Goal: Information Seeking & Learning: Learn about a topic

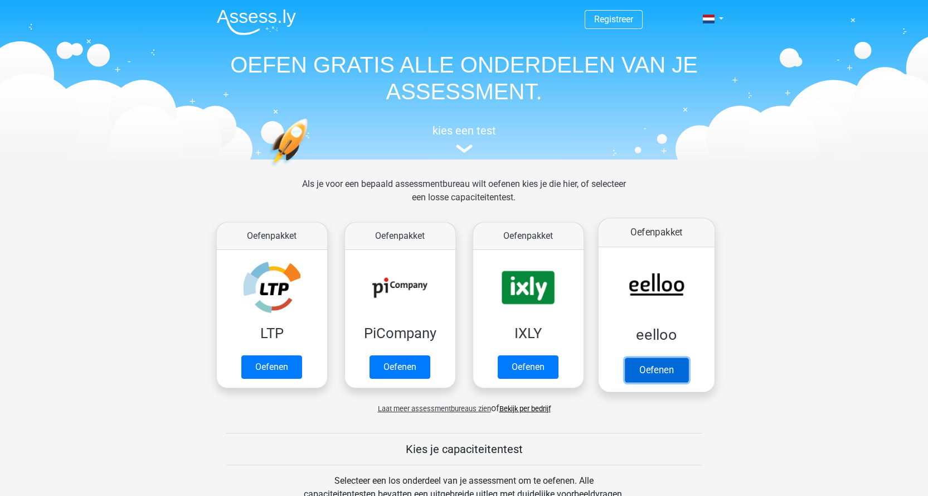
click at [673, 364] on link "Oefenen" at bounding box center [656, 369] width 64 height 25
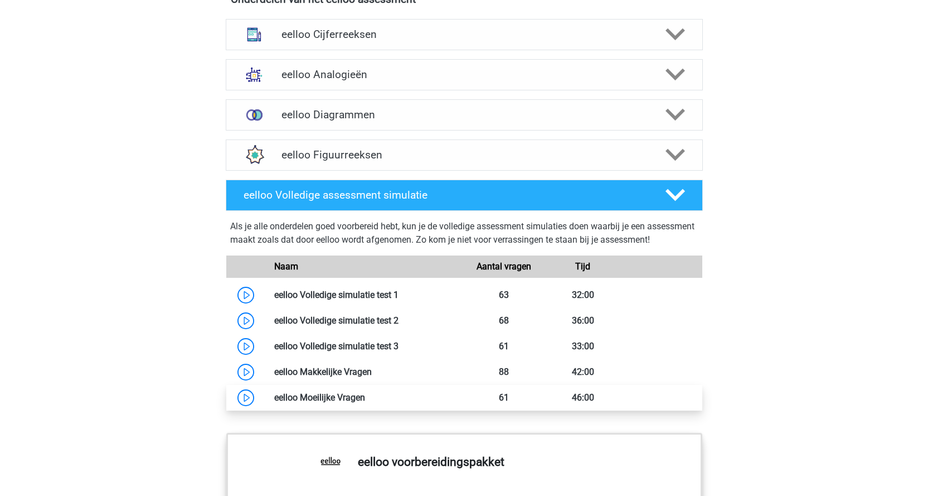
scroll to position [780, 0]
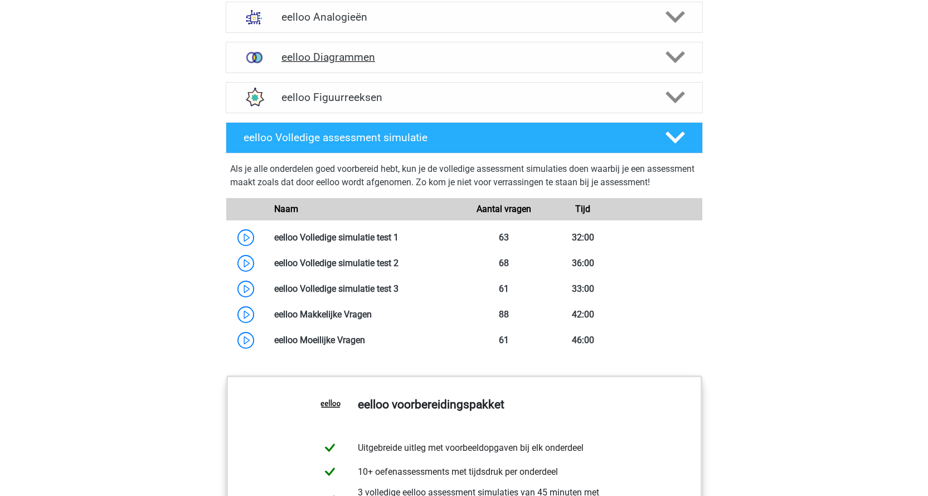
click at [678, 60] on icon at bounding box center [676, 57] width 20 height 20
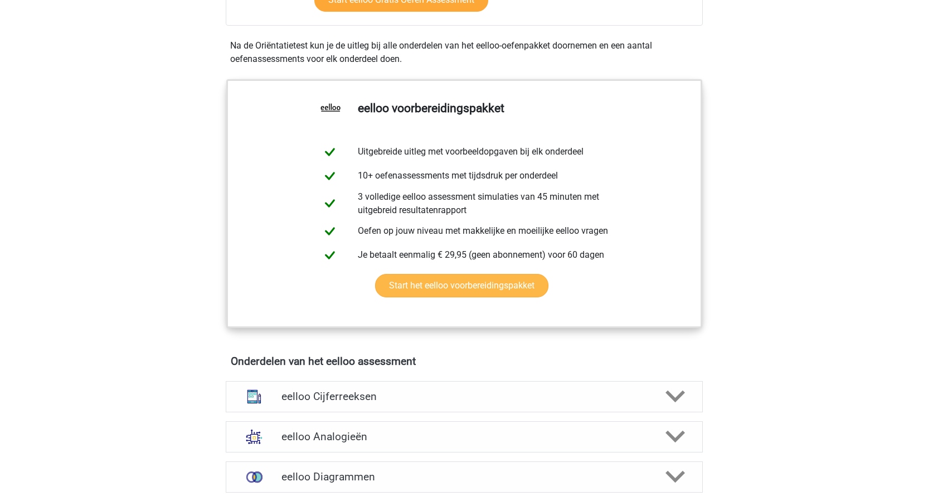
scroll to position [446, 0]
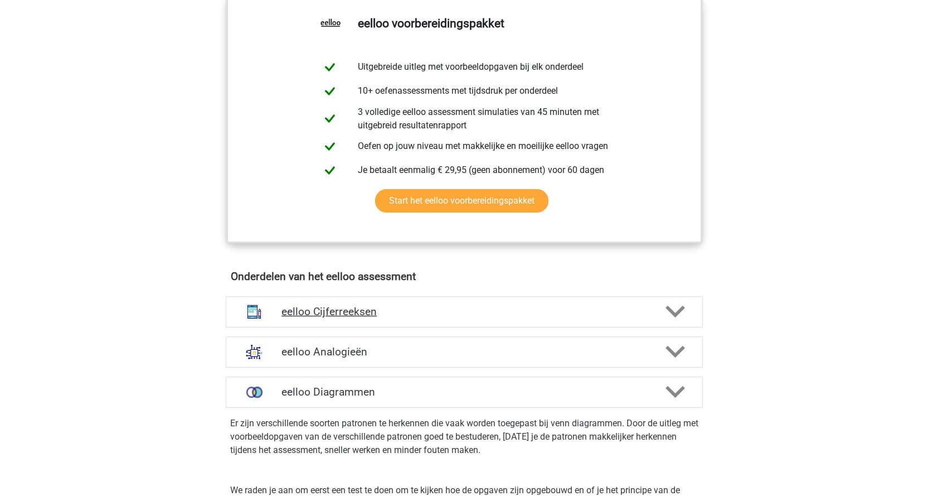
click at [670, 313] on icon at bounding box center [676, 312] width 20 height 20
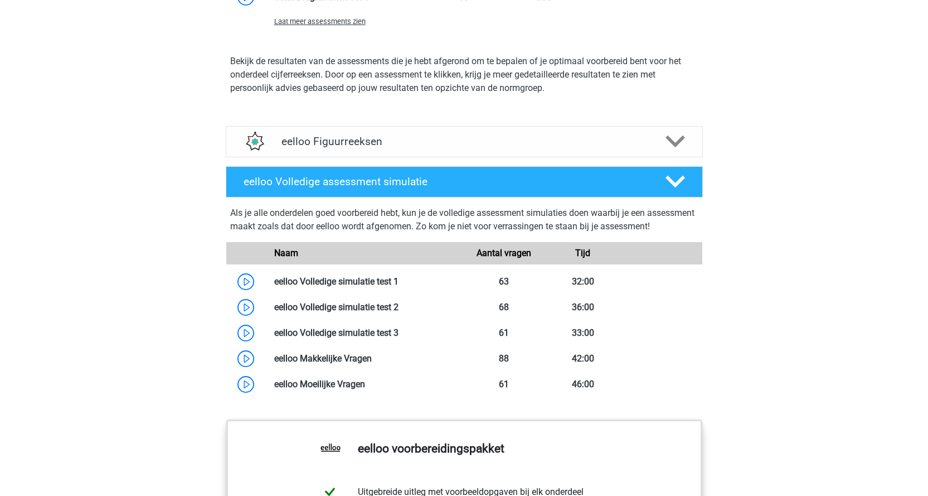
scroll to position [1839, 0]
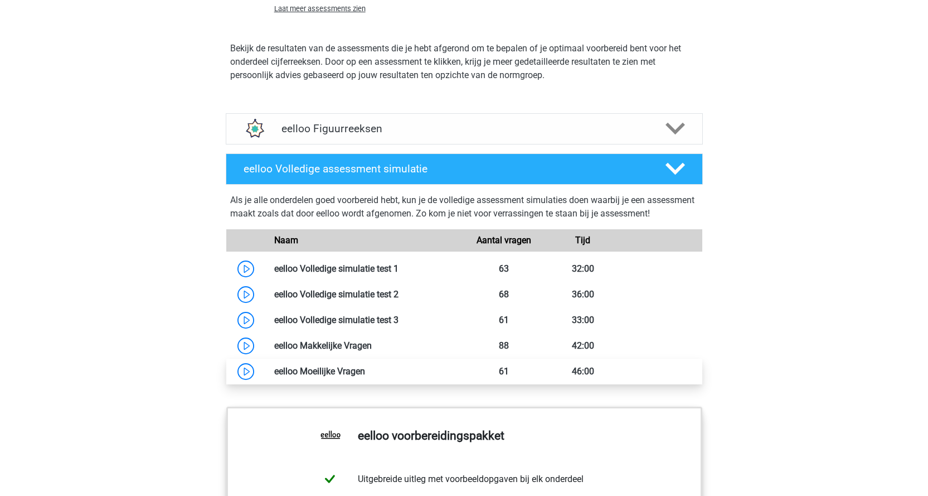
click at [365, 376] on link at bounding box center [365, 371] width 0 height 11
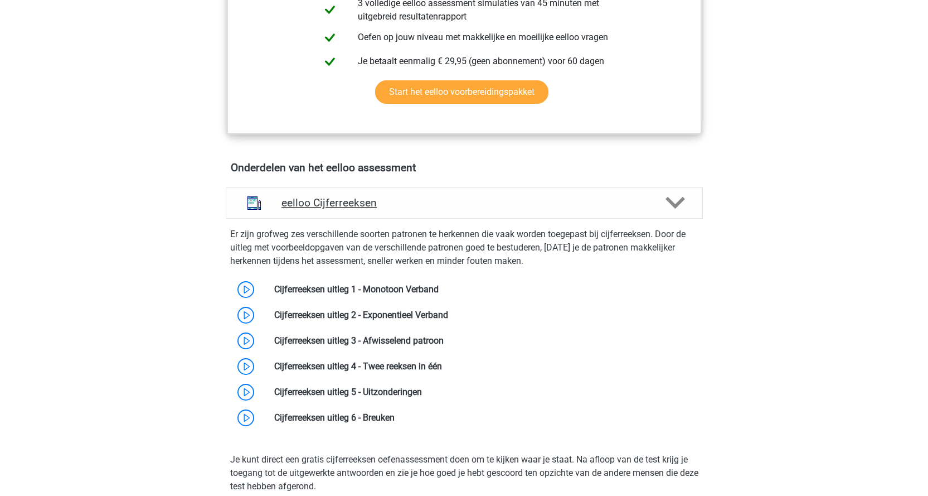
scroll to position [557, 0]
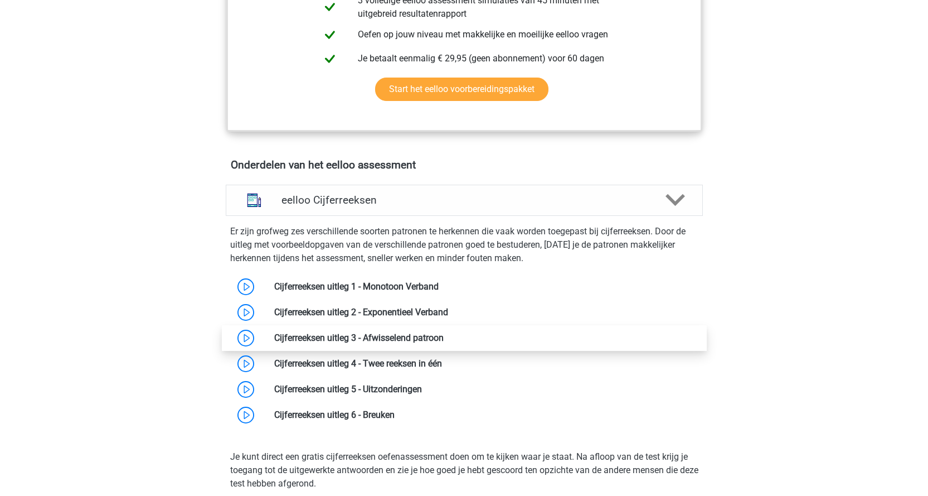
click at [444, 343] on link at bounding box center [444, 337] width 0 height 11
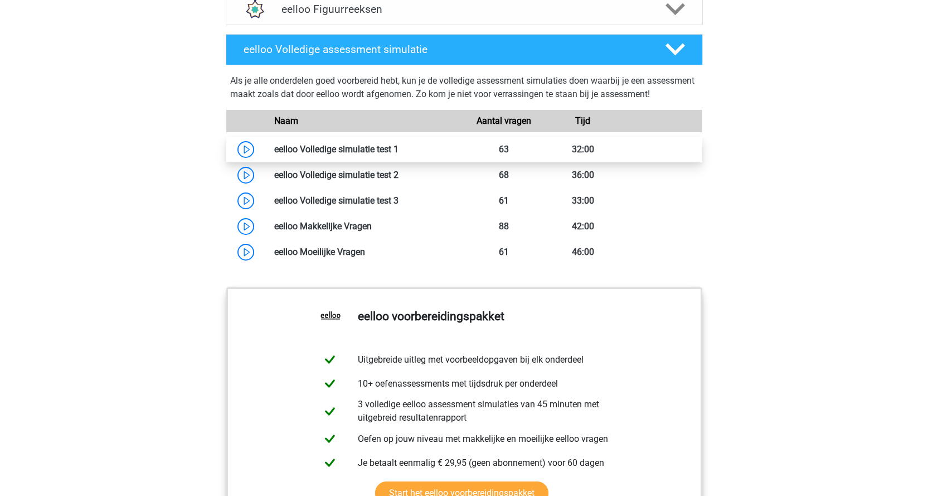
scroll to position [2062, 0]
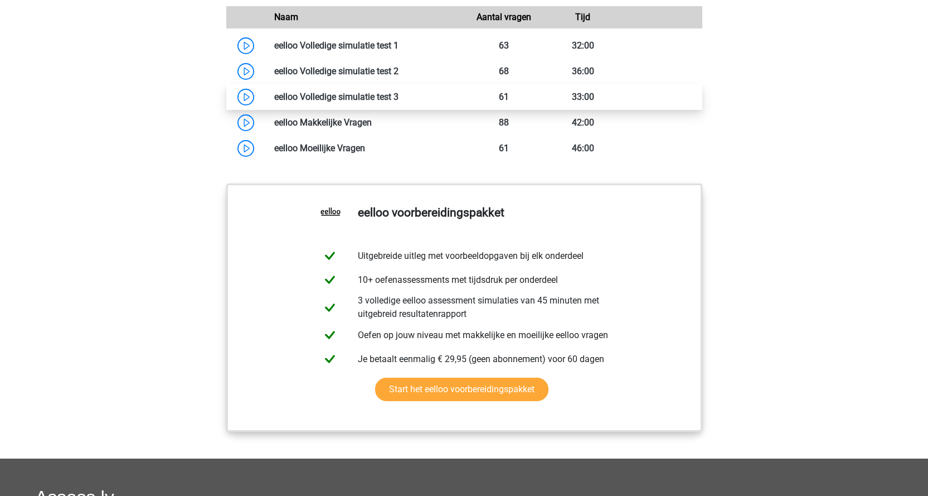
click at [399, 102] on link at bounding box center [399, 96] width 0 height 11
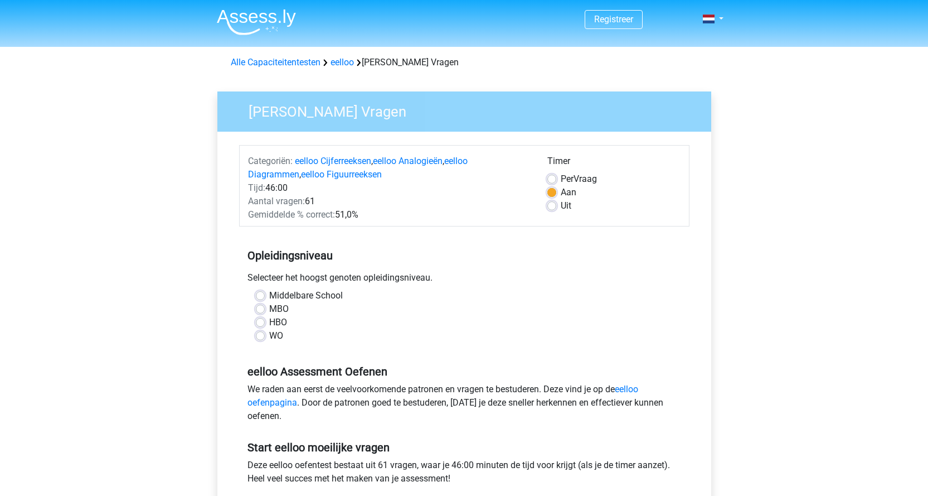
click at [265, 321] on div "HBO" at bounding box center [464, 321] width 417 height 13
click at [269, 321] on label "HBO" at bounding box center [278, 321] width 18 height 13
click at [263, 321] on input "HBO" at bounding box center [260, 320] width 9 height 11
radio input "true"
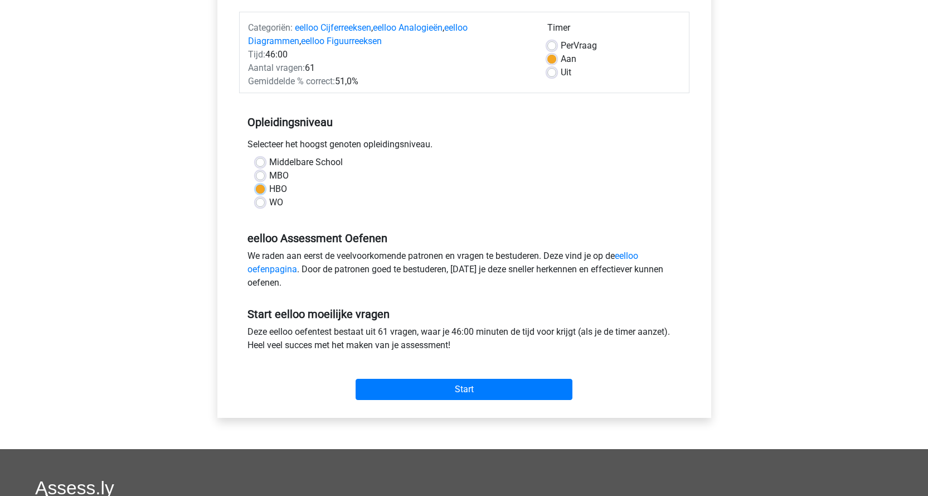
scroll to position [111, 0]
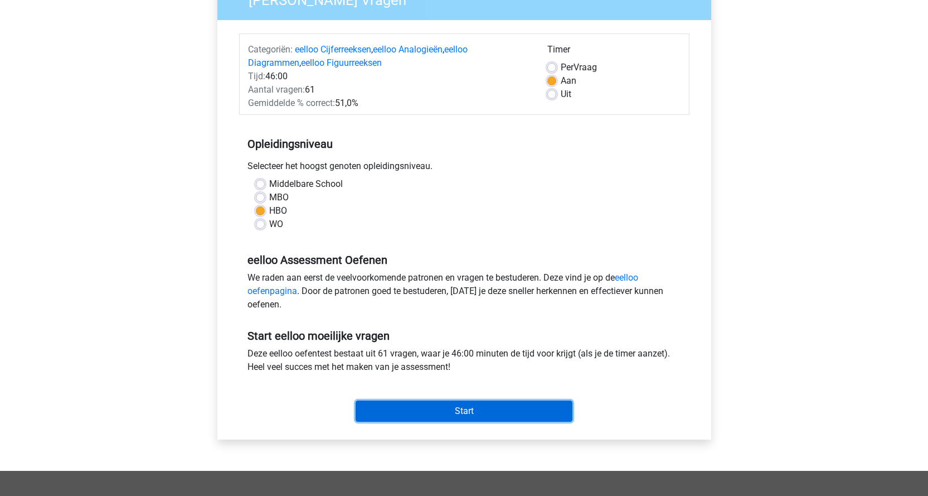
click at [514, 409] on input "Start" at bounding box center [464, 410] width 217 height 21
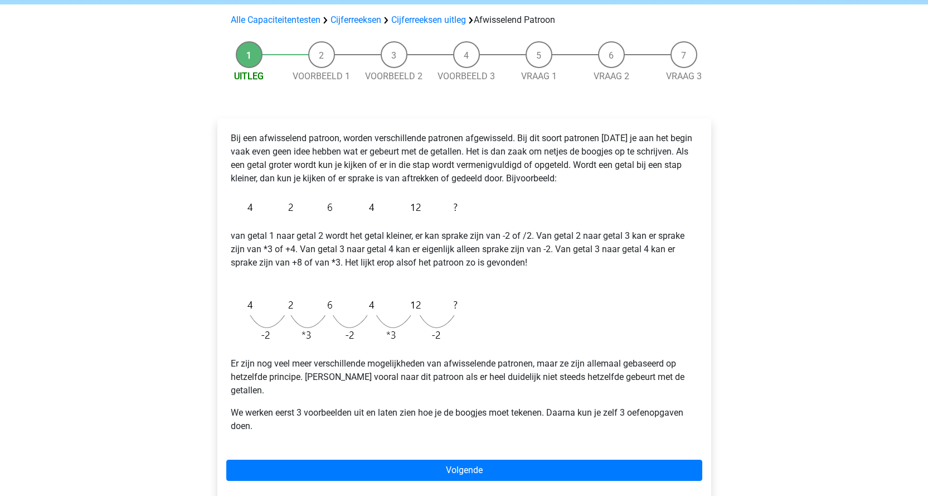
scroll to position [111, 0]
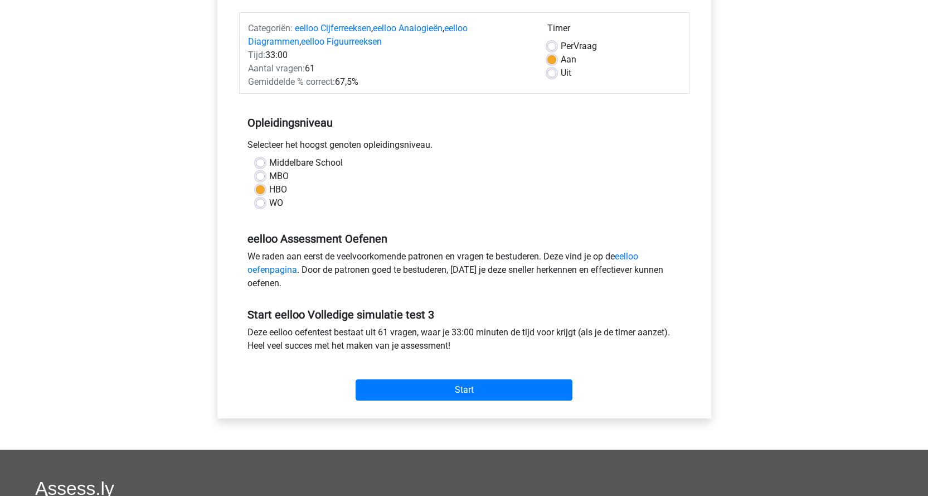
scroll to position [167, 0]
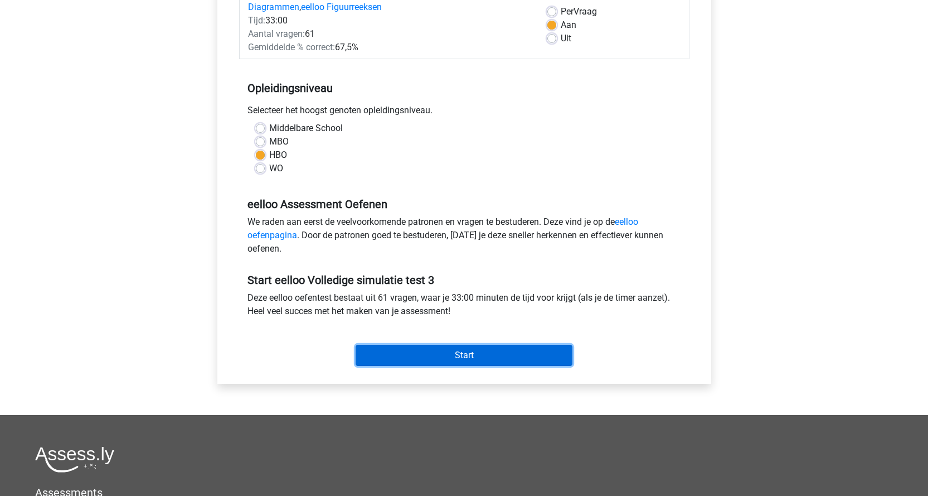
click at [458, 355] on input "Start" at bounding box center [464, 354] width 217 height 21
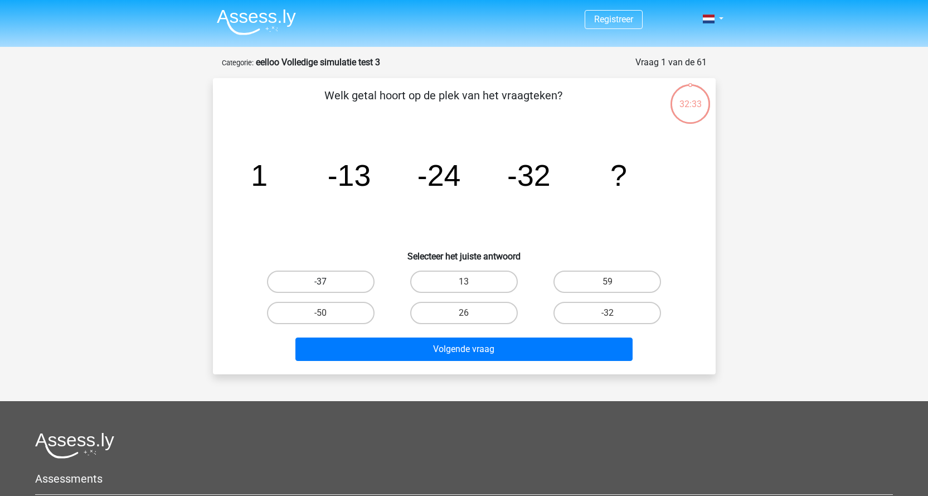
click at [337, 284] on label "-37" at bounding box center [321, 281] width 108 height 22
click at [328, 284] on input "-37" at bounding box center [324, 284] width 7 height 7
radio input "true"
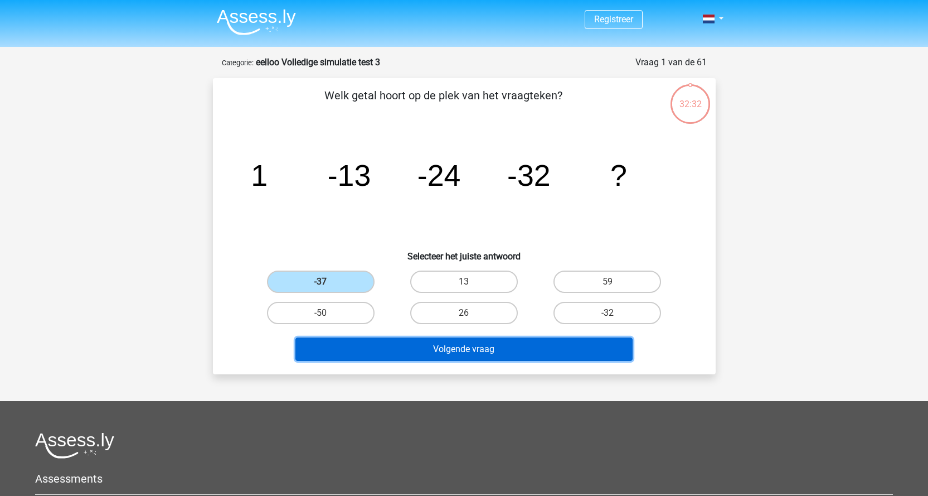
click at [405, 353] on button "Volgende vraag" at bounding box center [463, 348] width 337 height 23
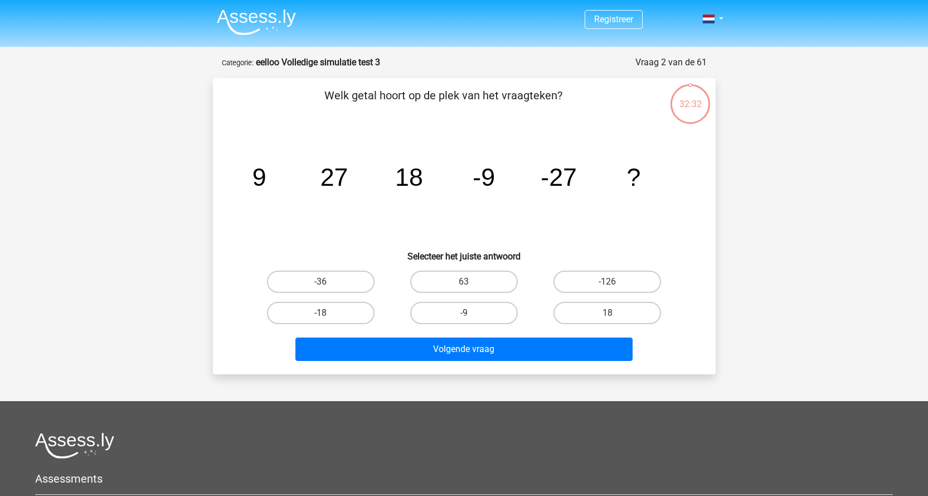
scroll to position [56, 0]
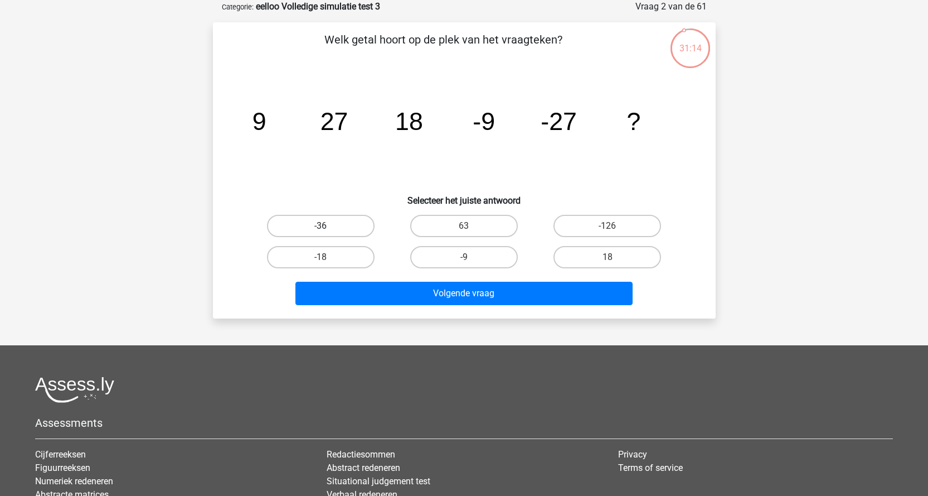
click at [355, 229] on label "-36" at bounding box center [321, 226] width 108 height 22
click at [328, 229] on input "-36" at bounding box center [324, 229] width 7 height 7
radio input "true"
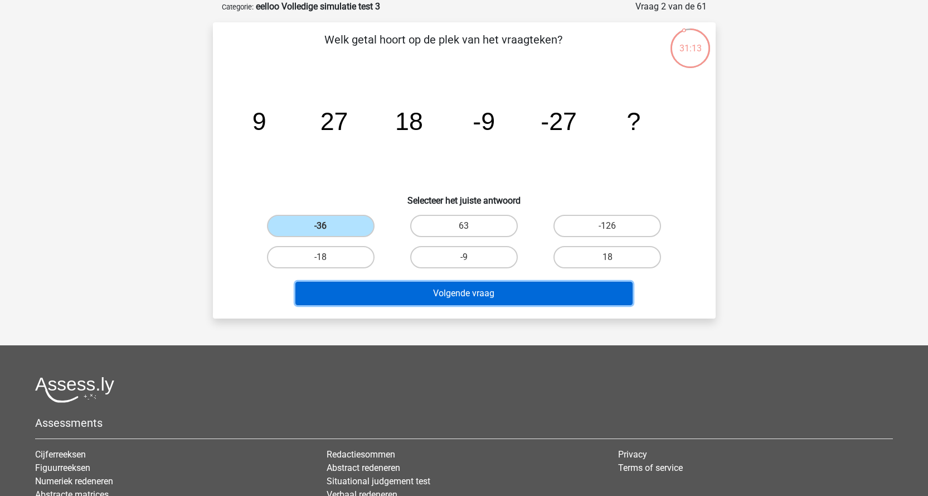
click at [406, 295] on button "Volgende vraag" at bounding box center [463, 292] width 337 height 23
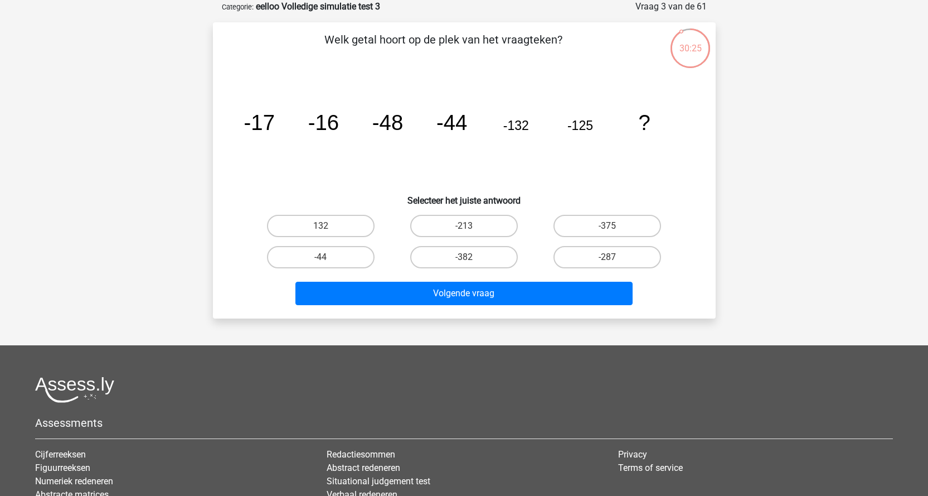
click at [479, 213] on div "-213" at bounding box center [463, 225] width 143 height 31
click at [481, 229] on label "-213" at bounding box center [464, 226] width 108 height 22
click at [471, 229] on input "-213" at bounding box center [467, 229] width 7 height 7
radio input "true"
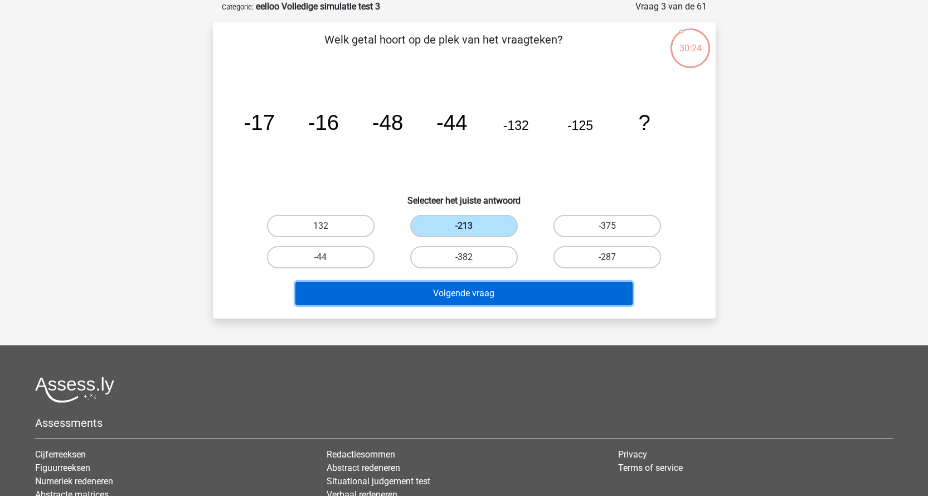
click at [484, 298] on button "Volgende vraag" at bounding box center [463, 292] width 337 height 23
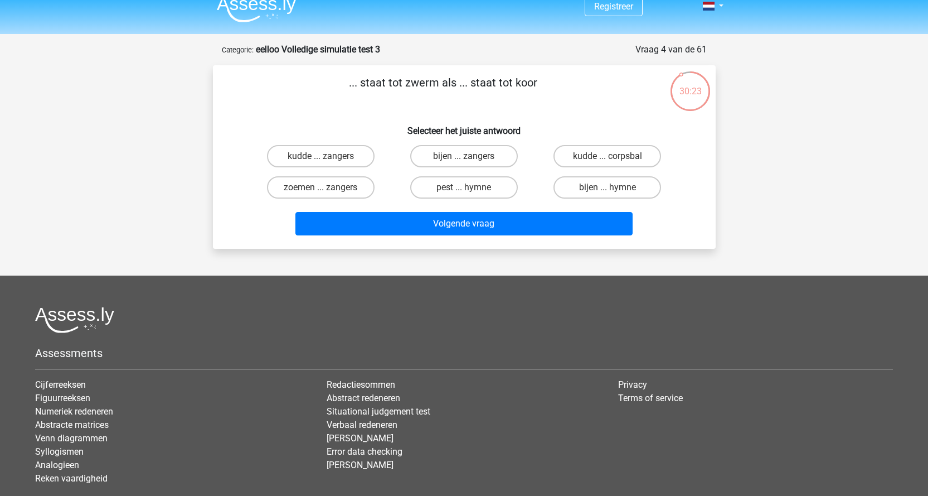
scroll to position [0, 0]
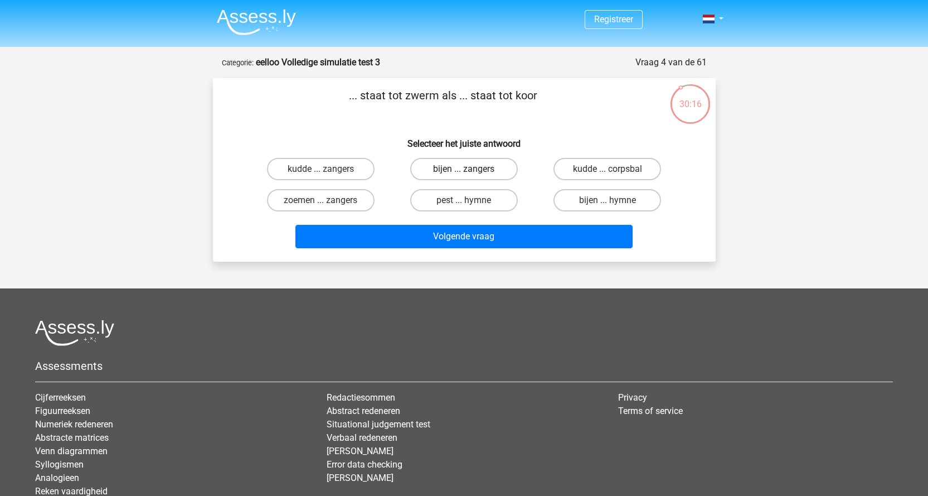
click at [497, 171] on label "bijen ... zangers" at bounding box center [464, 169] width 108 height 22
click at [471, 171] on input "bijen ... zangers" at bounding box center [467, 172] width 7 height 7
radio input "true"
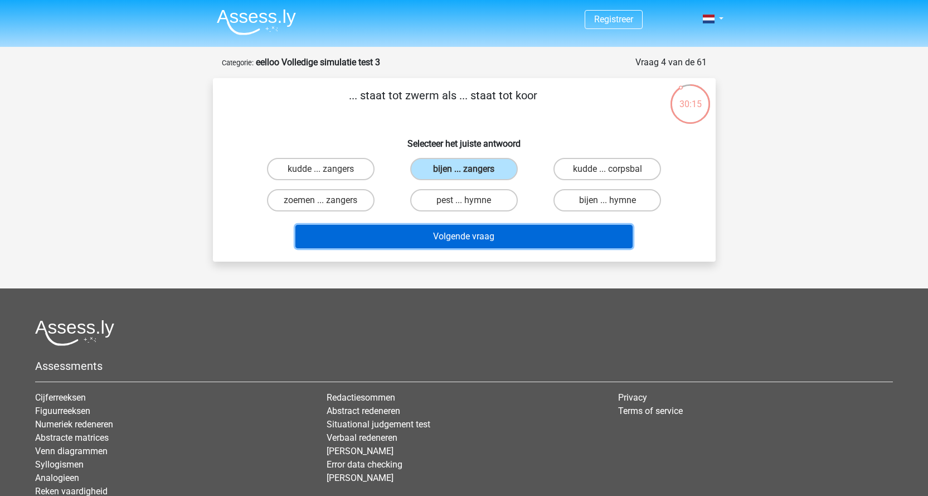
click at [492, 231] on button "Volgende vraag" at bounding box center [463, 236] width 337 height 23
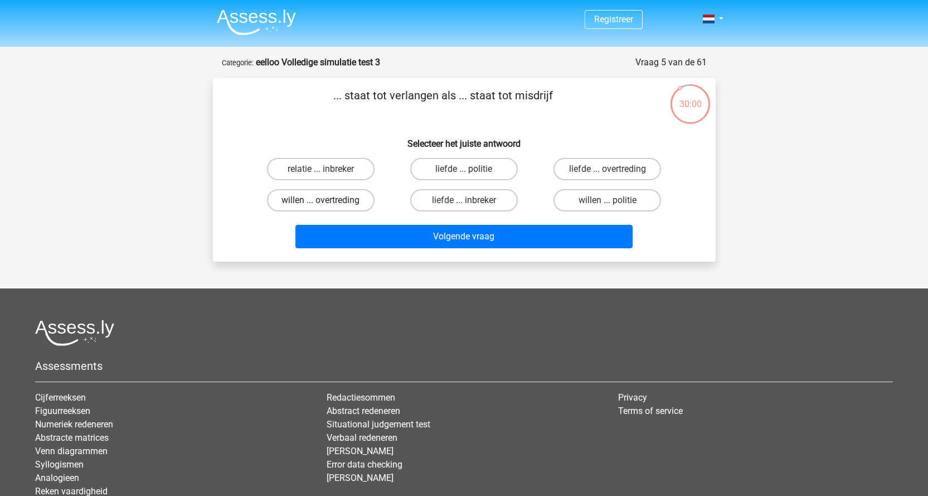
click at [344, 206] on label "willen ... overtreding" at bounding box center [321, 200] width 108 height 22
click at [328, 206] on input "willen ... overtreding" at bounding box center [324, 203] width 7 height 7
radio input "true"
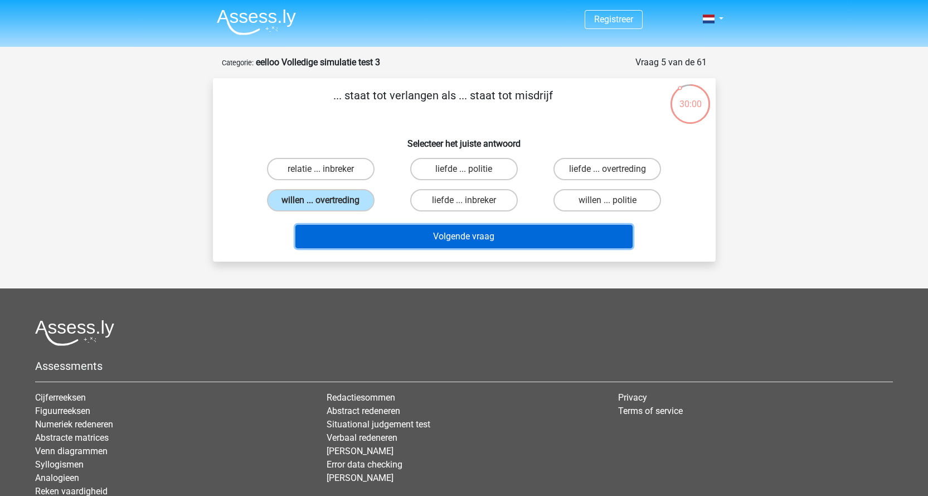
click at [358, 232] on button "Volgende vraag" at bounding box center [463, 236] width 337 height 23
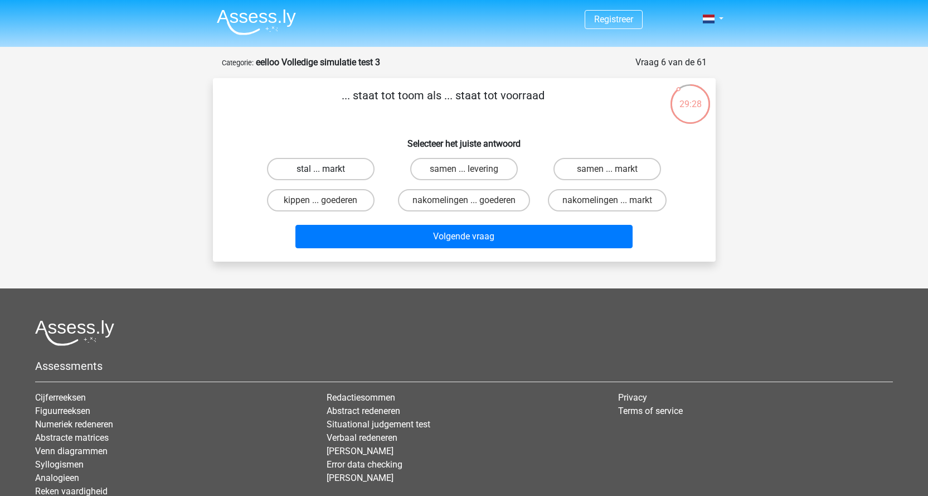
click at [370, 174] on label "stal ... markt" at bounding box center [321, 169] width 108 height 22
click at [328, 174] on input "stal ... markt" at bounding box center [324, 172] width 7 height 7
radio input "true"
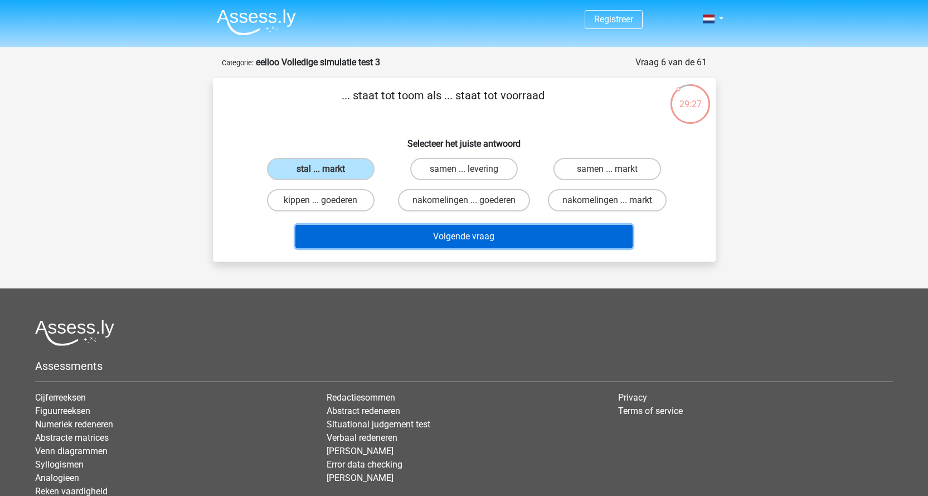
click at [447, 246] on button "Volgende vraag" at bounding box center [463, 236] width 337 height 23
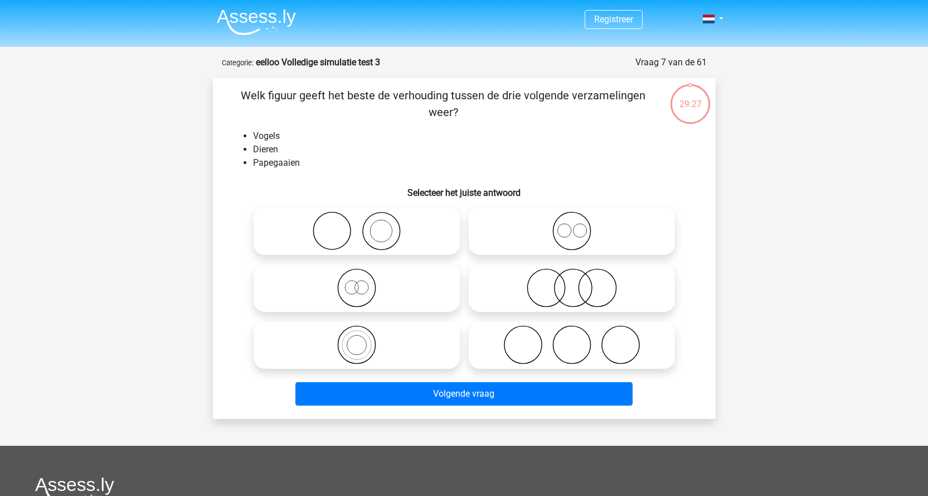
scroll to position [56, 0]
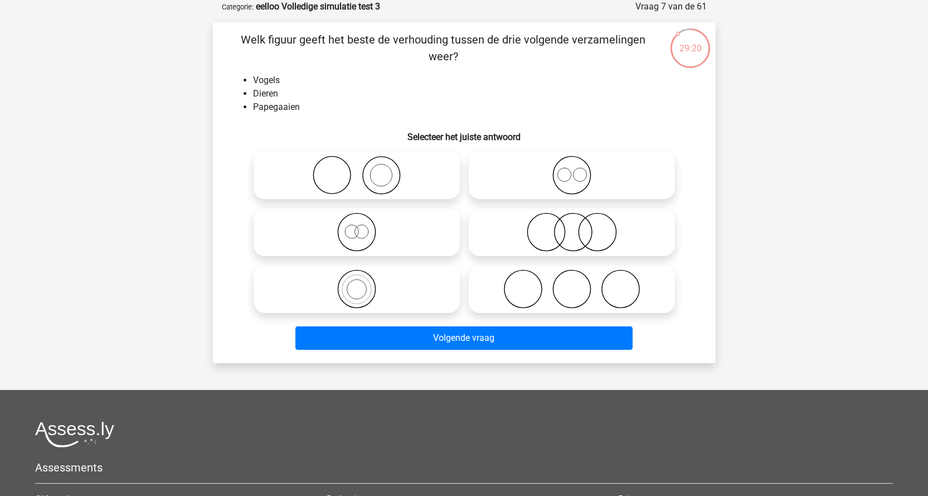
click at [380, 290] on icon at bounding box center [356, 288] width 197 height 39
click at [364, 283] on input "radio" at bounding box center [360, 279] width 7 height 7
radio input "true"
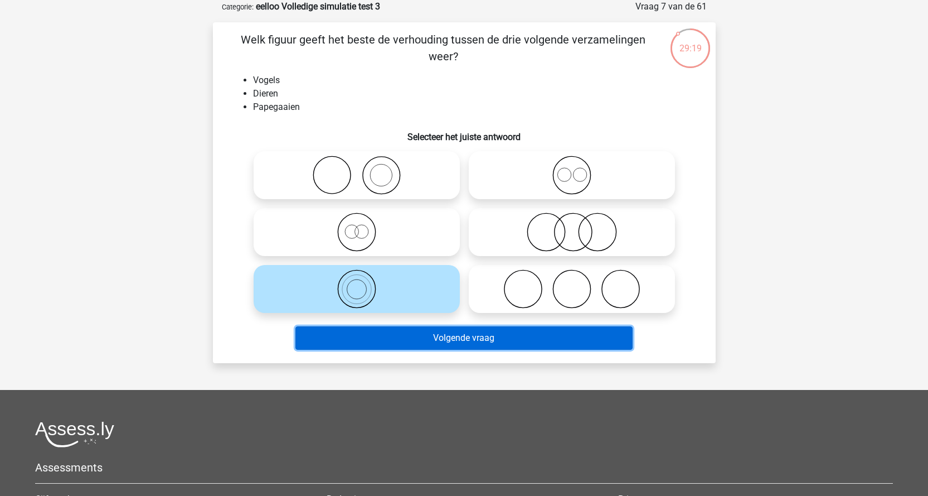
click at [452, 332] on button "Volgende vraag" at bounding box center [463, 337] width 337 height 23
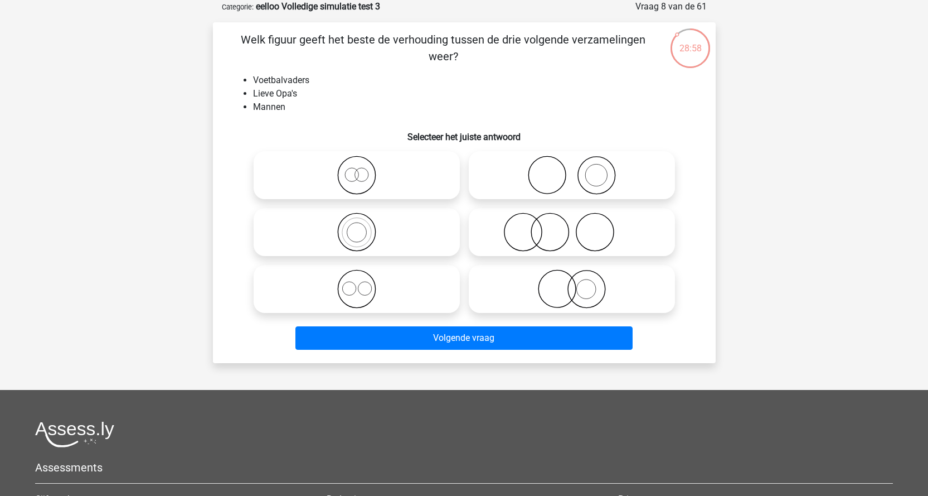
click at [365, 279] on icon at bounding box center [356, 288] width 197 height 39
click at [364, 279] on input "radio" at bounding box center [360, 279] width 7 height 7
radio input "true"
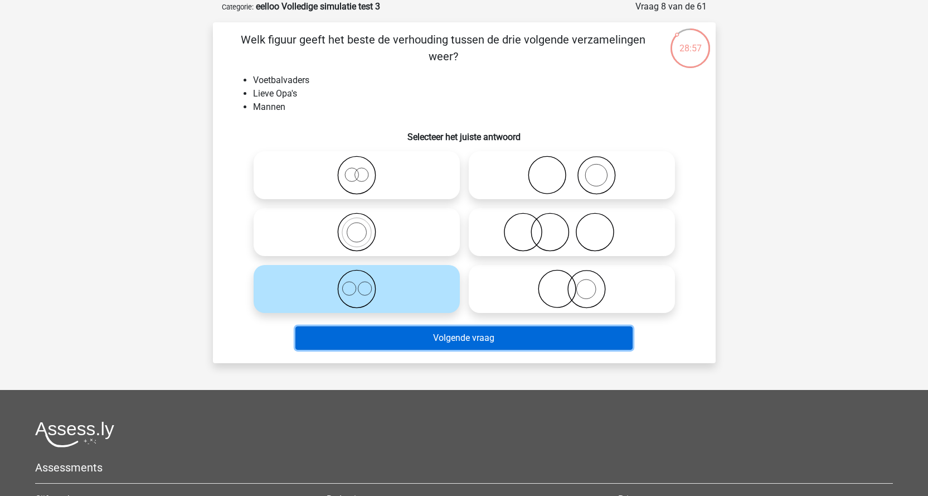
click at [478, 345] on button "Volgende vraag" at bounding box center [463, 337] width 337 height 23
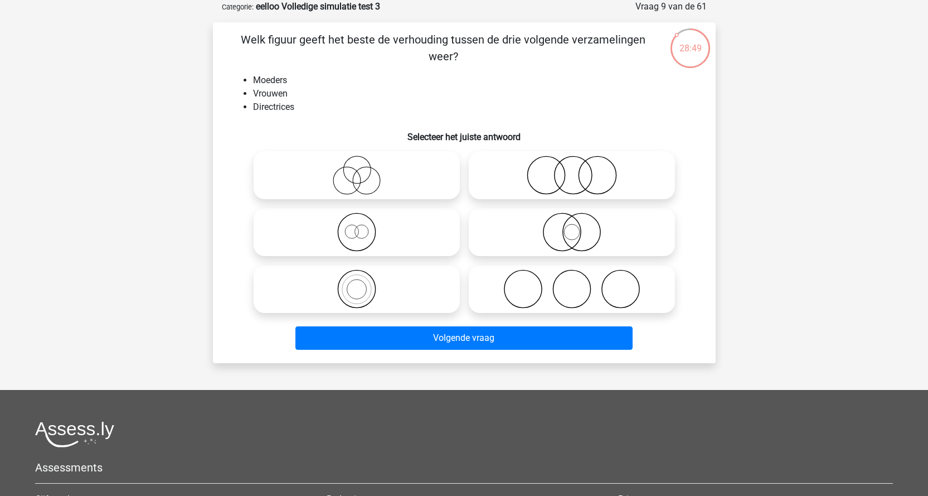
click at [381, 230] on icon at bounding box center [356, 231] width 197 height 39
click at [364, 226] on input "radio" at bounding box center [360, 222] width 7 height 7
radio input "true"
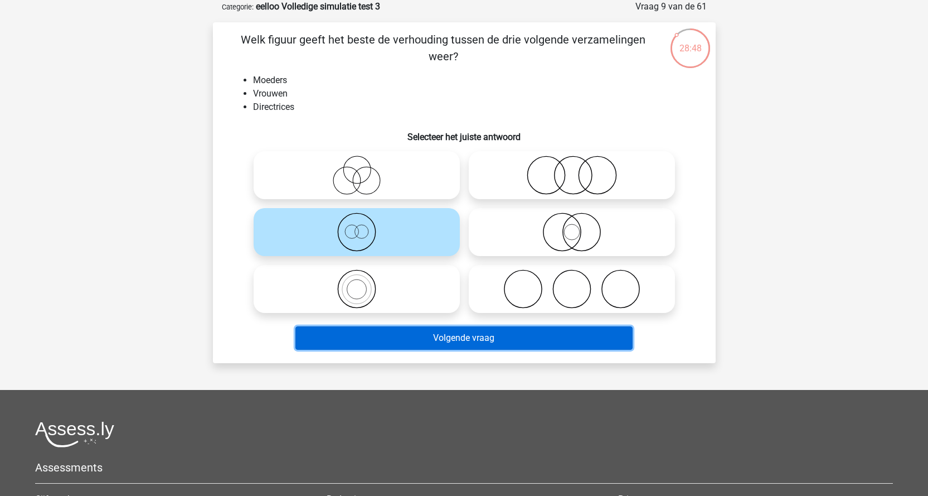
click at [479, 342] on button "Volgende vraag" at bounding box center [463, 337] width 337 height 23
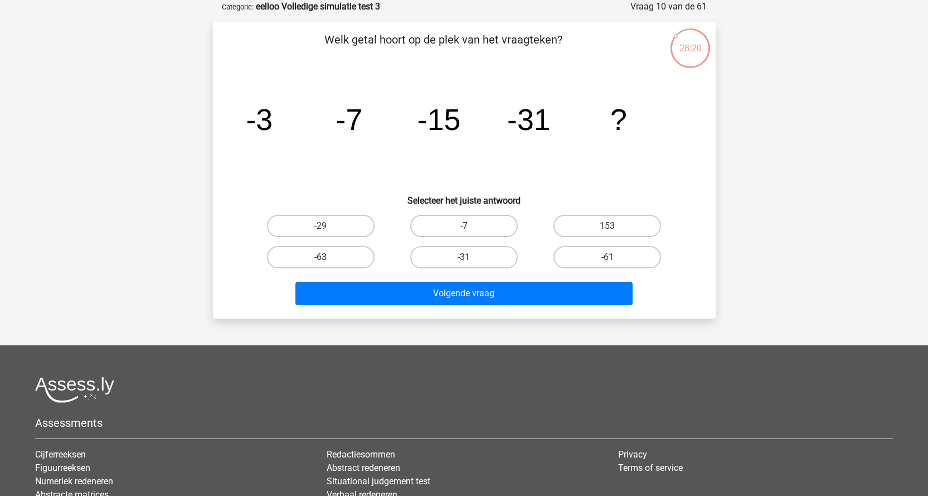
click at [343, 254] on label "-63" at bounding box center [321, 257] width 108 height 22
click at [328, 257] on input "-63" at bounding box center [324, 260] width 7 height 7
radio input "true"
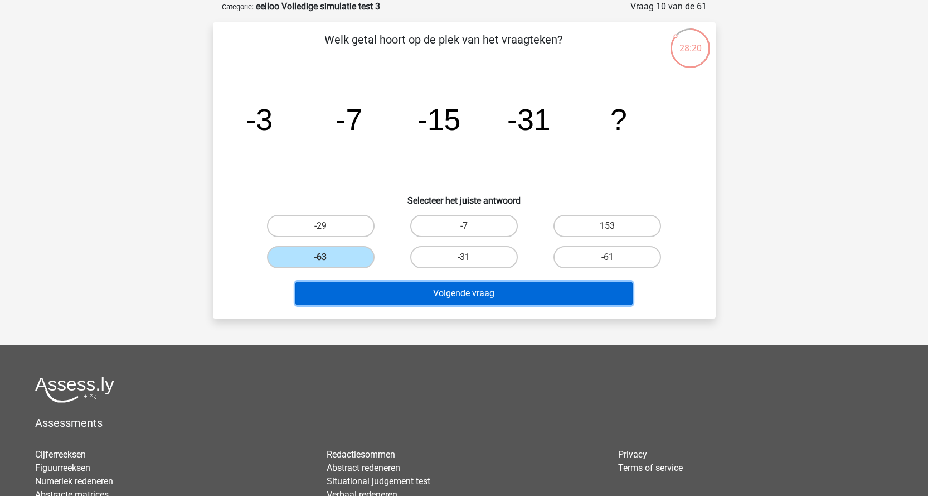
click at [391, 292] on button "Volgende vraag" at bounding box center [463, 292] width 337 height 23
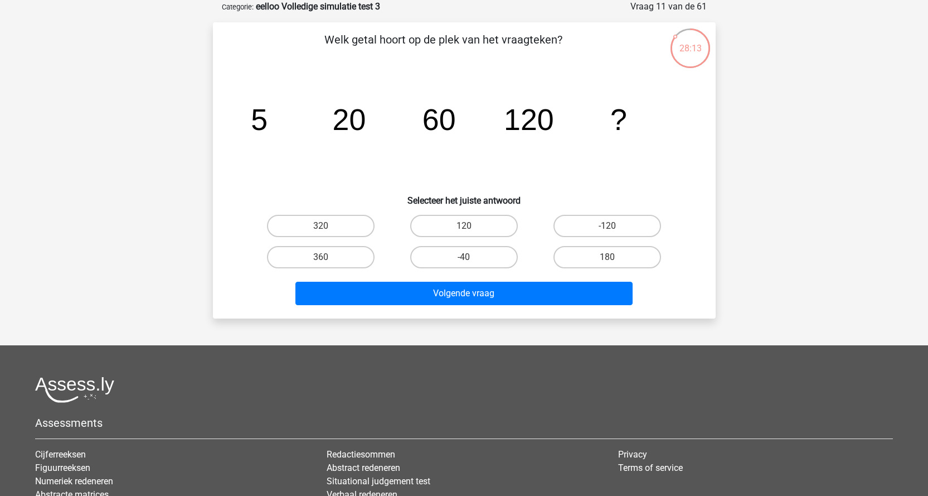
click at [470, 228] on input "120" at bounding box center [467, 229] width 7 height 7
radio input "true"
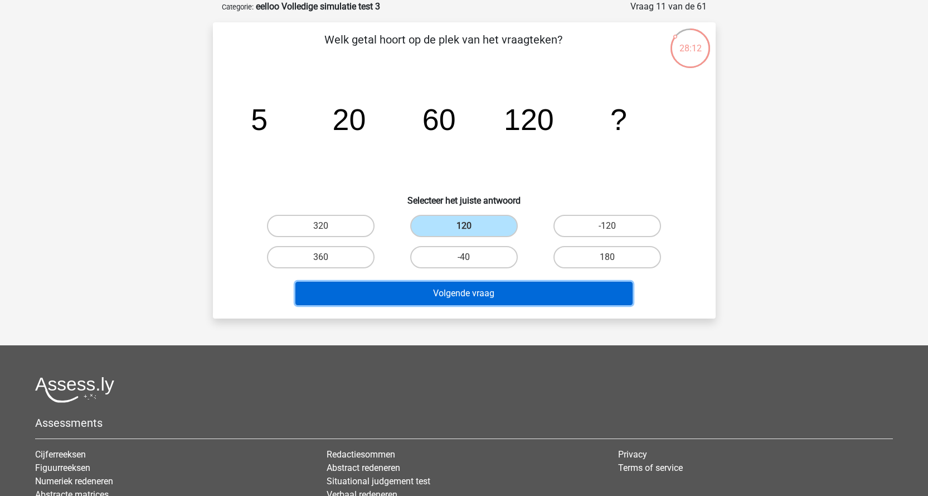
click at [464, 296] on button "Volgende vraag" at bounding box center [463, 292] width 337 height 23
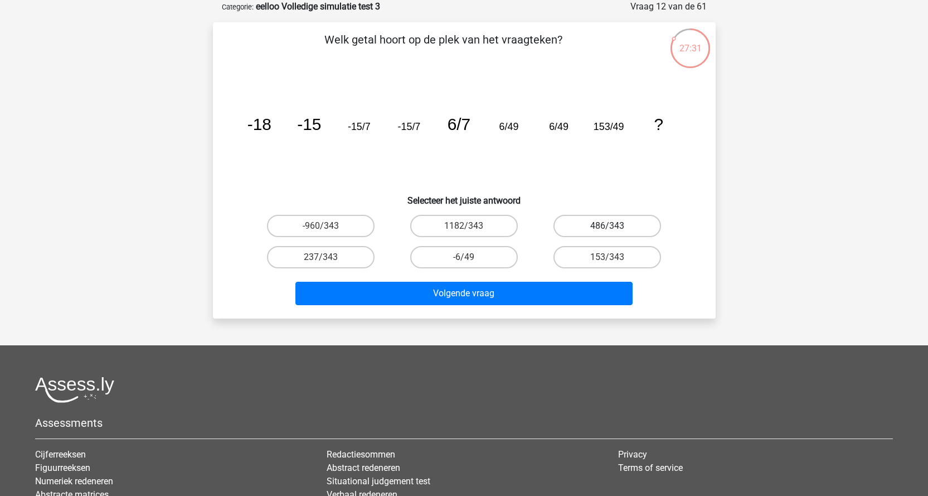
click at [607, 236] on label "486/343" at bounding box center [608, 226] width 108 height 22
click at [608, 233] on input "486/343" at bounding box center [611, 229] width 7 height 7
radio input "true"
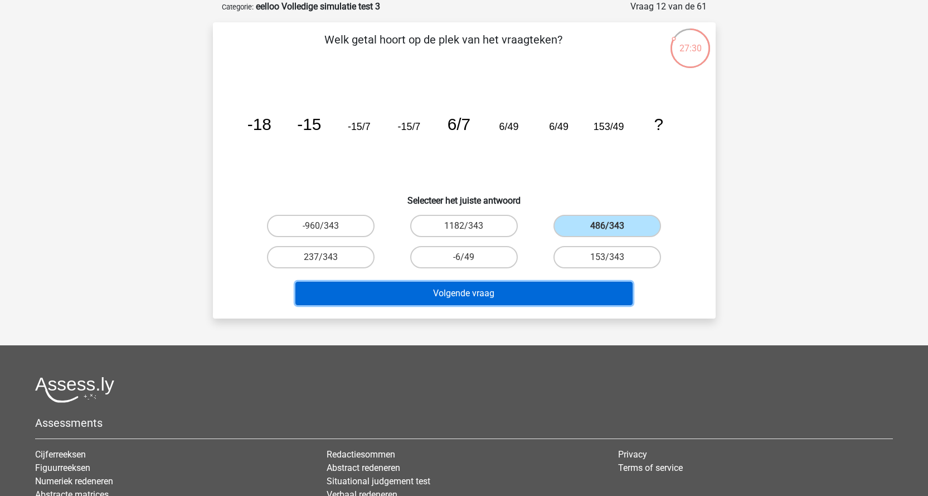
click at [555, 287] on button "Volgende vraag" at bounding box center [463, 292] width 337 height 23
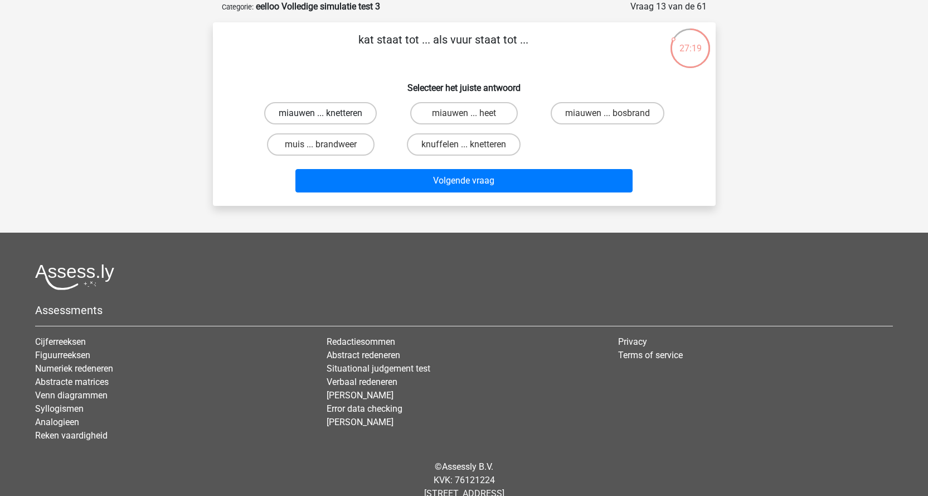
click at [370, 114] on label "miauwen ... knetteren" at bounding box center [320, 113] width 113 height 22
click at [328, 114] on input "miauwen ... knetteren" at bounding box center [324, 116] width 7 height 7
radio input "true"
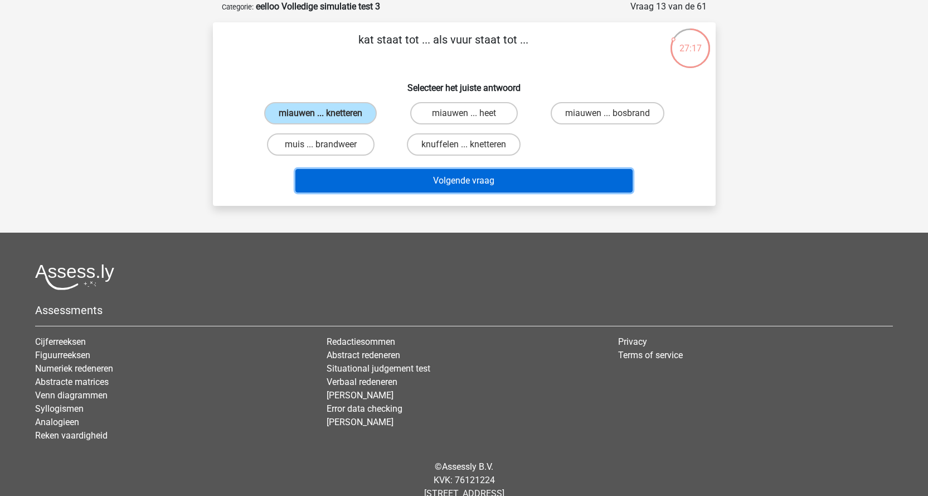
click at [406, 176] on button "Volgende vraag" at bounding box center [463, 180] width 337 height 23
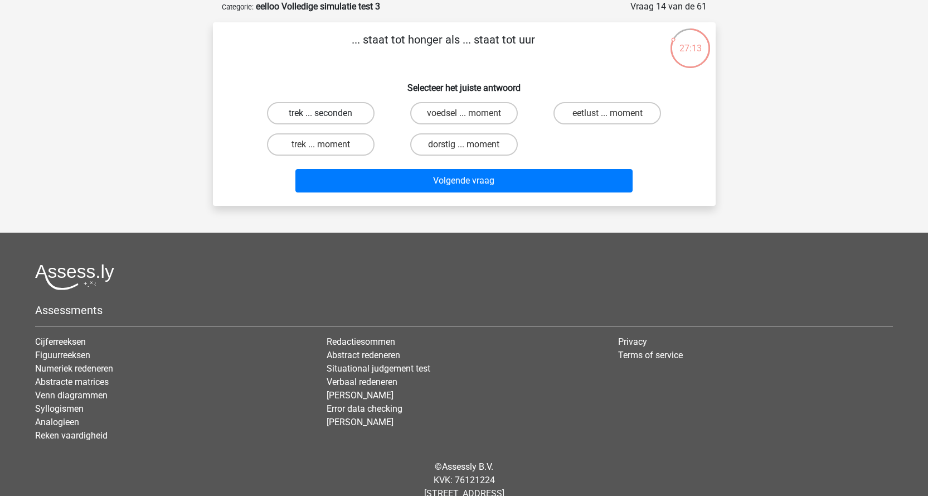
click at [314, 114] on label "trek ... seconden" at bounding box center [321, 113] width 108 height 22
click at [321, 114] on input "trek ... seconden" at bounding box center [324, 116] width 7 height 7
radio input "true"
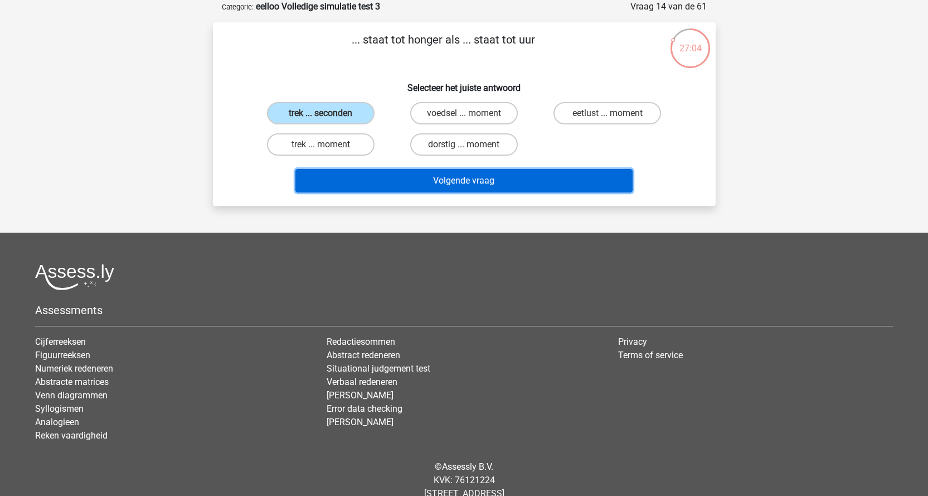
click at [440, 185] on button "Volgende vraag" at bounding box center [463, 180] width 337 height 23
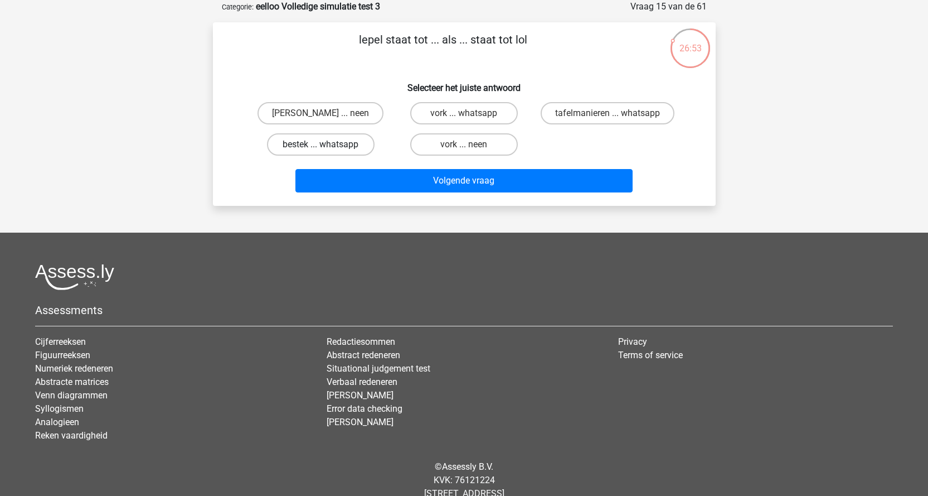
click at [354, 147] on label "bestek ... whatsapp" at bounding box center [321, 144] width 108 height 22
click at [328, 147] on input "bestek ... whatsapp" at bounding box center [324, 147] width 7 height 7
radio input "true"
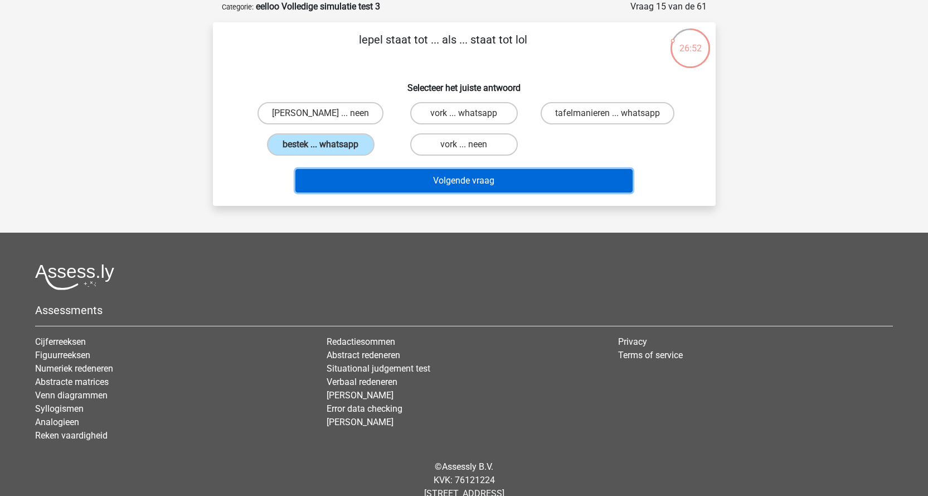
click at [406, 186] on button "Volgende vraag" at bounding box center [463, 180] width 337 height 23
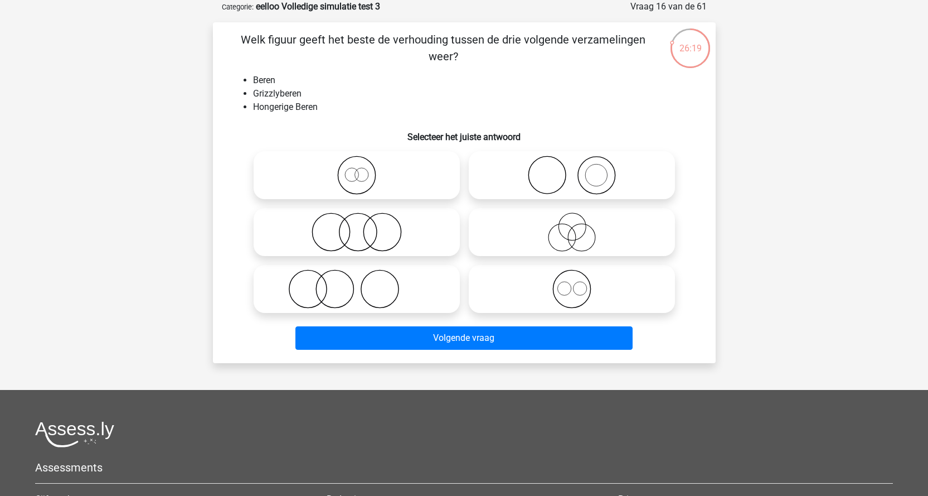
click at [391, 225] on icon at bounding box center [356, 231] width 197 height 39
click at [364, 225] on input "radio" at bounding box center [360, 222] width 7 height 7
radio input "true"
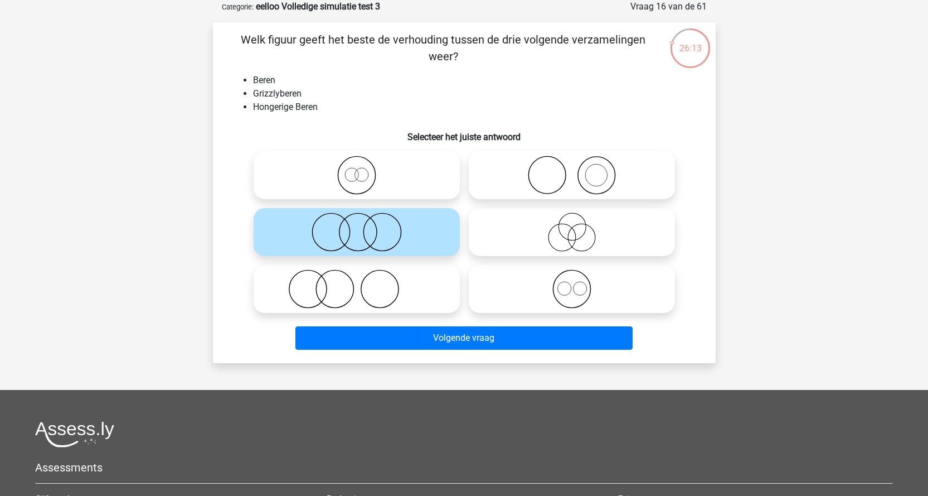
click at [592, 233] on icon at bounding box center [571, 231] width 197 height 39
click at [579, 226] on input "radio" at bounding box center [575, 222] width 7 height 7
radio input "true"
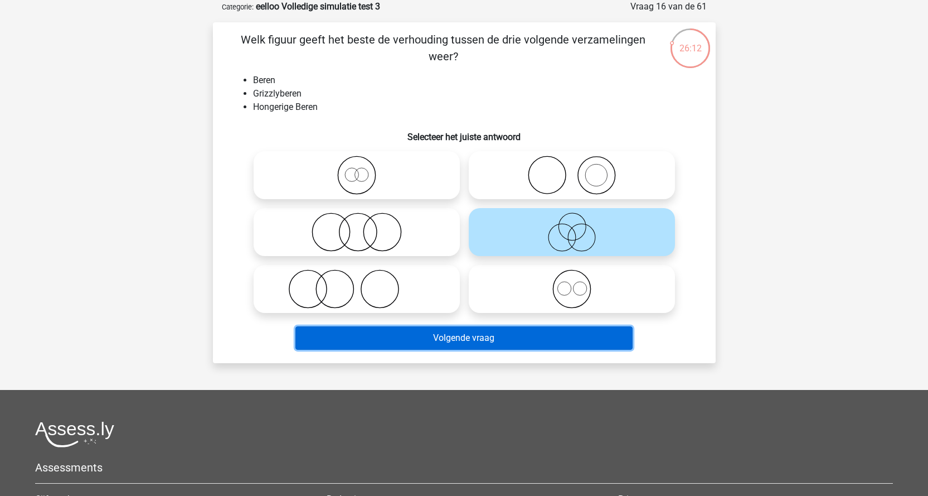
click at [532, 335] on button "Volgende vraag" at bounding box center [463, 337] width 337 height 23
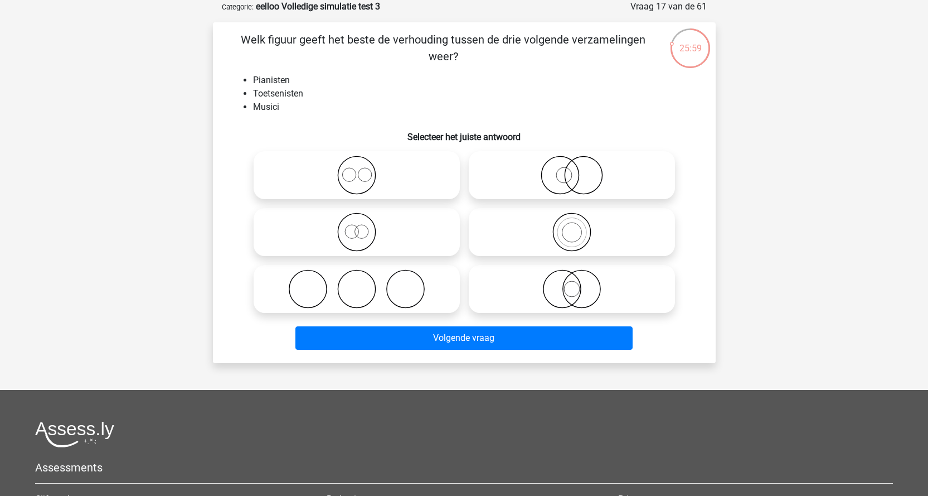
click at [607, 183] on icon at bounding box center [571, 175] width 197 height 39
click at [579, 169] on input "radio" at bounding box center [575, 165] width 7 height 7
radio input "true"
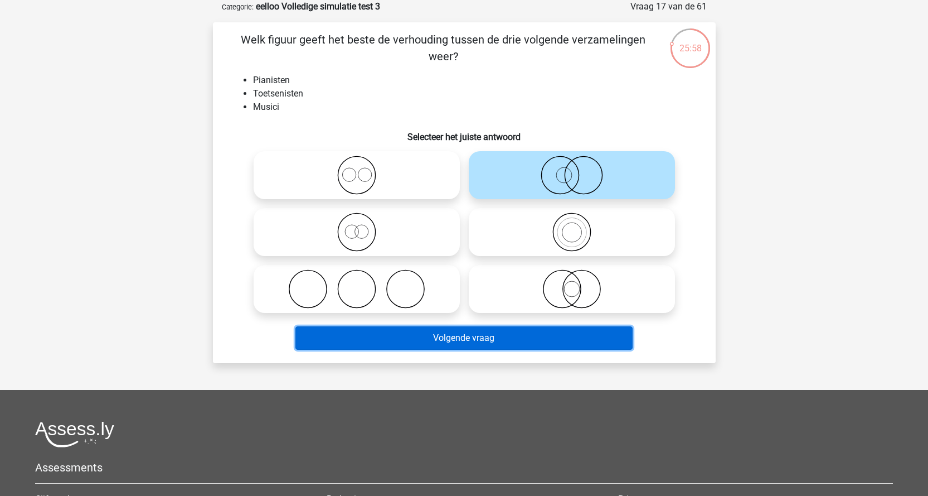
click at [532, 339] on button "Volgende vraag" at bounding box center [463, 337] width 337 height 23
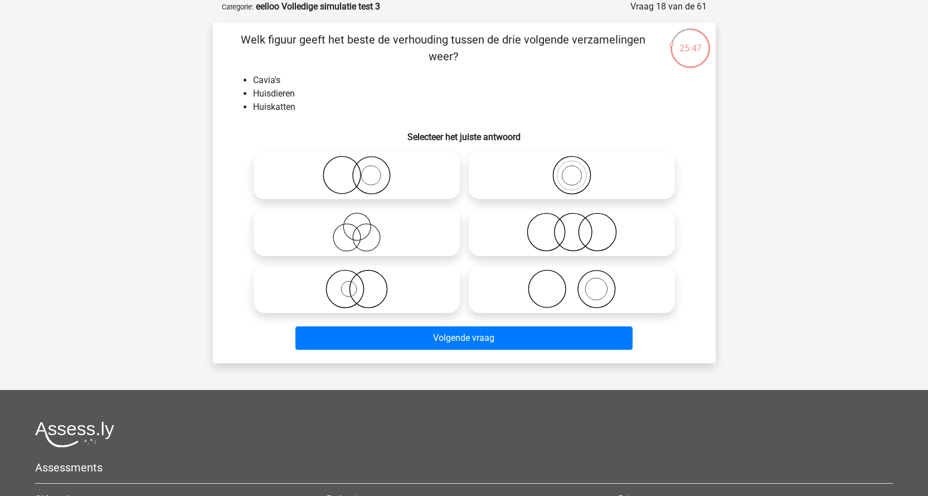
click at [385, 295] on icon at bounding box center [356, 288] width 197 height 39
click at [364, 283] on input "radio" at bounding box center [360, 279] width 7 height 7
radio input "true"
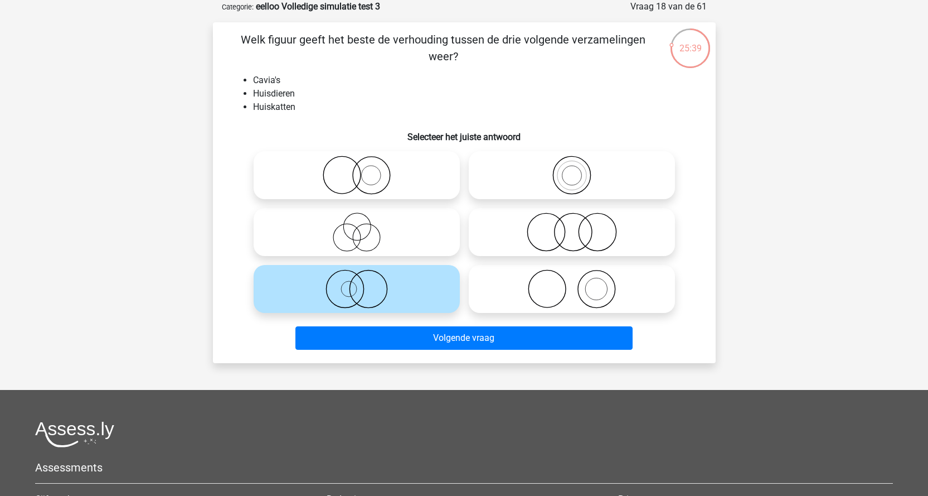
click at [363, 158] on icon at bounding box center [356, 175] width 197 height 39
click at [363, 162] on input "radio" at bounding box center [360, 165] width 7 height 7
radio input "true"
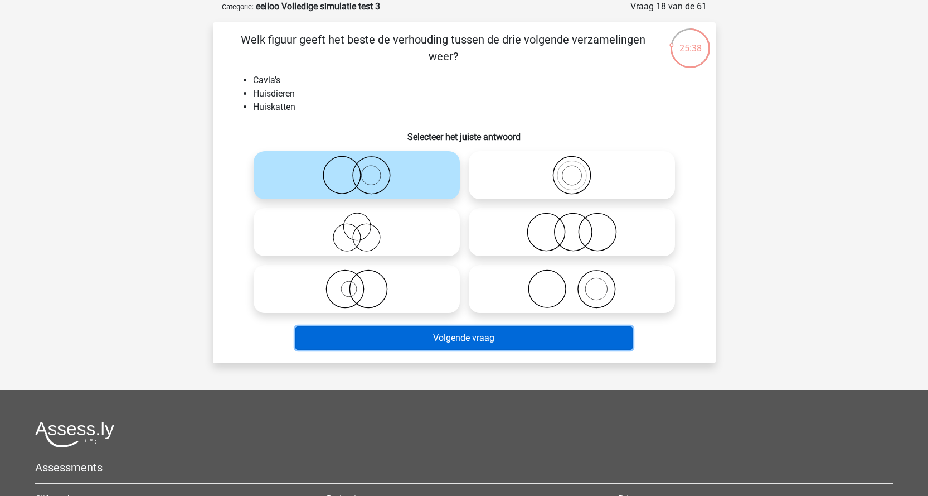
click at [424, 339] on button "Volgende vraag" at bounding box center [463, 337] width 337 height 23
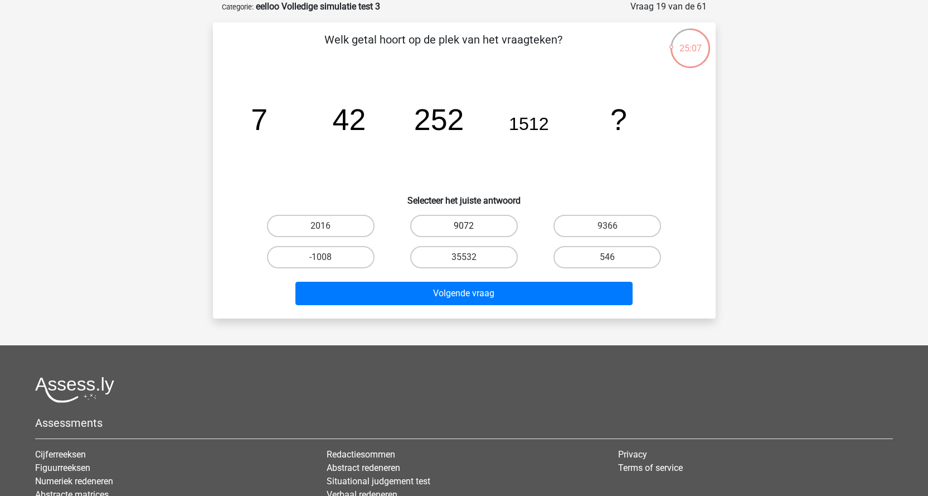
click at [496, 229] on label "9072" at bounding box center [464, 226] width 108 height 22
click at [471, 229] on input "9072" at bounding box center [467, 229] width 7 height 7
radio input "true"
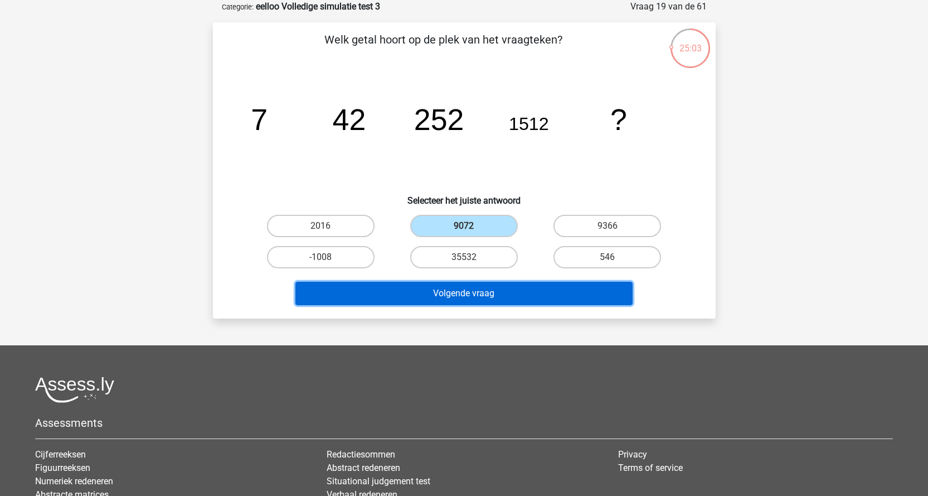
click at [485, 296] on button "Volgende vraag" at bounding box center [463, 292] width 337 height 23
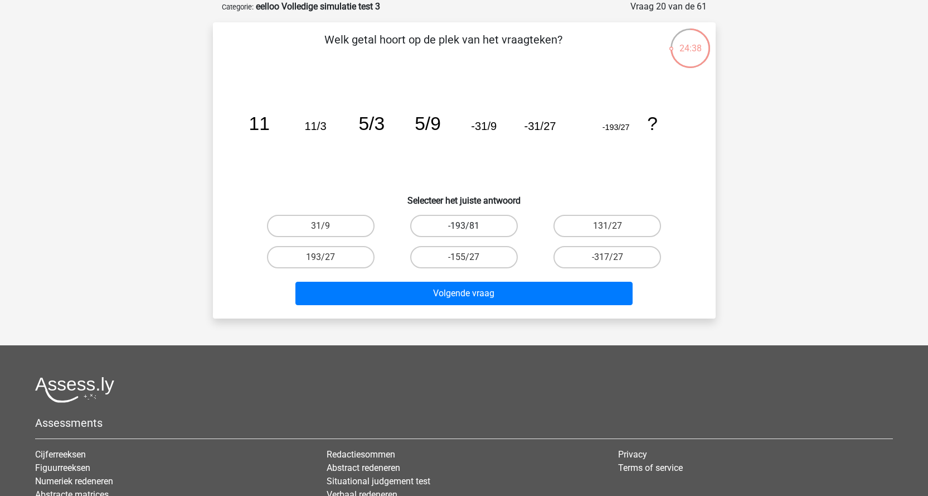
click at [492, 233] on label "-193/81" at bounding box center [464, 226] width 108 height 22
click at [471, 233] on input "-193/81" at bounding box center [467, 229] width 7 height 7
radio input "true"
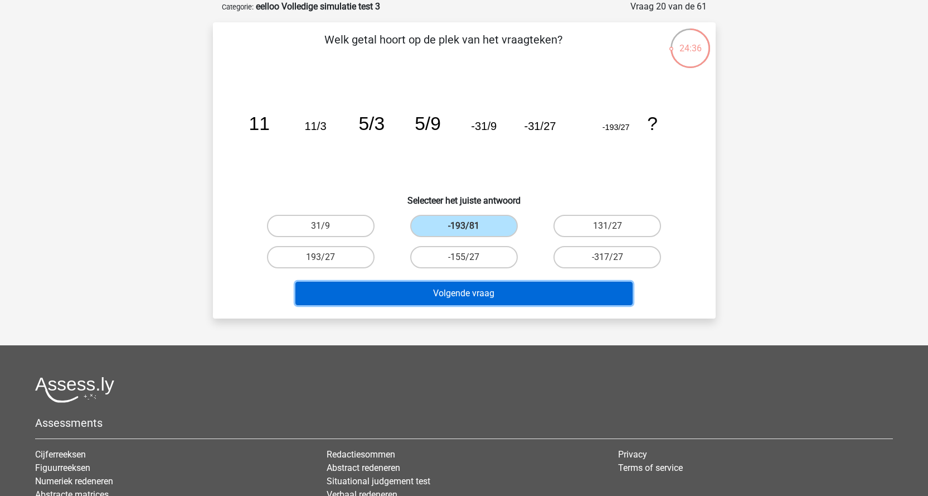
click at [501, 298] on button "Volgende vraag" at bounding box center [463, 292] width 337 height 23
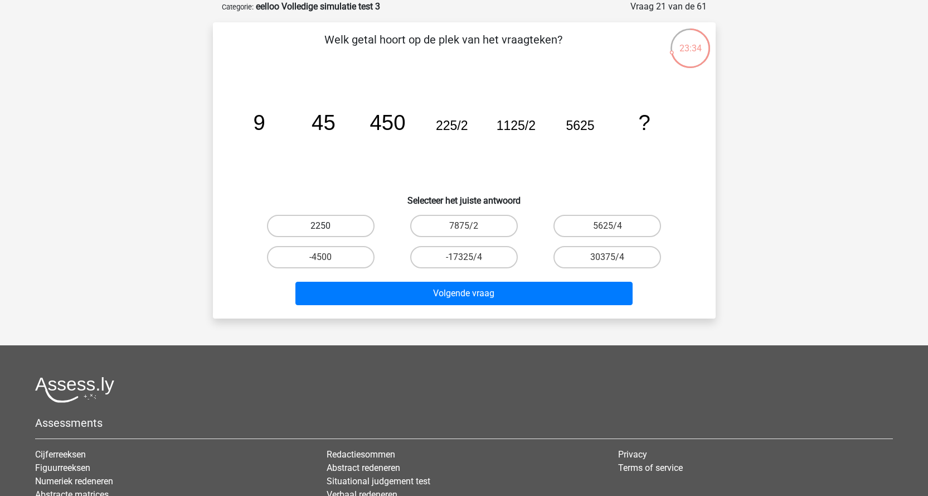
click at [295, 221] on label "2250" at bounding box center [321, 226] width 108 height 22
click at [321, 226] on input "2250" at bounding box center [324, 229] width 7 height 7
radio input "true"
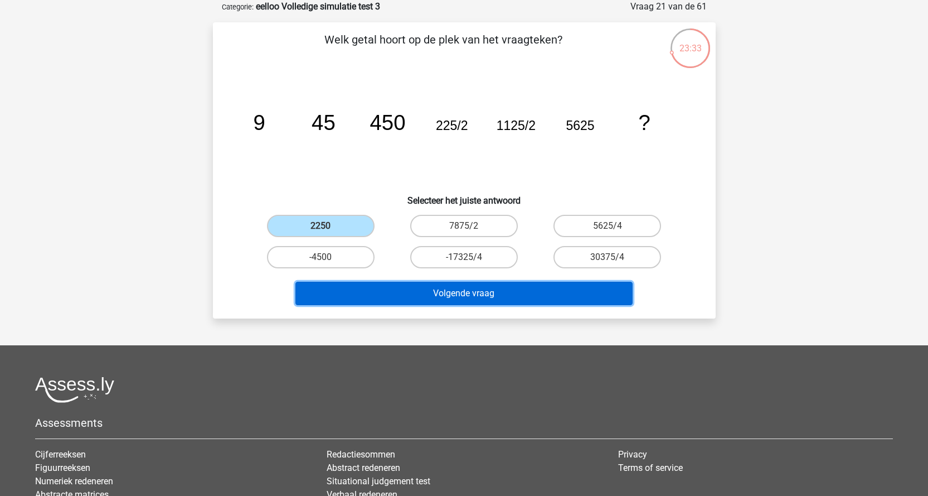
click at [421, 294] on button "Volgende vraag" at bounding box center [463, 292] width 337 height 23
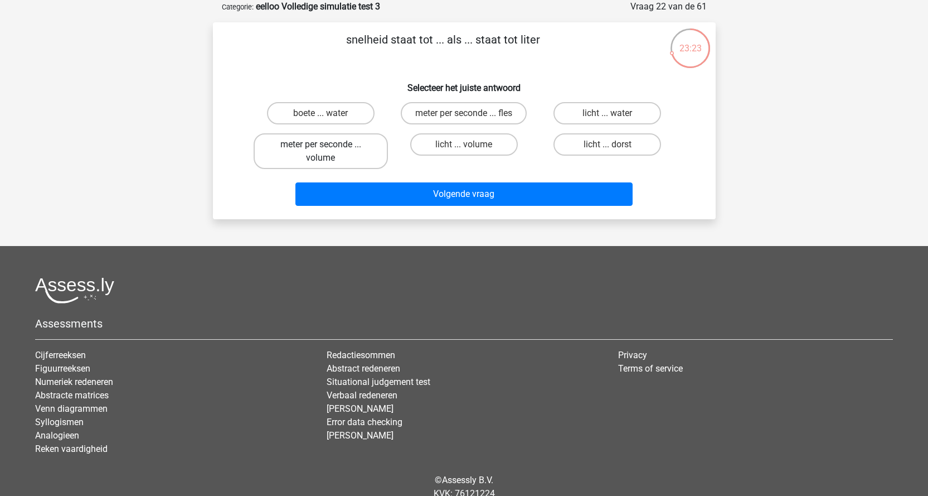
click at [367, 161] on label "meter per seconde ... volume" at bounding box center [321, 151] width 134 height 36
click at [328, 152] on input "meter per seconde ... volume" at bounding box center [324, 147] width 7 height 7
radio input "true"
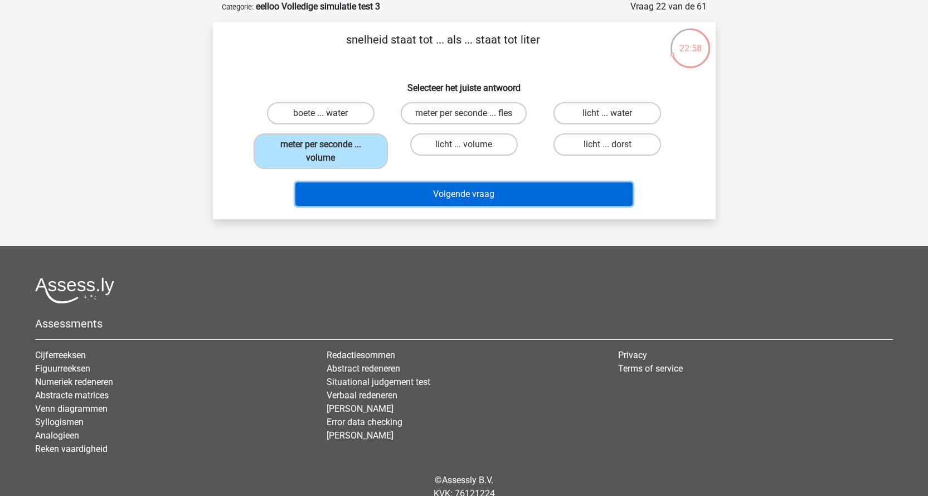
click at [501, 195] on button "Volgende vraag" at bounding box center [463, 193] width 337 height 23
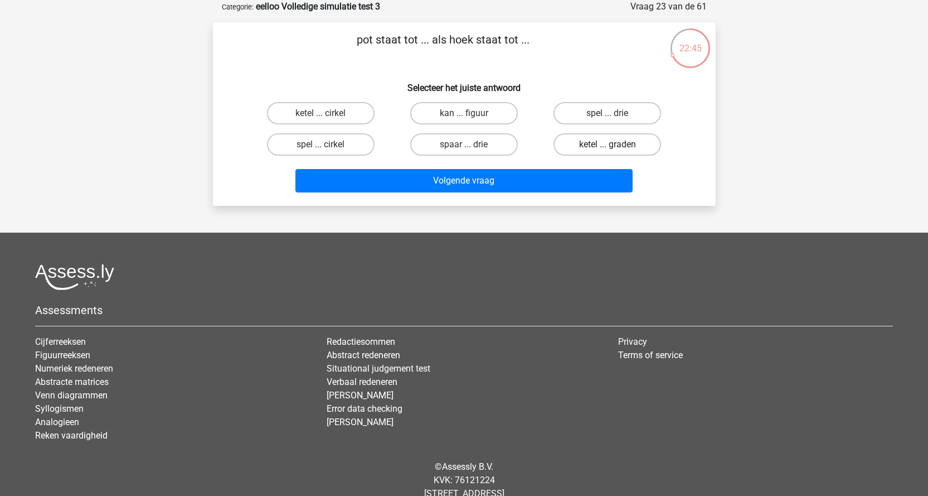
click at [603, 147] on label "ketel ... graden" at bounding box center [608, 144] width 108 height 22
click at [608, 147] on input "ketel ... graden" at bounding box center [611, 147] width 7 height 7
radio input "true"
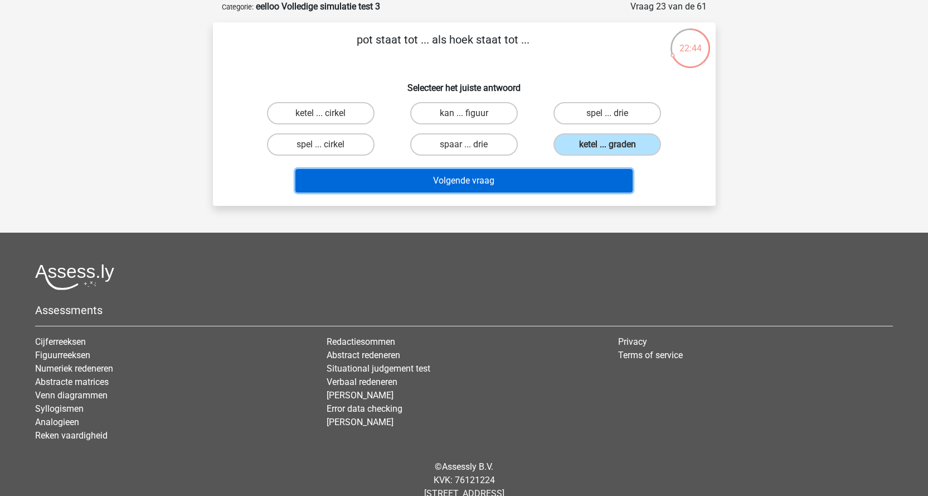
click at [550, 176] on button "Volgende vraag" at bounding box center [463, 180] width 337 height 23
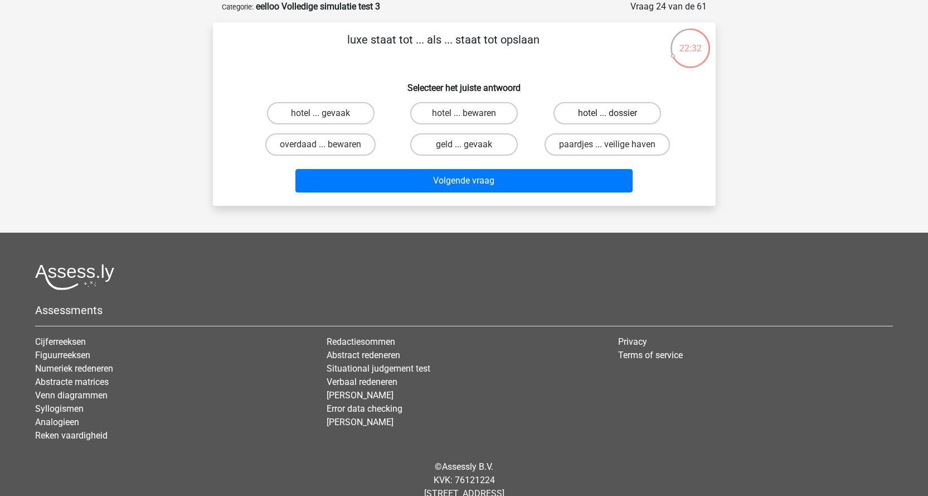
click at [648, 113] on label "hotel ... dossier" at bounding box center [608, 113] width 108 height 22
click at [615, 113] on input "hotel ... dossier" at bounding box center [611, 116] width 7 height 7
radio input "true"
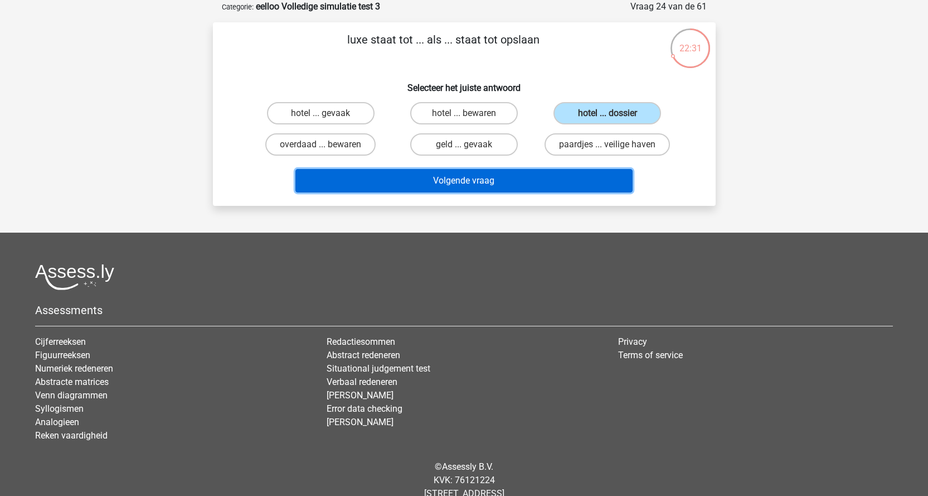
click at [551, 183] on button "Volgende vraag" at bounding box center [463, 180] width 337 height 23
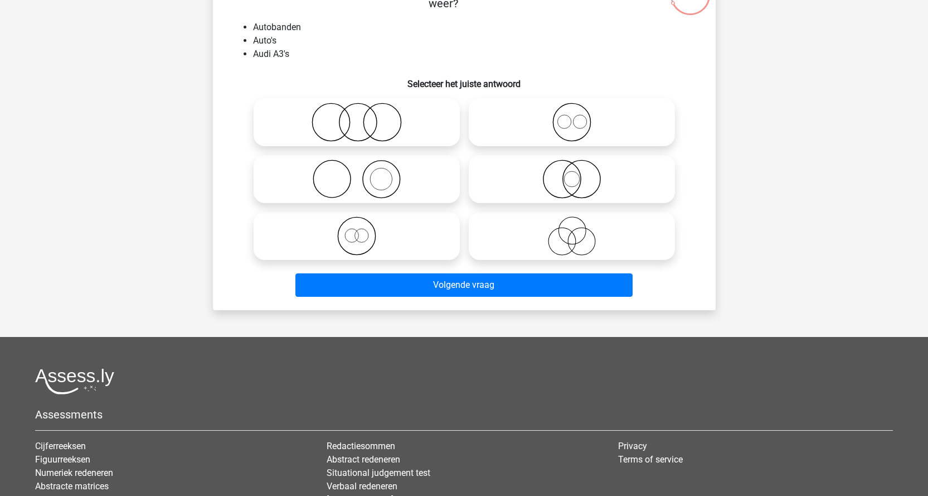
scroll to position [111, 0]
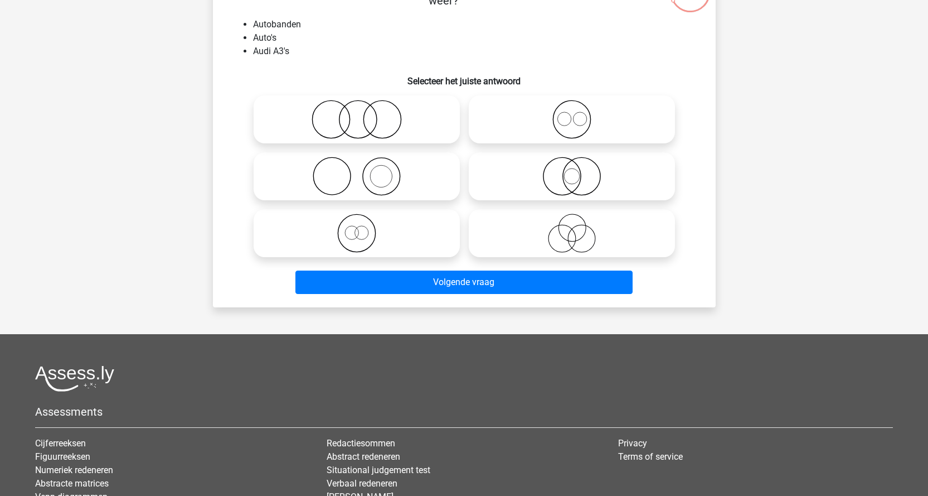
click at [395, 186] on icon at bounding box center [356, 176] width 197 height 39
click at [364, 171] on input "radio" at bounding box center [360, 166] width 7 height 7
radio input "true"
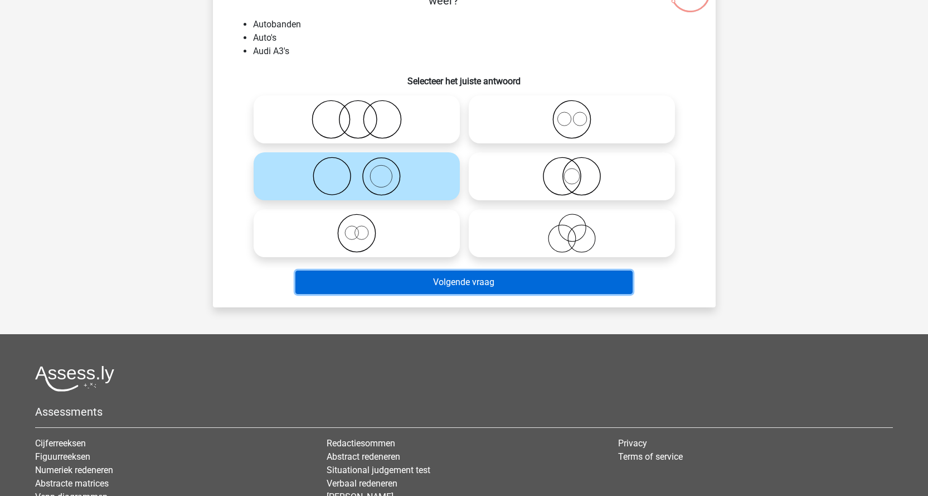
click at [494, 284] on button "Volgende vraag" at bounding box center [463, 281] width 337 height 23
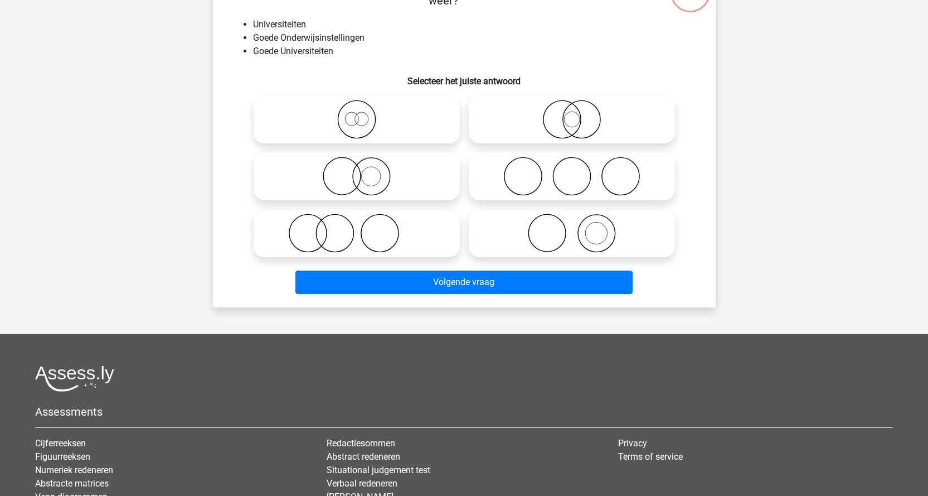
scroll to position [56, 0]
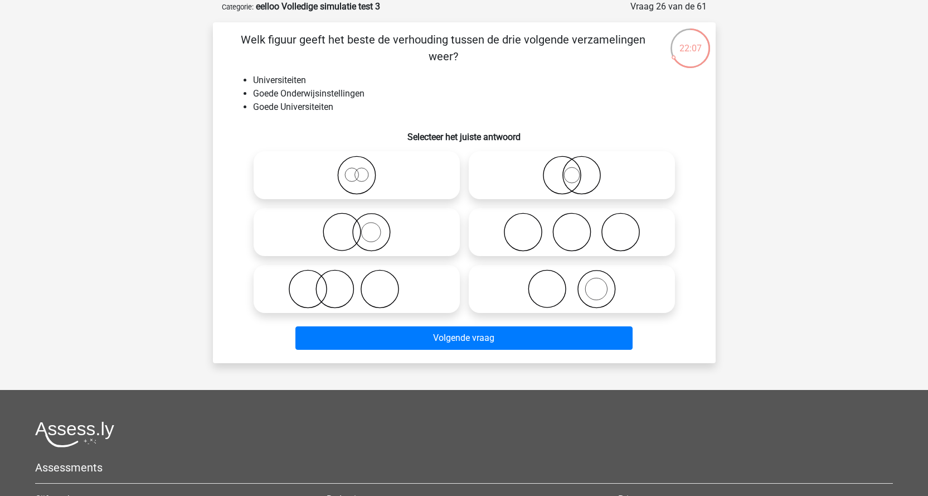
click at [572, 192] on icon at bounding box center [571, 175] width 197 height 39
click at [572, 169] on input "radio" at bounding box center [575, 165] width 7 height 7
radio input "true"
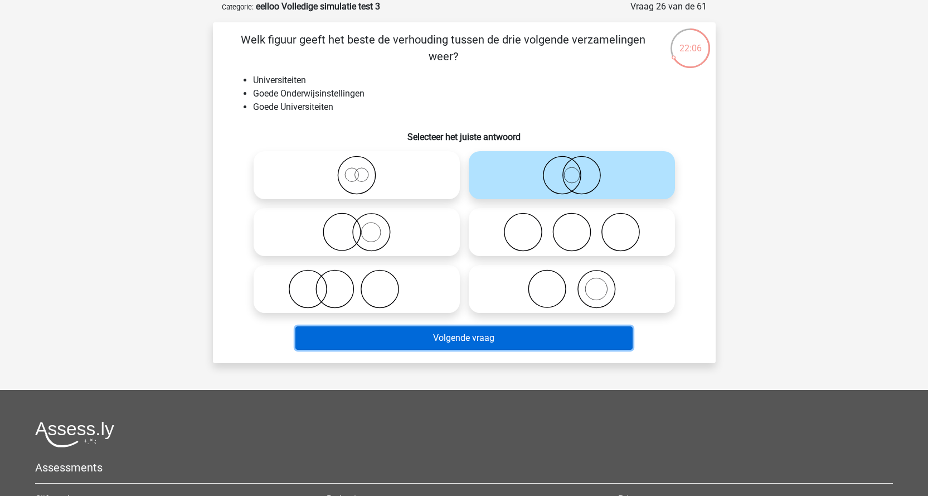
click at [552, 340] on button "Volgende vraag" at bounding box center [463, 337] width 337 height 23
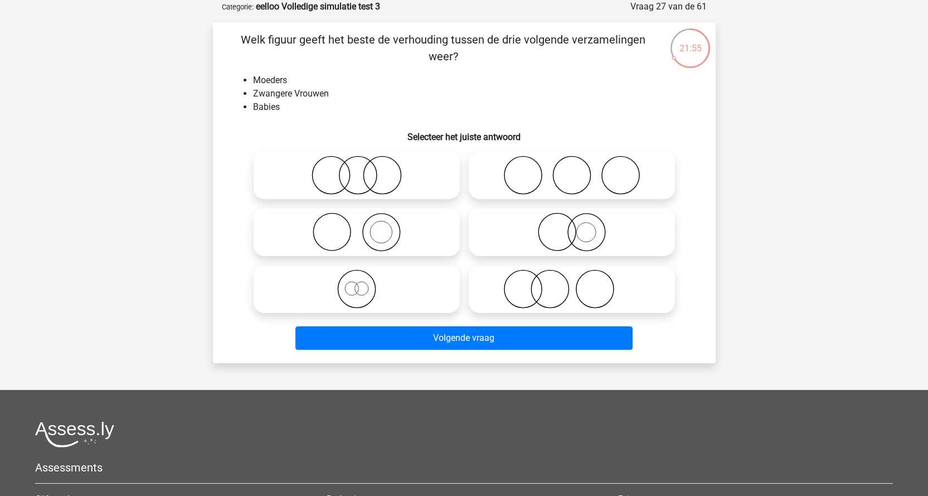
click at [609, 177] on icon at bounding box center [571, 175] width 197 height 39
click at [579, 169] on input "radio" at bounding box center [575, 165] width 7 height 7
radio input "true"
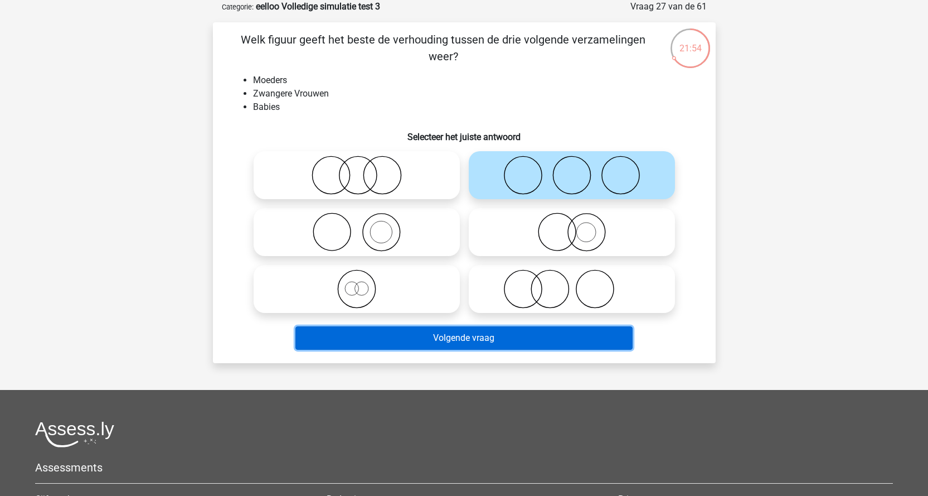
click at [571, 328] on button "Volgende vraag" at bounding box center [463, 337] width 337 height 23
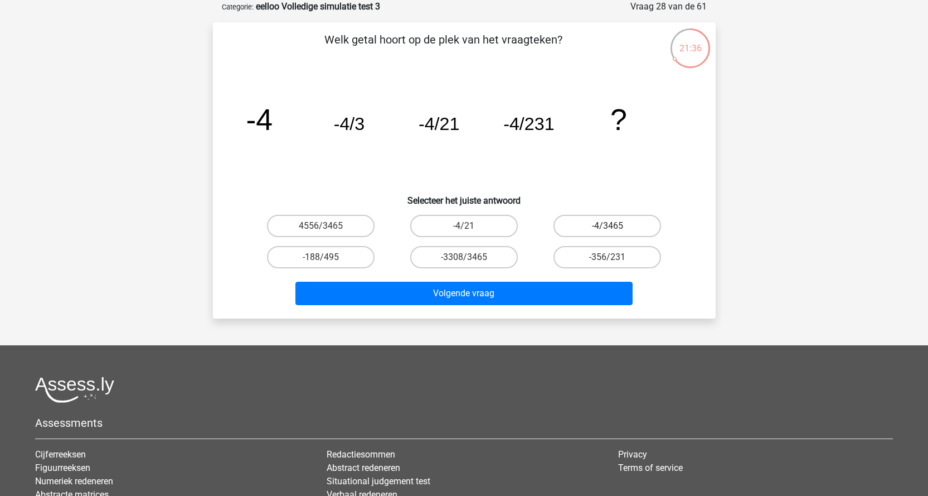
click at [640, 232] on label "-4/3465" at bounding box center [608, 226] width 108 height 22
click at [615, 232] on input "-4/3465" at bounding box center [611, 229] width 7 height 7
radio input "true"
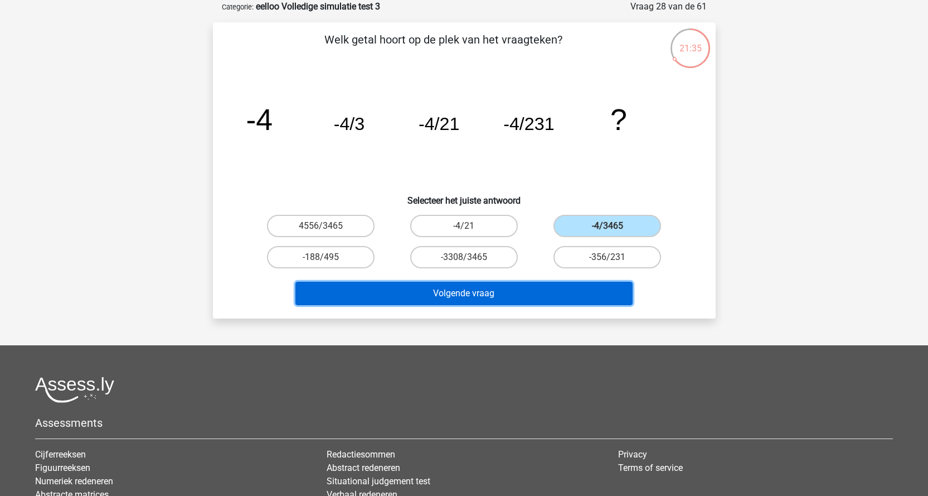
click at [551, 298] on button "Volgende vraag" at bounding box center [463, 292] width 337 height 23
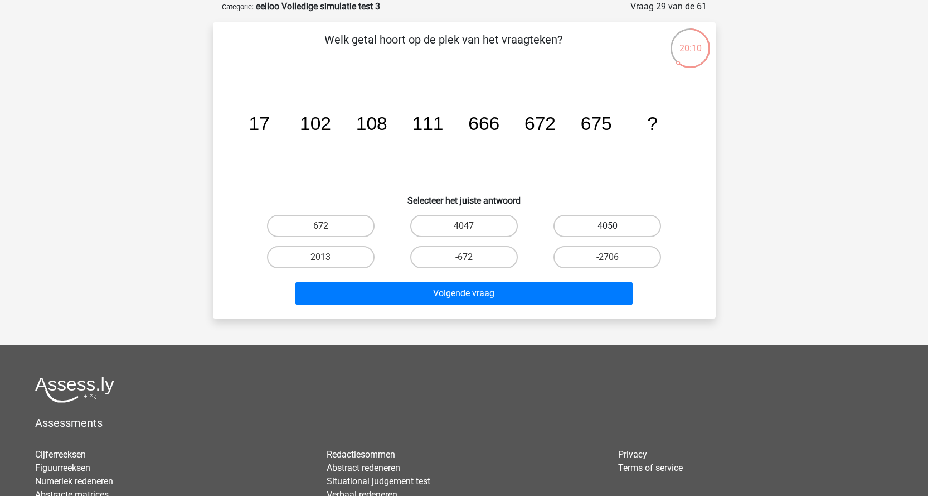
click at [597, 222] on label "4050" at bounding box center [608, 226] width 108 height 22
click at [608, 226] on input "4050" at bounding box center [611, 229] width 7 height 7
radio input "true"
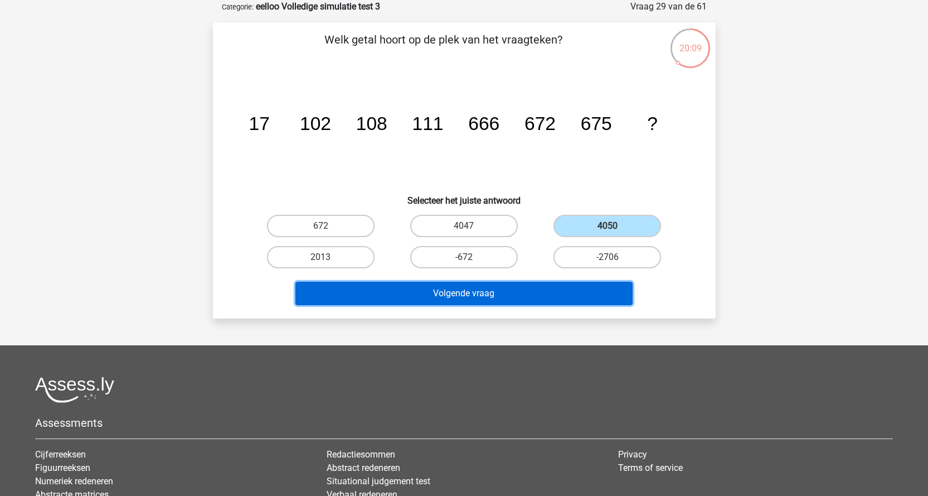
click at [535, 283] on button "Volgende vraag" at bounding box center [463, 292] width 337 height 23
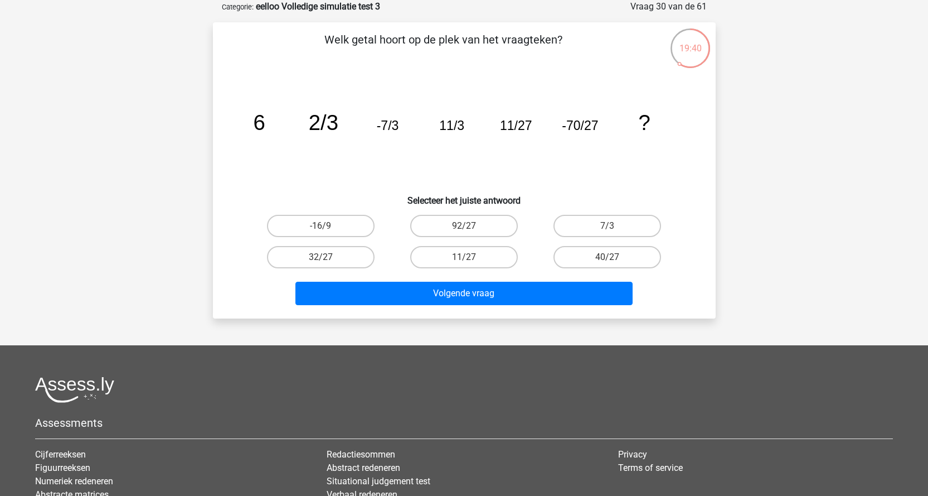
click at [449, 239] on div "92/27" at bounding box center [463, 225] width 143 height 31
click at [458, 230] on label "92/27" at bounding box center [464, 226] width 108 height 22
click at [464, 230] on input "92/27" at bounding box center [467, 229] width 7 height 7
radio input "true"
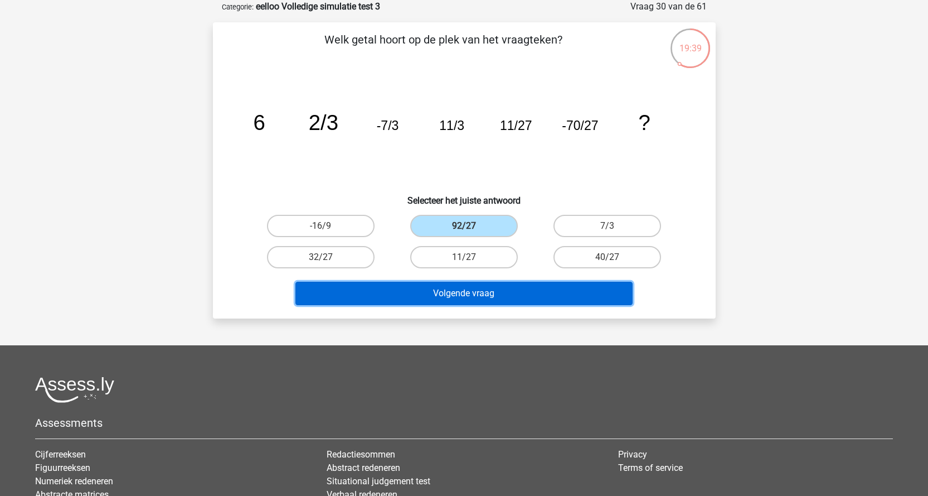
click at [491, 299] on button "Volgende vraag" at bounding box center [463, 292] width 337 height 23
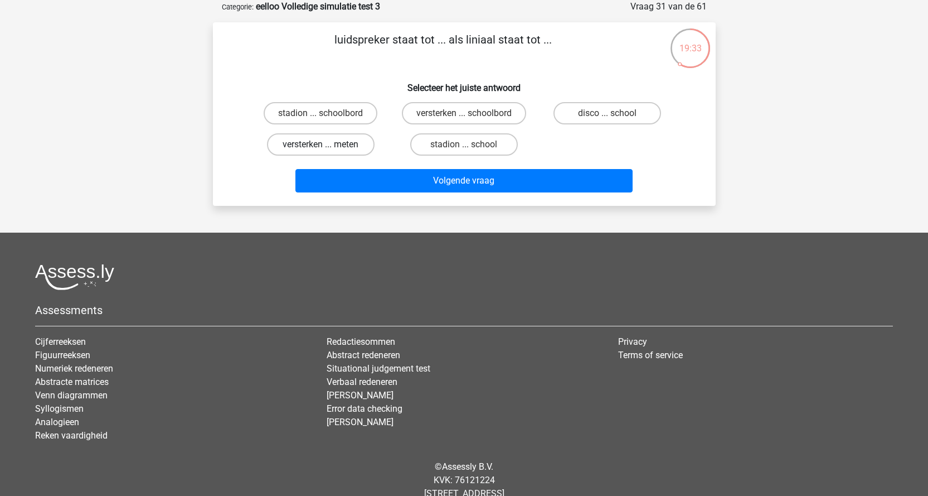
click at [356, 147] on label "versterken ... meten" at bounding box center [321, 144] width 108 height 22
click at [328, 147] on input "versterken ... meten" at bounding box center [324, 147] width 7 height 7
radio input "true"
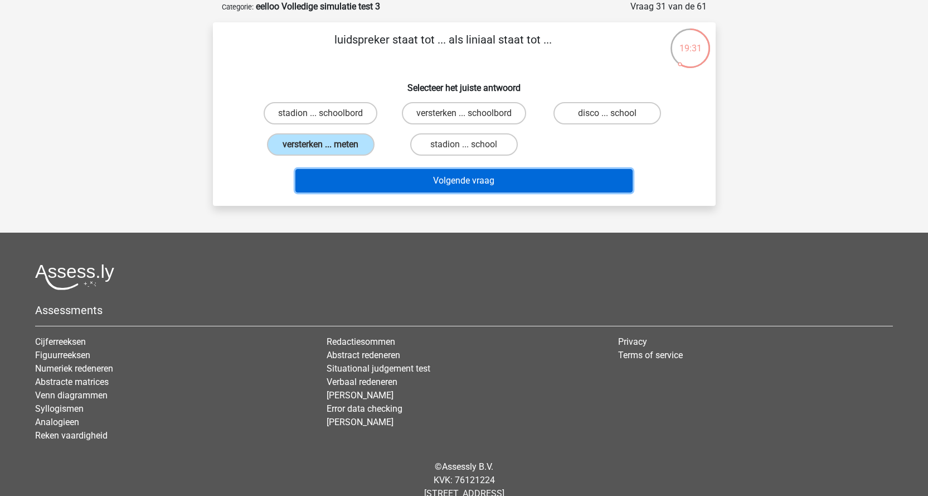
click at [445, 178] on button "Volgende vraag" at bounding box center [463, 180] width 337 height 23
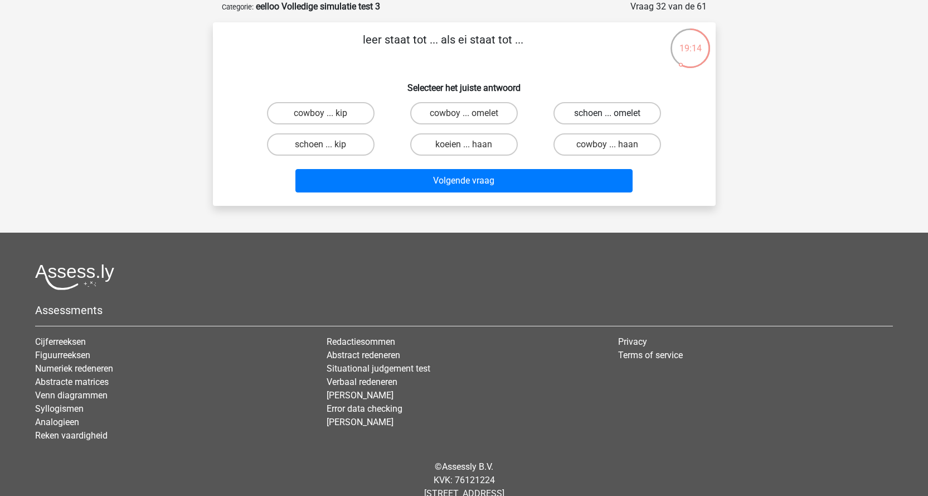
click at [643, 105] on label "schoen ... omelet" at bounding box center [608, 113] width 108 height 22
click at [615, 113] on input "schoen ... omelet" at bounding box center [611, 116] width 7 height 7
radio input "true"
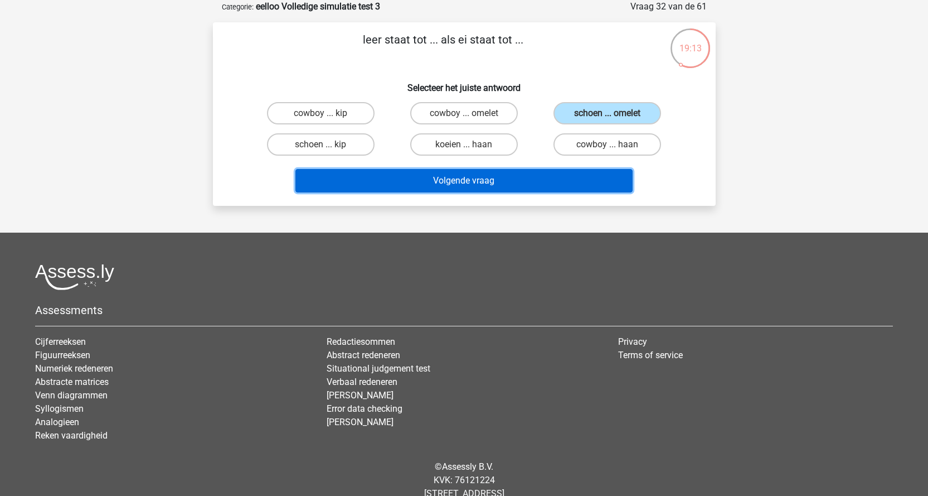
click at [513, 189] on button "Volgende vraag" at bounding box center [463, 180] width 337 height 23
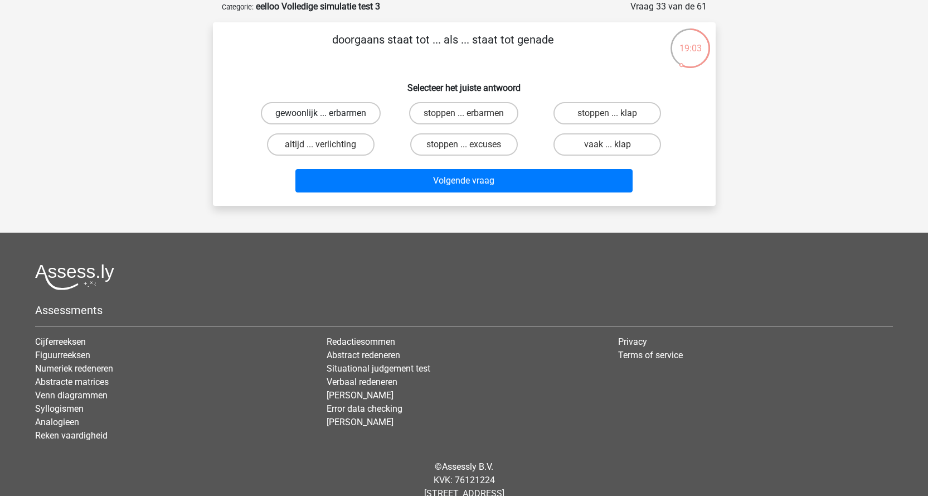
click at [351, 113] on label "gewoonlijk ... erbarmen" at bounding box center [321, 113] width 120 height 22
click at [328, 113] on input "gewoonlijk ... erbarmen" at bounding box center [324, 116] width 7 height 7
radio input "true"
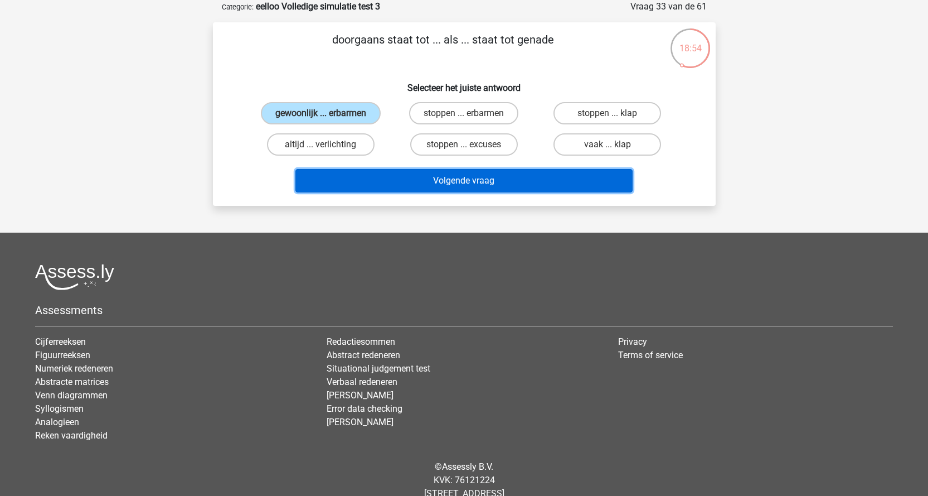
click at [415, 179] on button "Volgende vraag" at bounding box center [463, 180] width 337 height 23
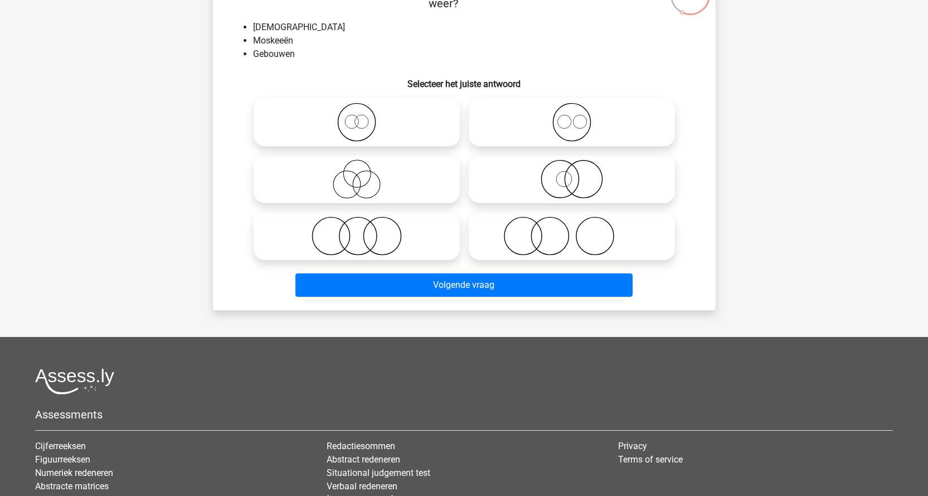
scroll to position [111, 0]
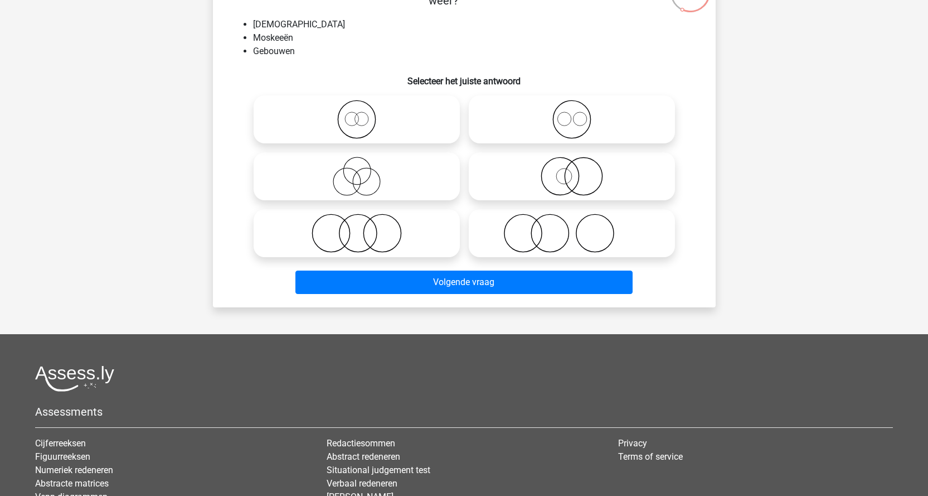
click at [579, 122] on icon at bounding box center [571, 119] width 197 height 39
click at [579, 114] on input "radio" at bounding box center [575, 109] width 7 height 7
radio input "true"
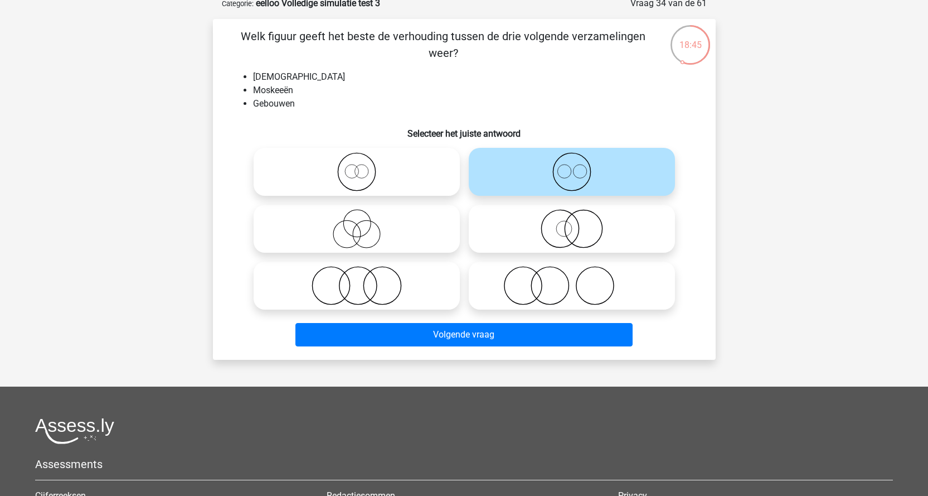
scroll to position [56, 0]
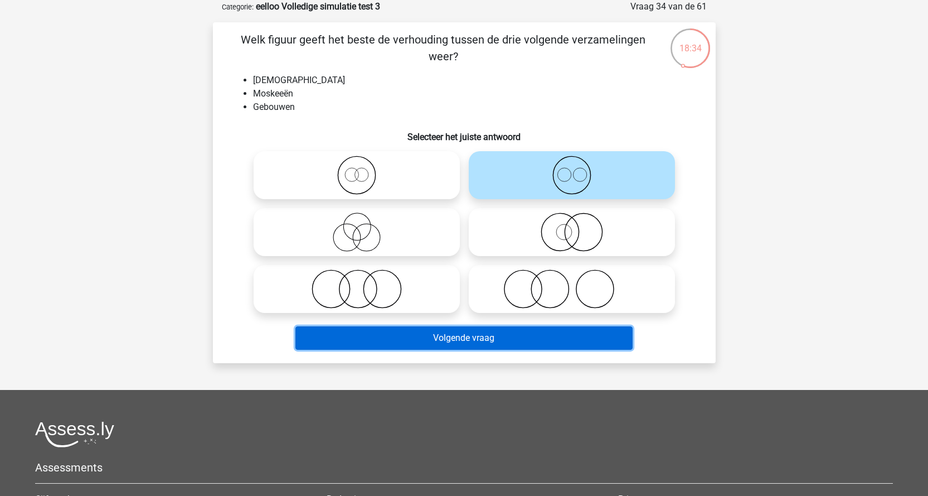
click at [472, 339] on button "Volgende vraag" at bounding box center [463, 337] width 337 height 23
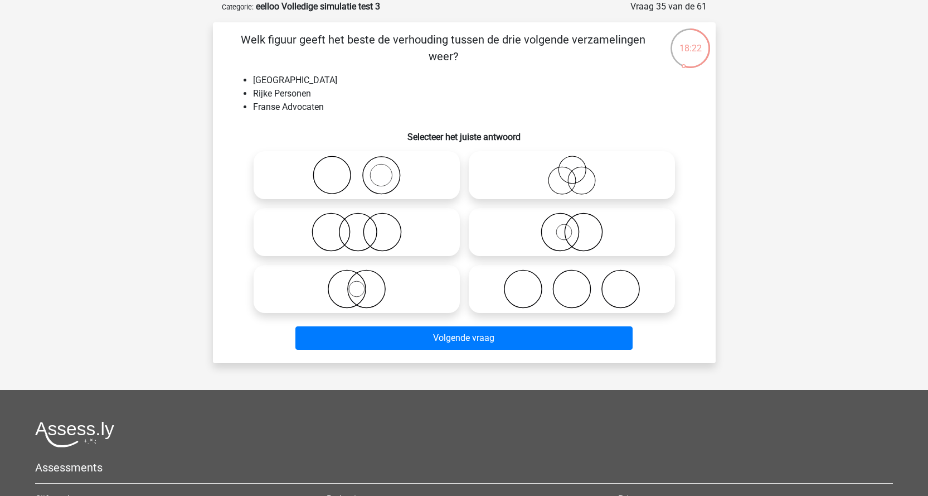
click at [358, 227] on icon at bounding box center [356, 231] width 197 height 39
click at [358, 226] on input "radio" at bounding box center [360, 222] width 7 height 7
radio input "true"
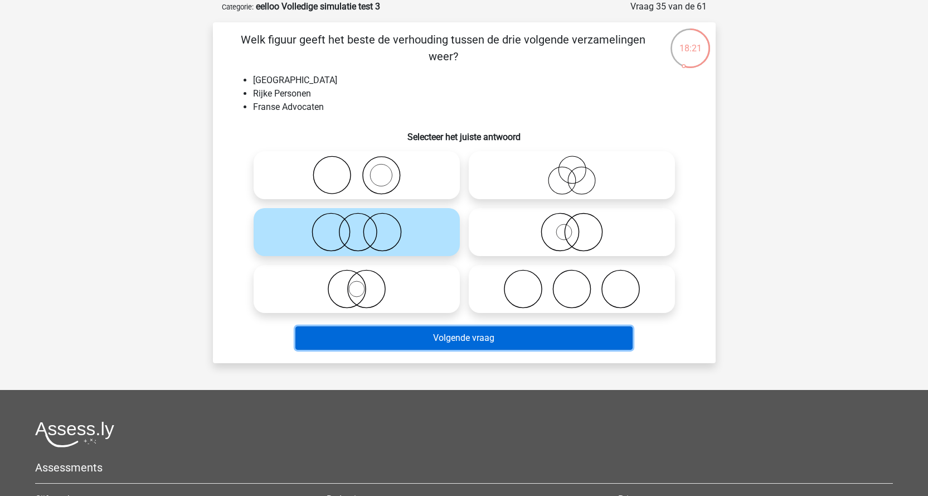
click at [424, 332] on button "Volgende vraag" at bounding box center [463, 337] width 337 height 23
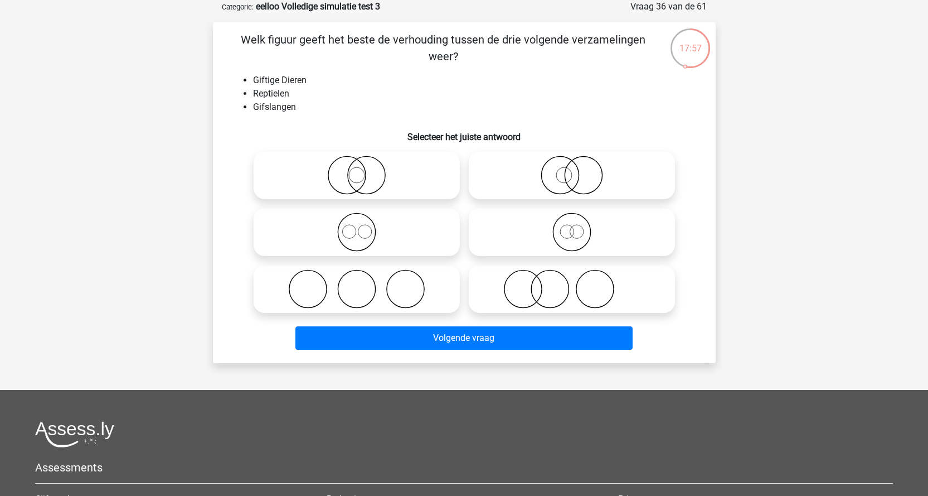
click at [601, 169] on circle at bounding box center [583, 175] width 37 height 37
click at [579, 169] on input "radio" at bounding box center [575, 165] width 7 height 7
radio input "true"
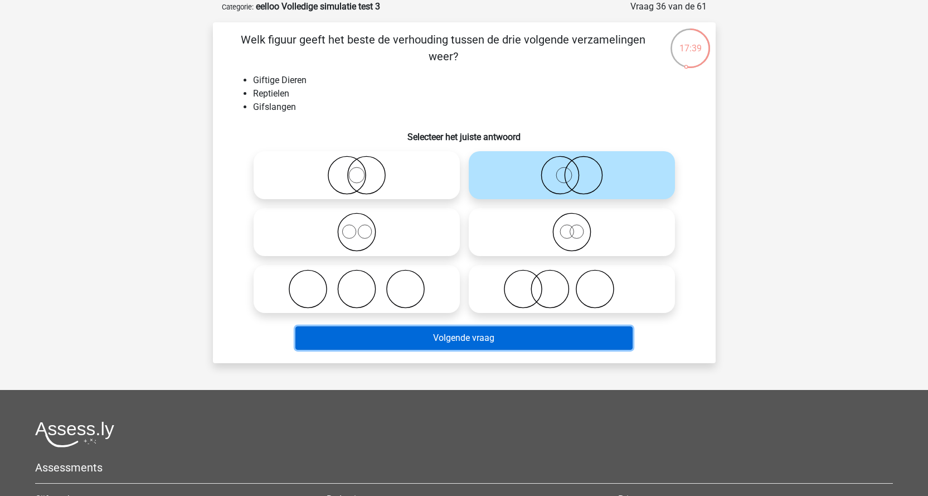
click at [500, 335] on button "Volgende vraag" at bounding box center [463, 337] width 337 height 23
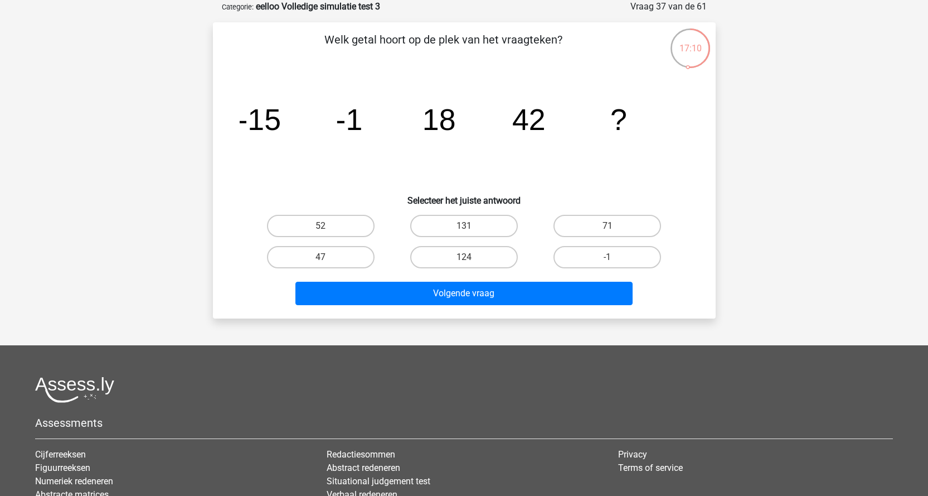
click at [610, 211] on div "71" at bounding box center [607, 225] width 143 height 31
click at [603, 225] on label "71" at bounding box center [608, 226] width 108 height 22
click at [608, 226] on input "71" at bounding box center [611, 229] width 7 height 7
radio input "true"
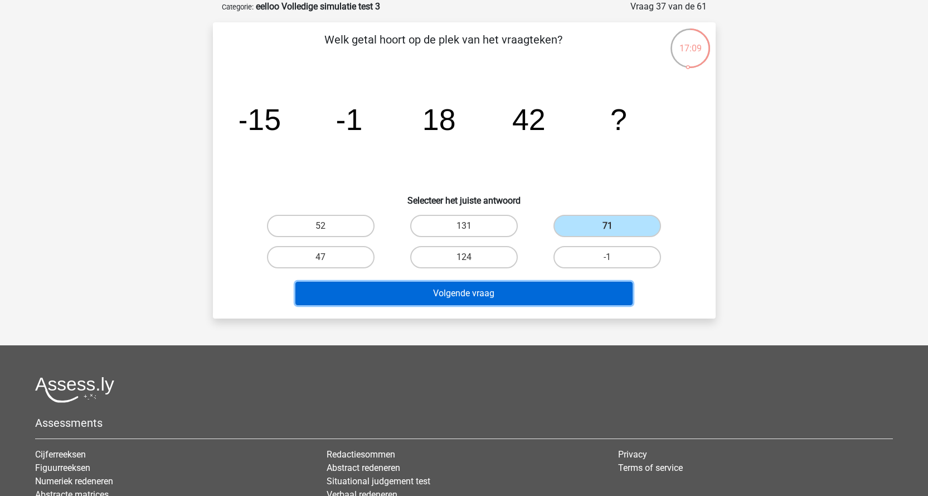
click at [498, 301] on button "Volgende vraag" at bounding box center [463, 292] width 337 height 23
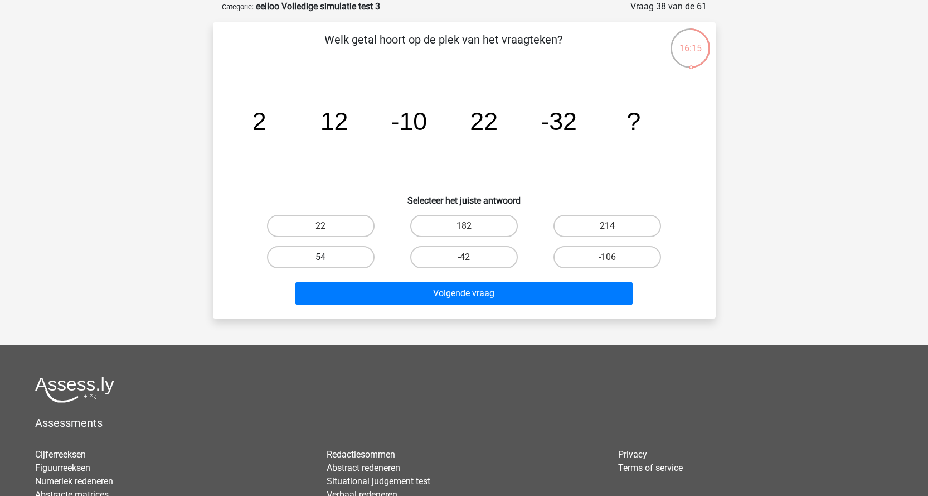
click at [366, 253] on label "54" at bounding box center [321, 257] width 108 height 22
click at [328, 257] on input "54" at bounding box center [324, 260] width 7 height 7
radio input "true"
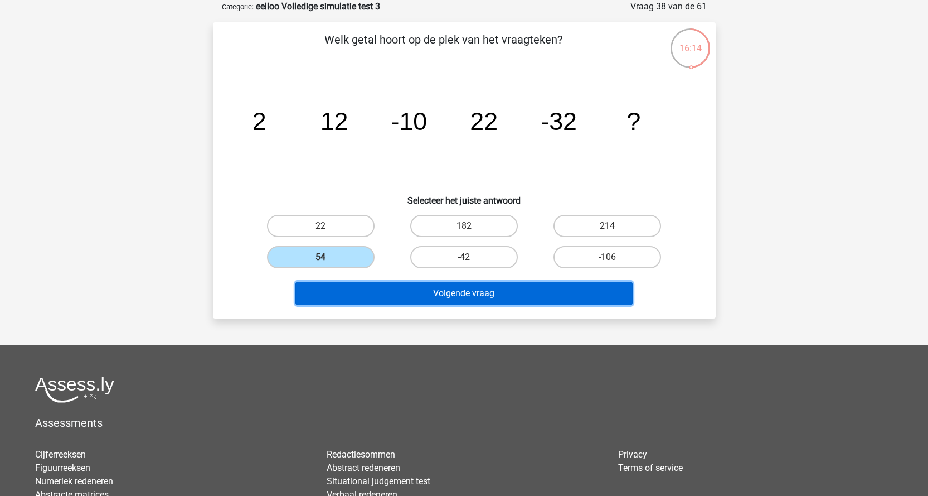
click at [393, 290] on button "Volgende vraag" at bounding box center [463, 292] width 337 height 23
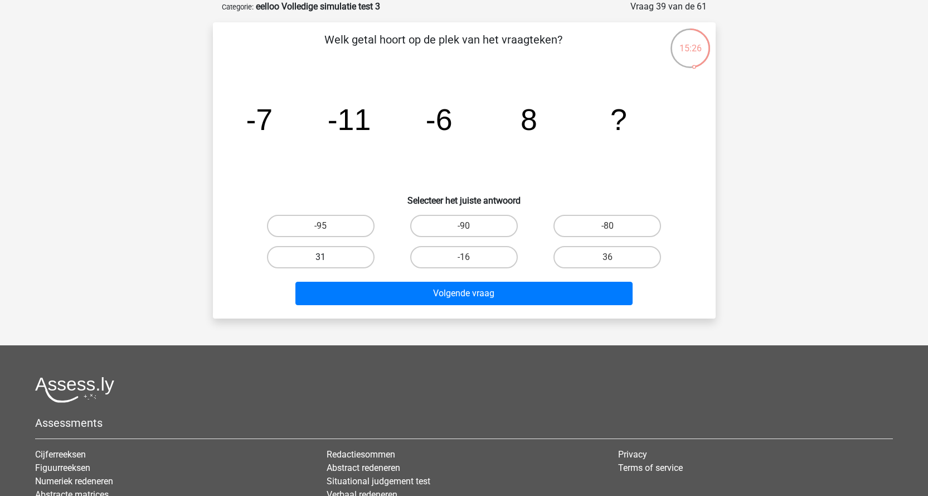
click at [332, 256] on label "31" at bounding box center [321, 257] width 108 height 22
click at [328, 257] on input "31" at bounding box center [324, 260] width 7 height 7
radio input "true"
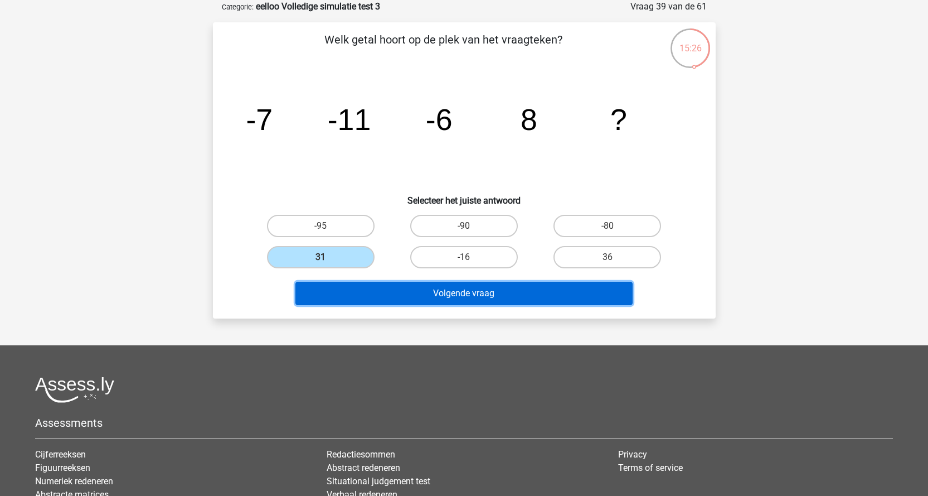
click at [385, 287] on button "Volgende vraag" at bounding box center [463, 292] width 337 height 23
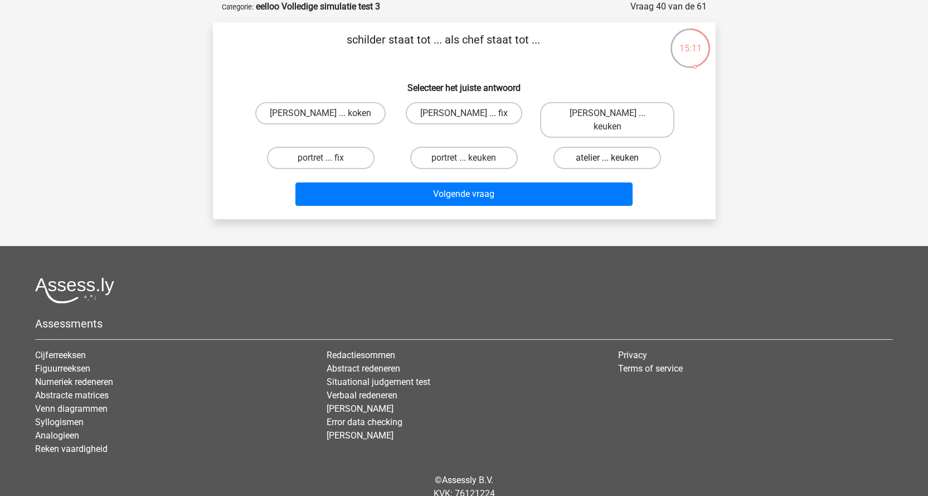
click at [621, 147] on label "atelier ... keuken" at bounding box center [608, 158] width 108 height 22
click at [615, 158] on input "atelier ... keuken" at bounding box center [611, 161] width 7 height 7
radio input "true"
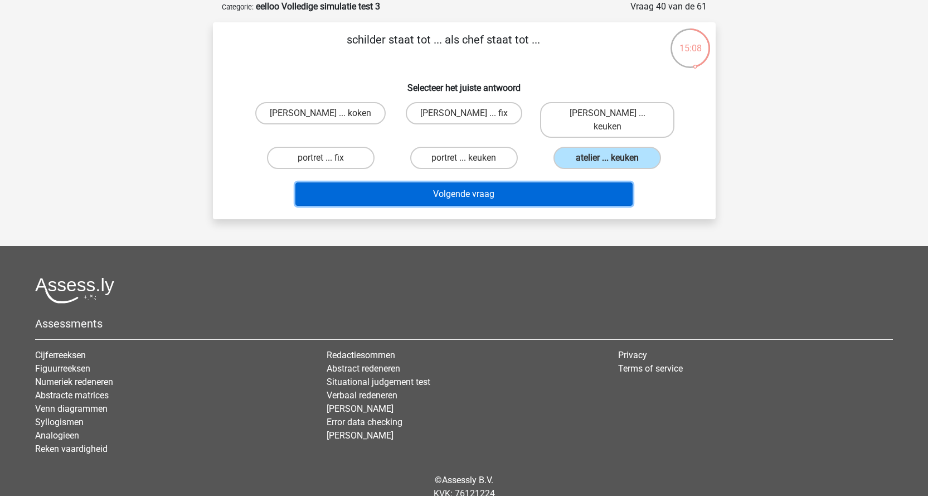
click at [542, 182] on button "Volgende vraag" at bounding box center [463, 193] width 337 height 23
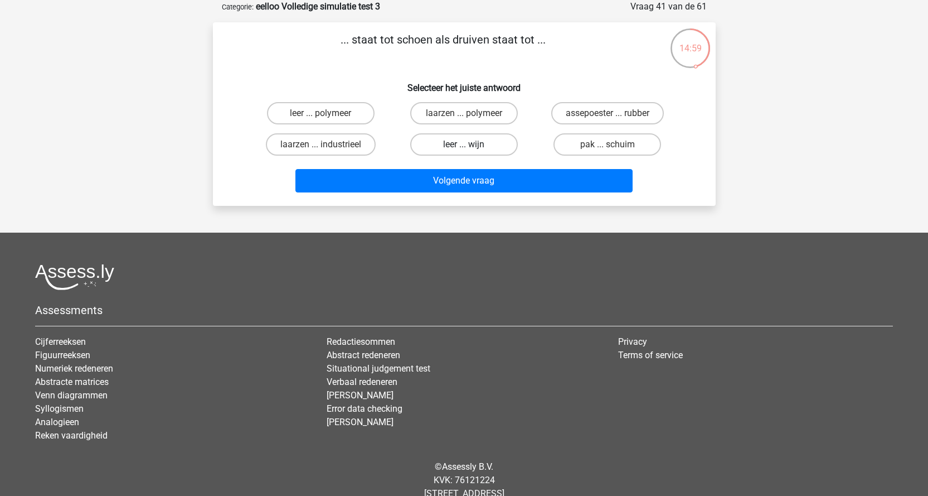
click at [474, 152] on label "leer ... wijn" at bounding box center [464, 144] width 108 height 22
click at [471, 152] on input "leer ... wijn" at bounding box center [467, 147] width 7 height 7
radio input "true"
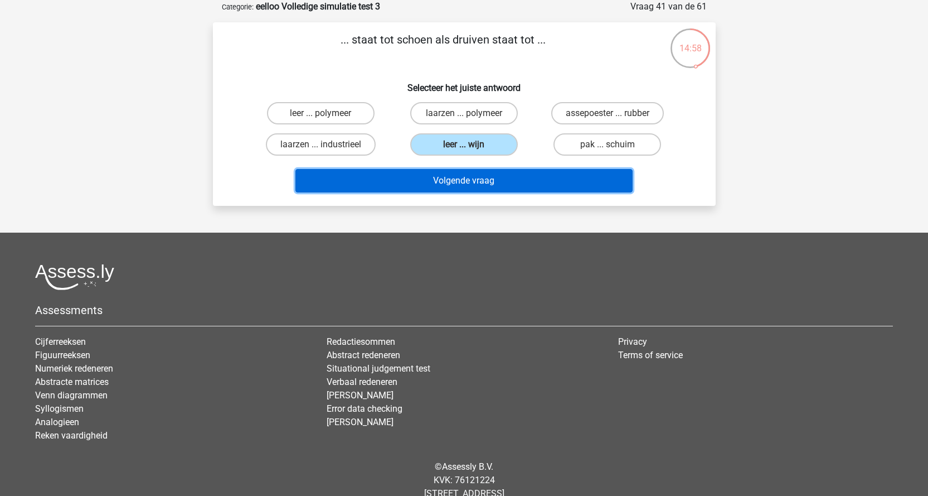
click at [456, 174] on button "Volgende vraag" at bounding box center [463, 180] width 337 height 23
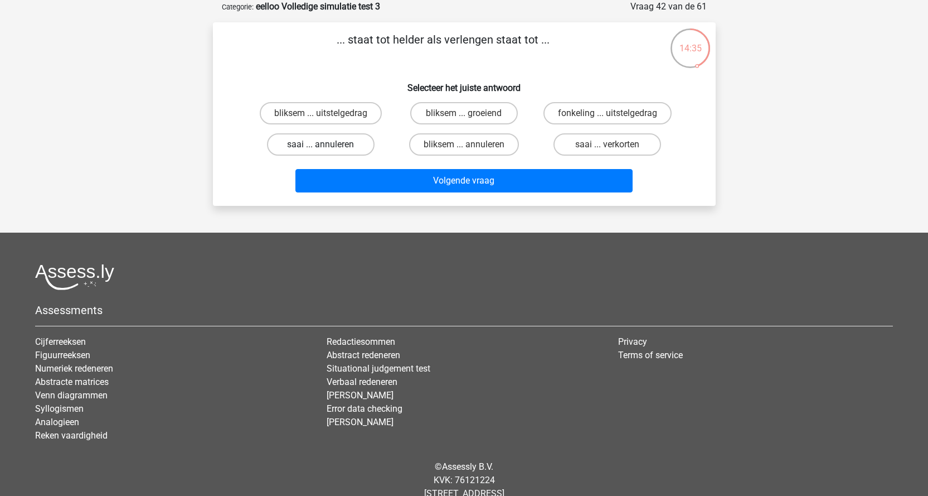
click at [360, 148] on label "saai ... annuleren" at bounding box center [321, 144] width 108 height 22
click at [328, 148] on input "saai ... annuleren" at bounding box center [324, 147] width 7 height 7
radio input "true"
click at [331, 120] on label "bliksem ... uitstelgedrag" at bounding box center [321, 113] width 122 height 22
click at [328, 120] on input "bliksem ... uitstelgedrag" at bounding box center [324, 116] width 7 height 7
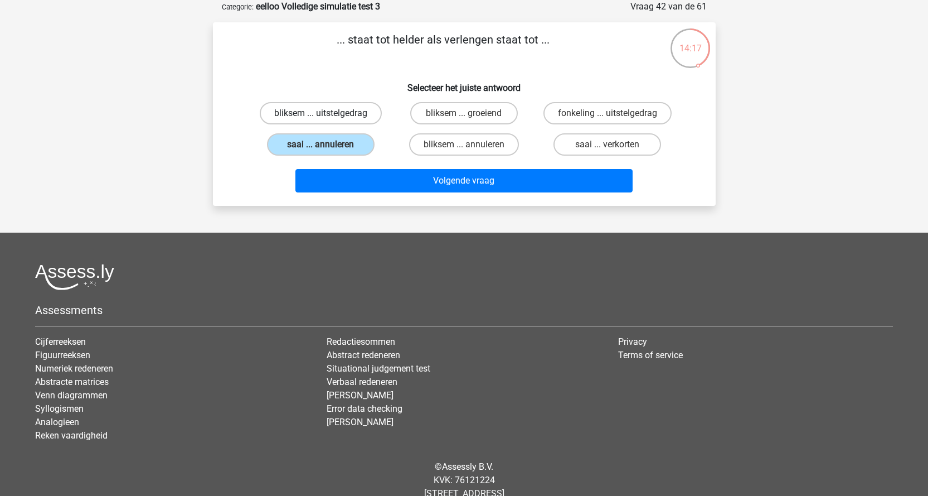
radio input "true"
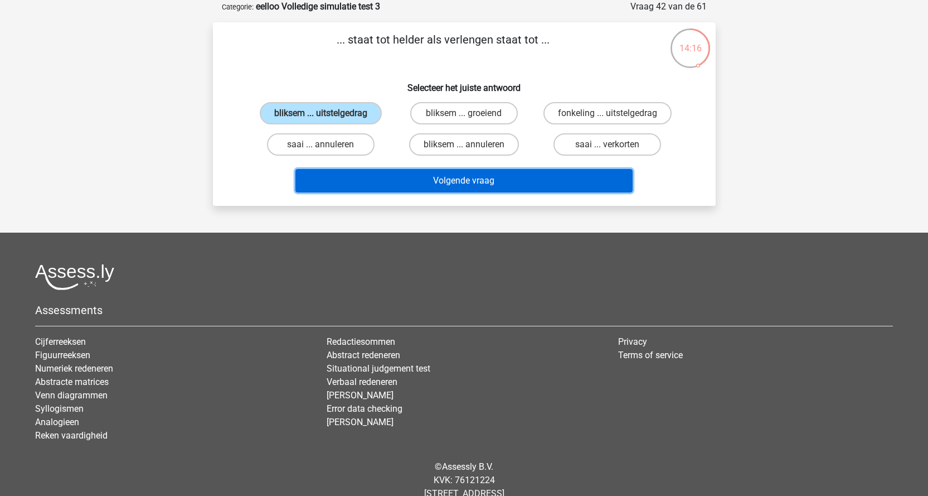
click at [405, 179] on button "Volgende vraag" at bounding box center [463, 180] width 337 height 23
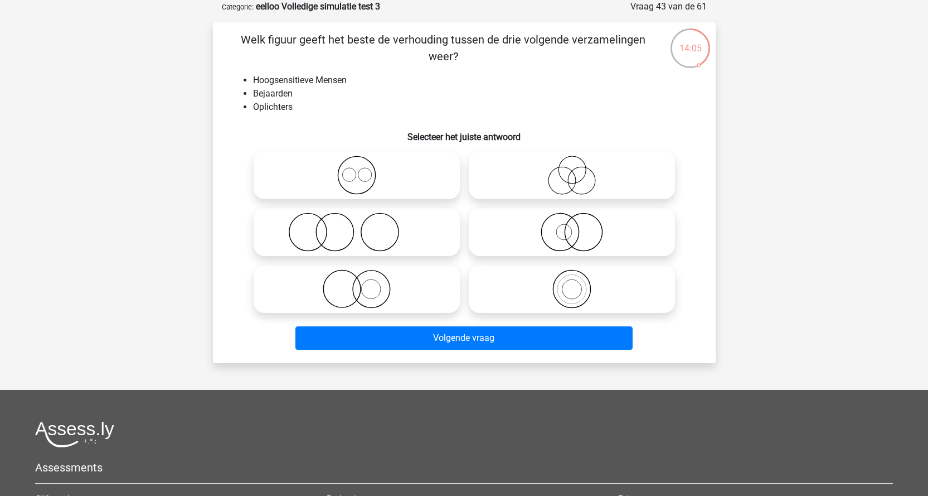
click at [589, 179] on icon at bounding box center [571, 175] width 197 height 39
click at [579, 169] on input "radio" at bounding box center [575, 165] width 7 height 7
radio input "true"
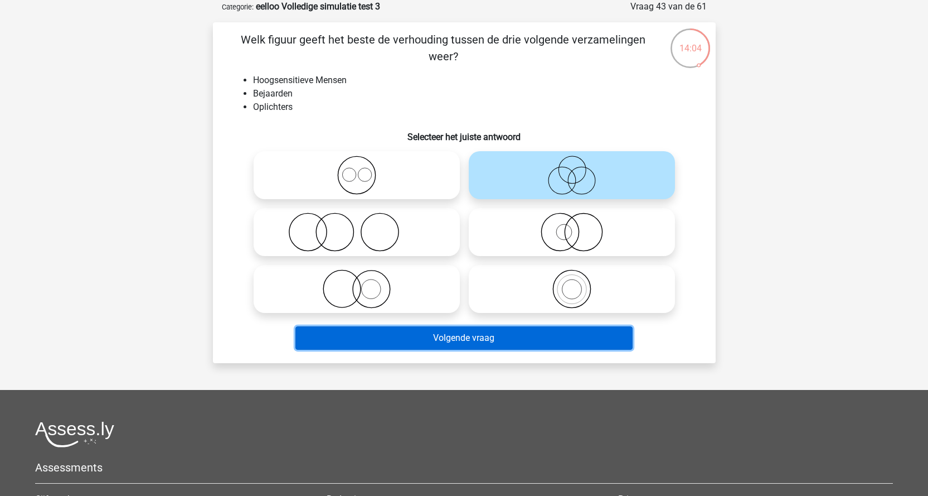
click at [468, 330] on button "Volgende vraag" at bounding box center [463, 337] width 337 height 23
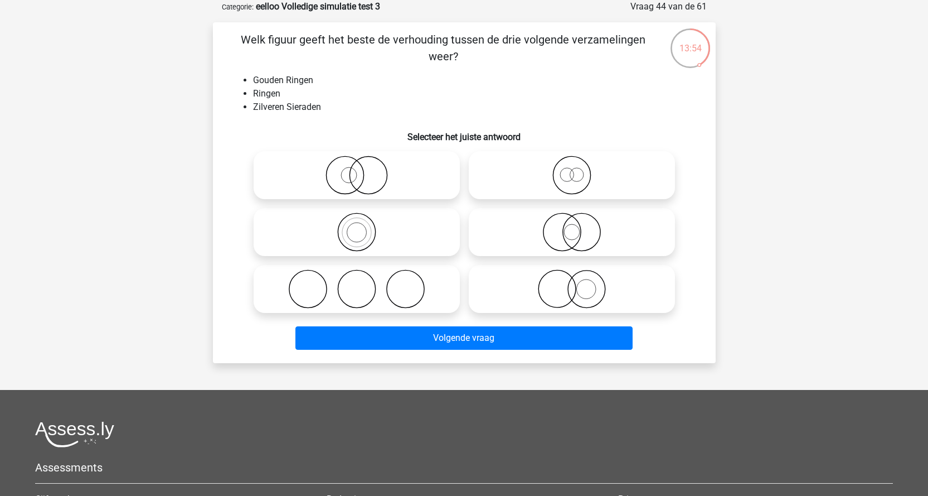
click at [562, 292] on icon at bounding box center [571, 288] width 197 height 39
click at [572, 283] on input "radio" at bounding box center [575, 279] width 7 height 7
radio input "true"
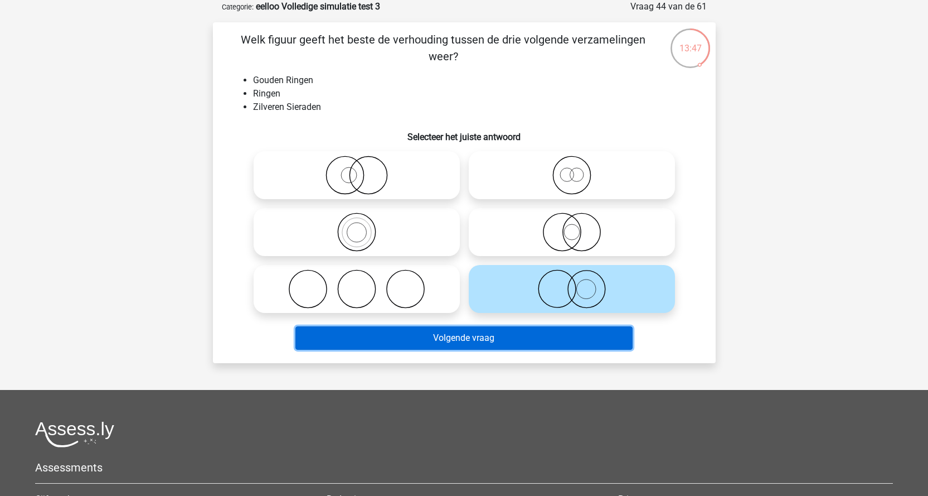
click at [561, 339] on button "Volgende vraag" at bounding box center [463, 337] width 337 height 23
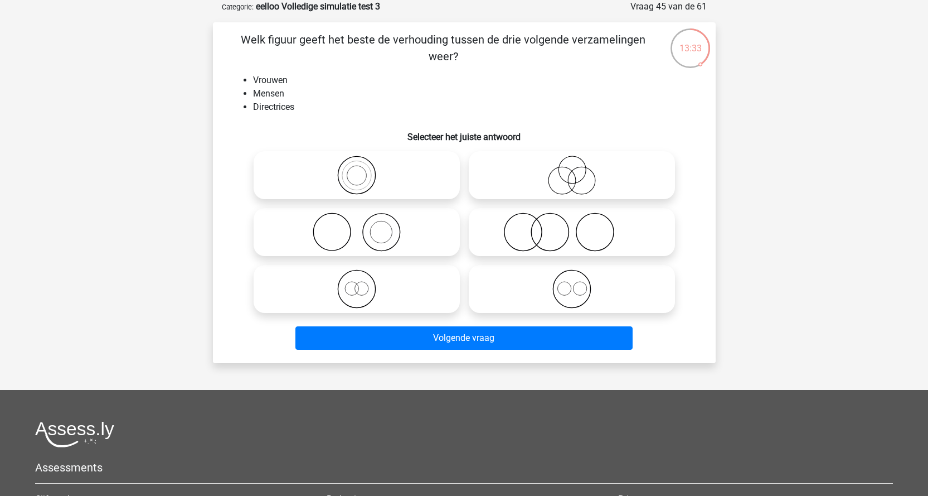
click at [349, 289] on icon at bounding box center [356, 288] width 197 height 39
click at [357, 283] on input "radio" at bounding box center [360, 279] width 7 height 7
radio input "true"
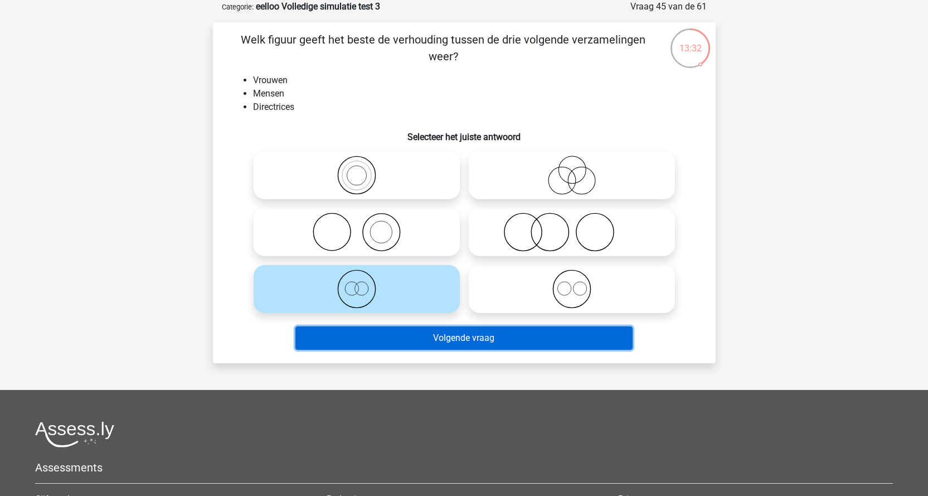
click at [438, 342] on button "Volgende vraag" at bounding box center [463, 337] width 337 height 23
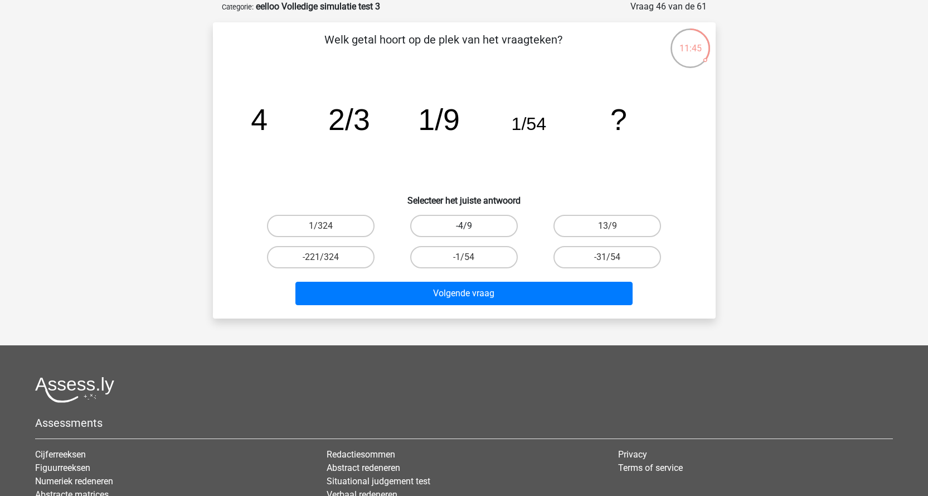
click at [488, 226] on label "-4/9" at bounding box center [464, 226] width 108 height 22
click at [471, 226] on input "-4/9" at bounding box center [467, 229] width 7 height 7
radio input "true"
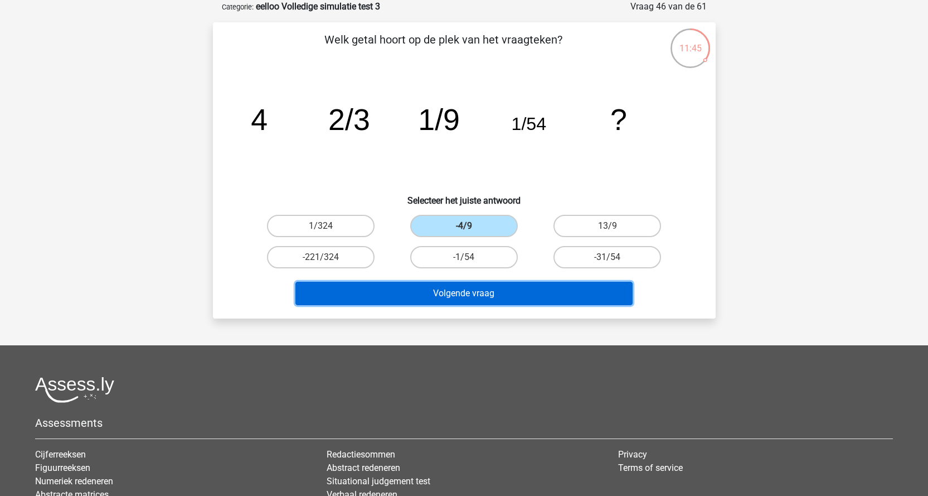
click at [472, 297] on button "Volgende vraag" at bounding box center [463, 292] width 337 height 23
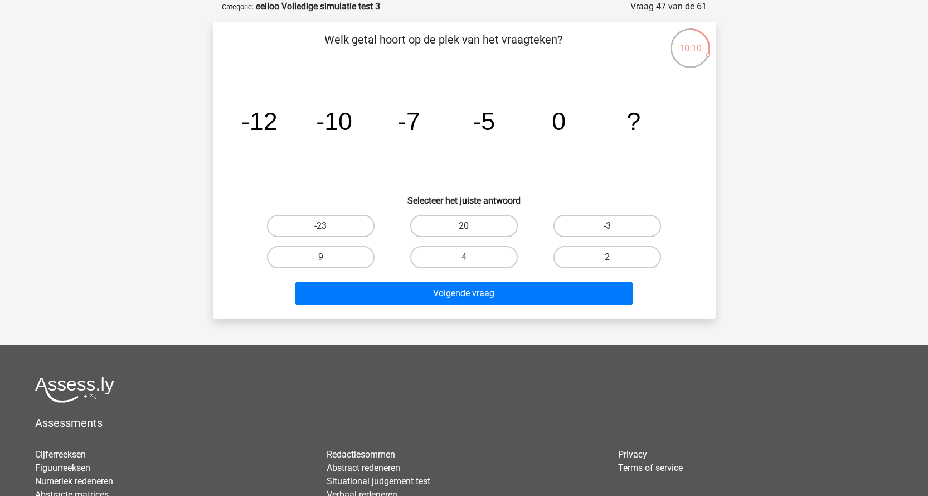
click at [348, 251] on label "9" at bounding box center [321, 257] width 108 height 22
click at [328, 257] on input "9" at bounding box center [324, 260] width 7 height 7
radio input "true"
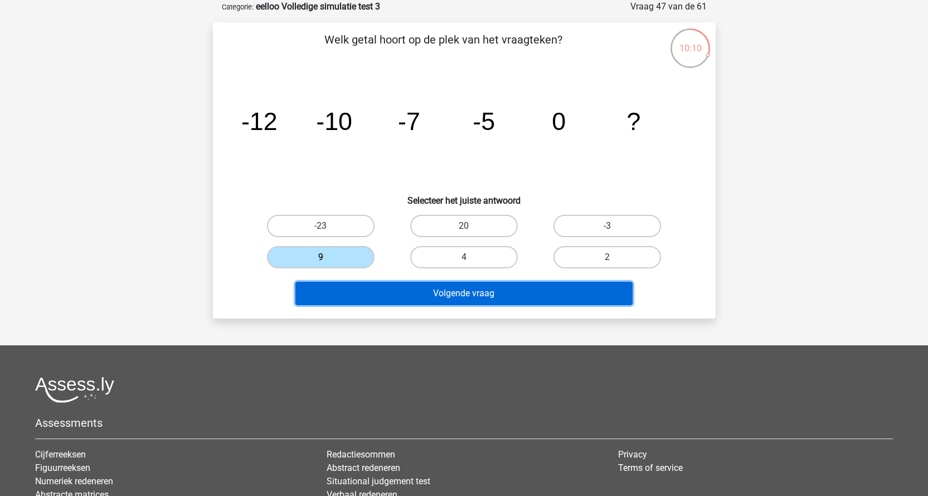
click at [384, 285] on button "Volgende vraag" at bounding box center [463, 292] width 337 height 23
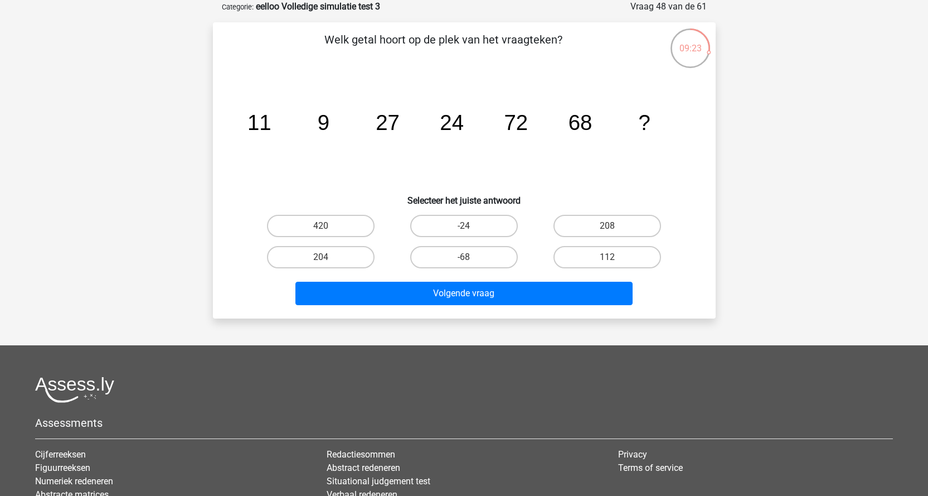
click at [328, 263] on input "204" at bounding box center [324, 260] width 7 height 7
radio input "true"
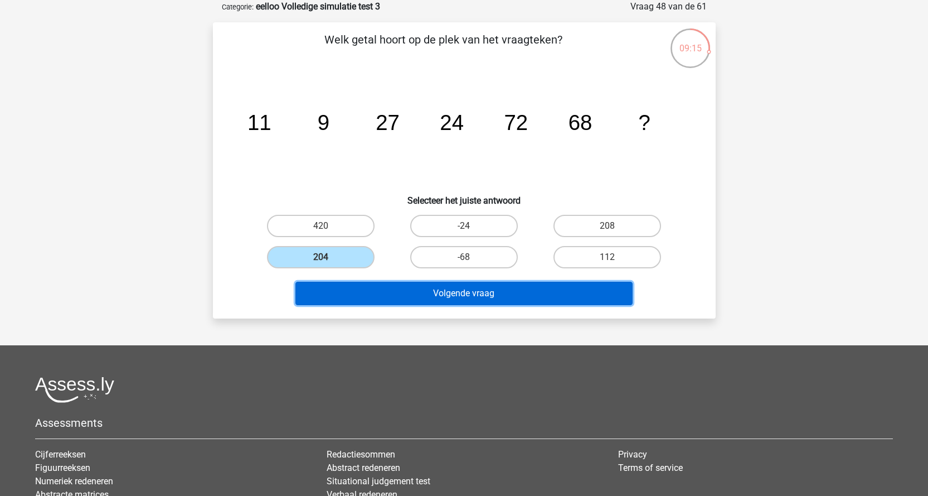
click at [481, 283] on button "Volgende vraag" at bounding box center [463, 292] width 337 height 23
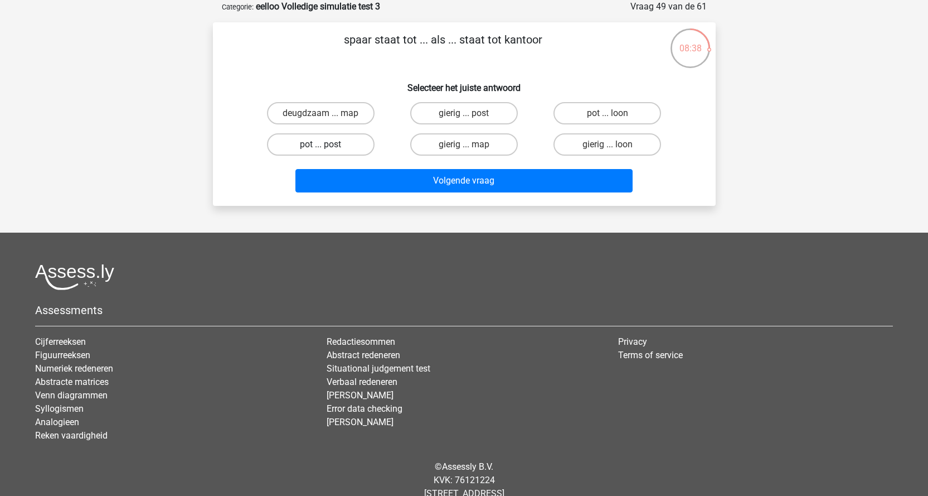
click at [348, 149] on label "pot ... post" at bounding box center [321, 144] width 108 height 22
click at [328, 149] on input "pot ... post" at bounding box center [324, 147] width 7 height 7
radio input "true"
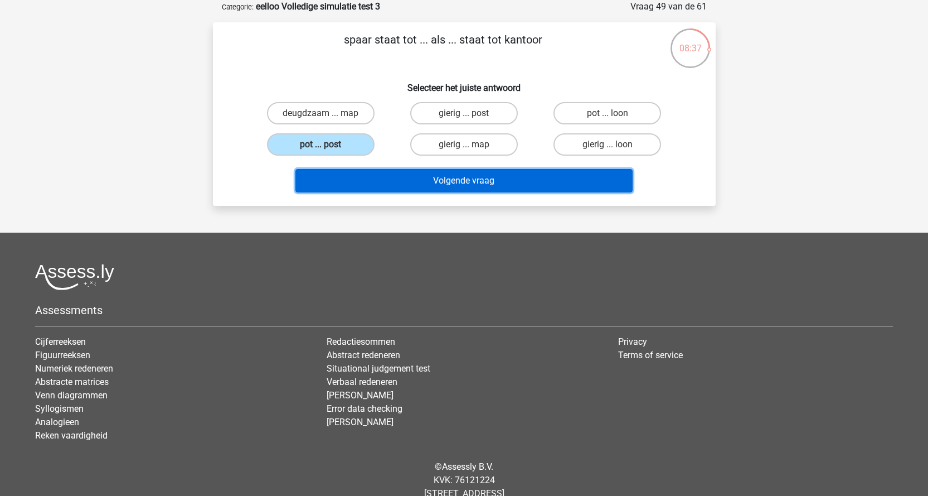
click at [436, 179] on button "Volgende vraag" at bounding box center [463, 180] width 337 height 23
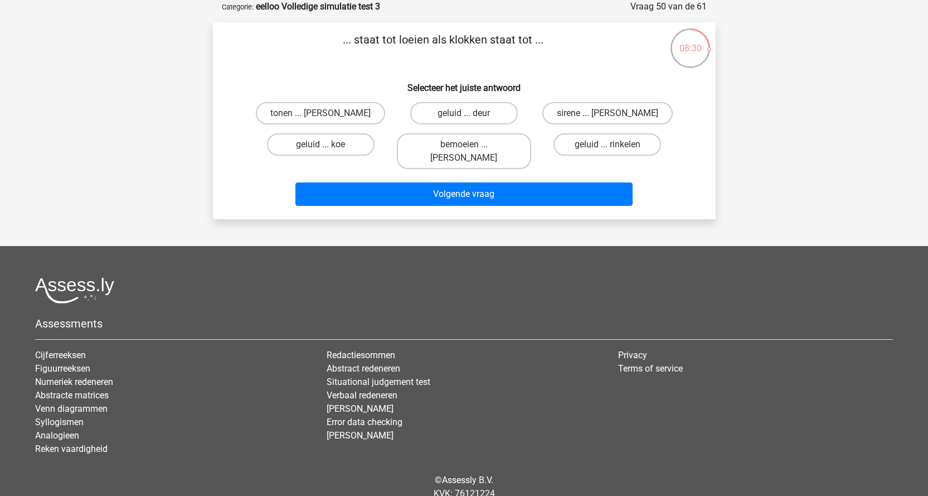
click at [612, 117] on input "sirene ... luiden" at bounding box center [611, 116] width 7 height 7
radio input "true"
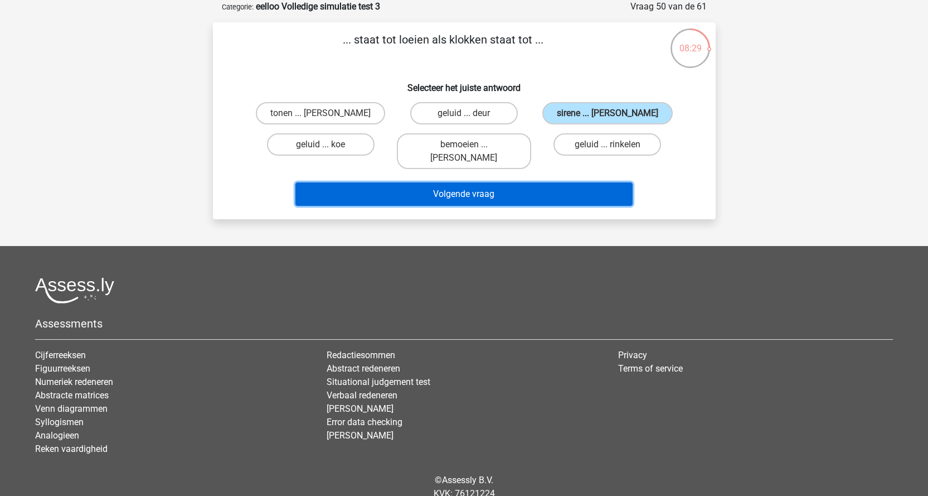
click at [473, 187] on button "Volgende vraag" at bounding box center [463, 193] width 337 height 23
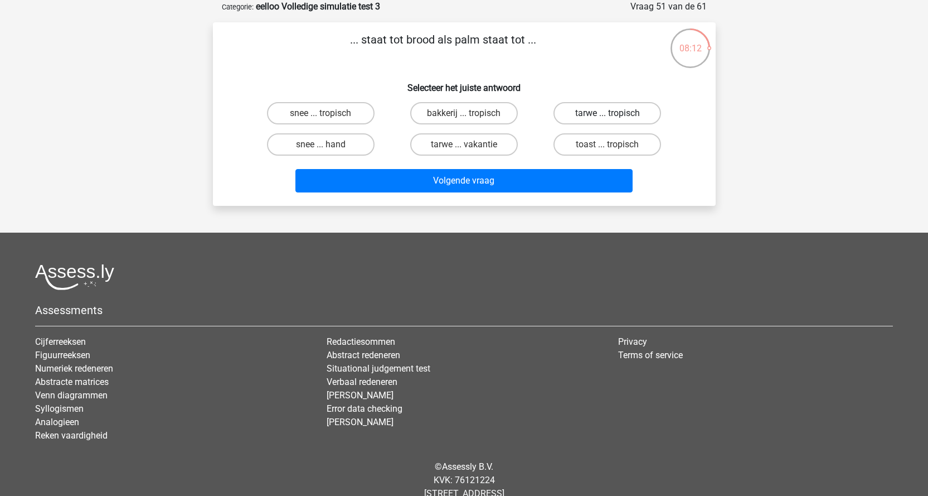
click at [595, 111] on label "tarwe ... tropisch" at bounding box center [608, 113] width 108 height 22
click at [608, 113] on input "tarwe ... tropisch" at bounding box center [611, 116] width 7 height 7
radio input "true"
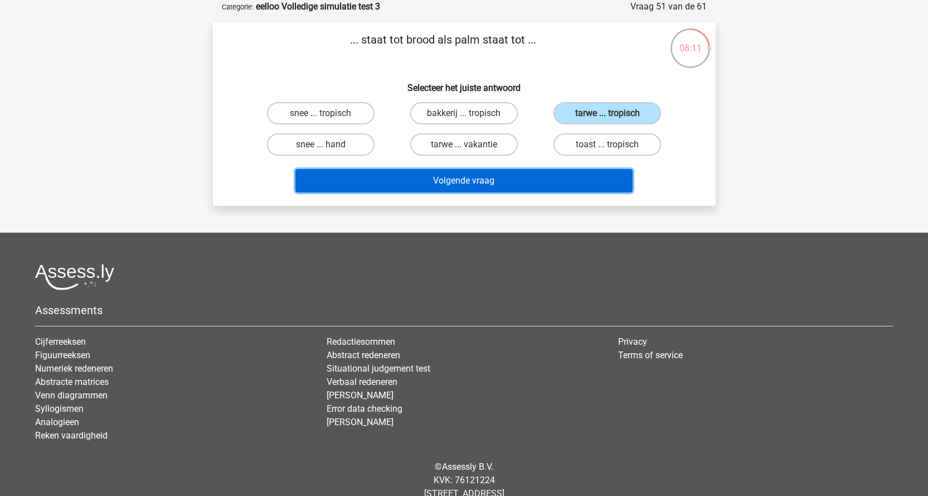
click at [513, 176] on button "Volgende vraag" at bounding box center [463, 180] width 337 height 23
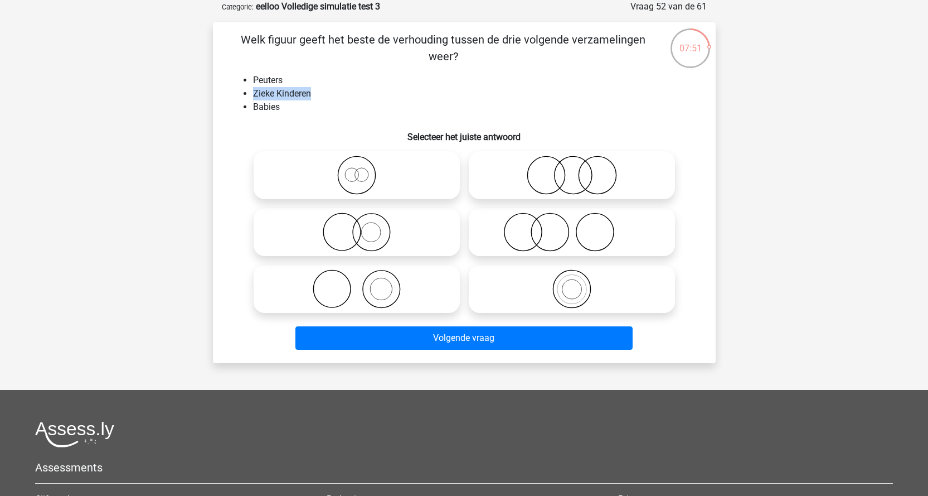
drag, startPoint x: 243, startPoint y: 96, endPoint x: 312, endPoint y: 91, distance: 68.7
click at [312, 91] on li "Zieke Kinderen" at bounding box center [475, 93] width 445 height 13
click at [580, 170] on icon at bounding box center [571, 175] width 197 height 39
click at [579, 169] on input "radio" at bounding box center [575, 165] width 7 height 7
radio input "true"
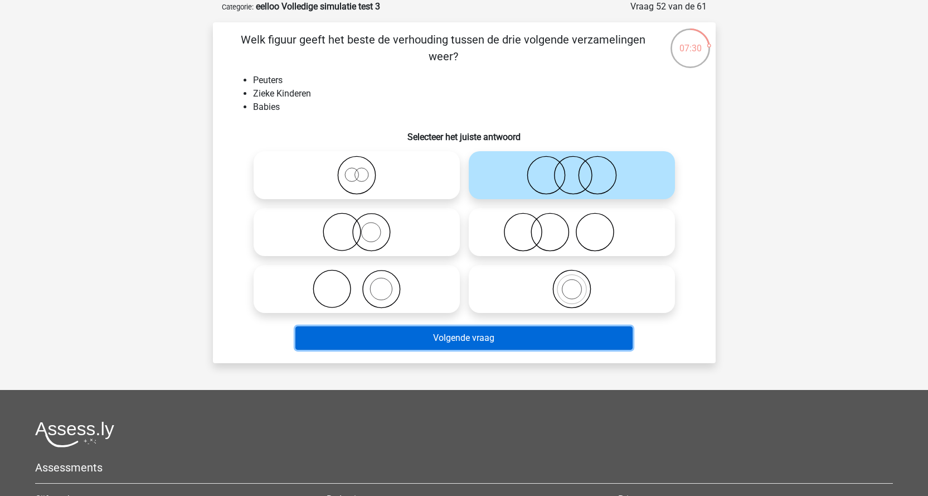
click at [502, 336] on button "Volgende vraag" at bounding box center [463, 337] width 337 height 23
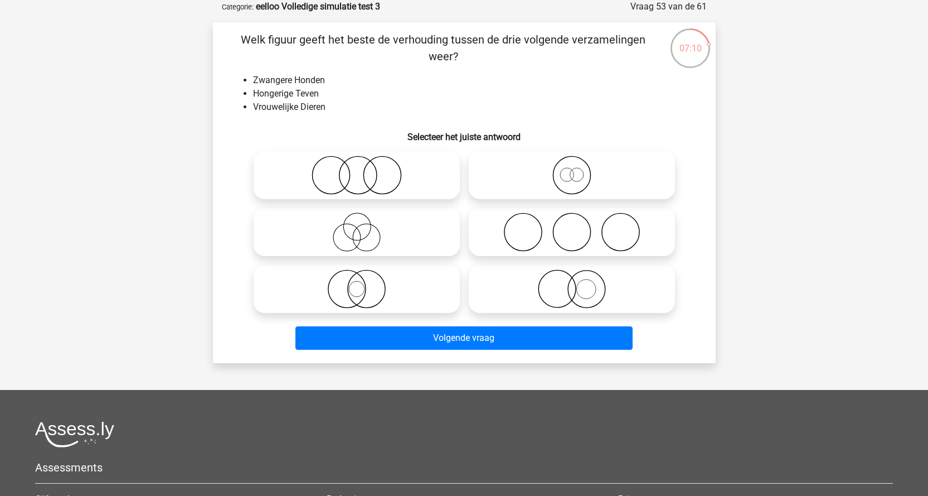
click at [586, 176] on icon at bounding box center [571, 175] width 197 height 39
click at [579, 169] on input "radio" at bounding box center [575, 165] width 7 height 7
radio input "true"
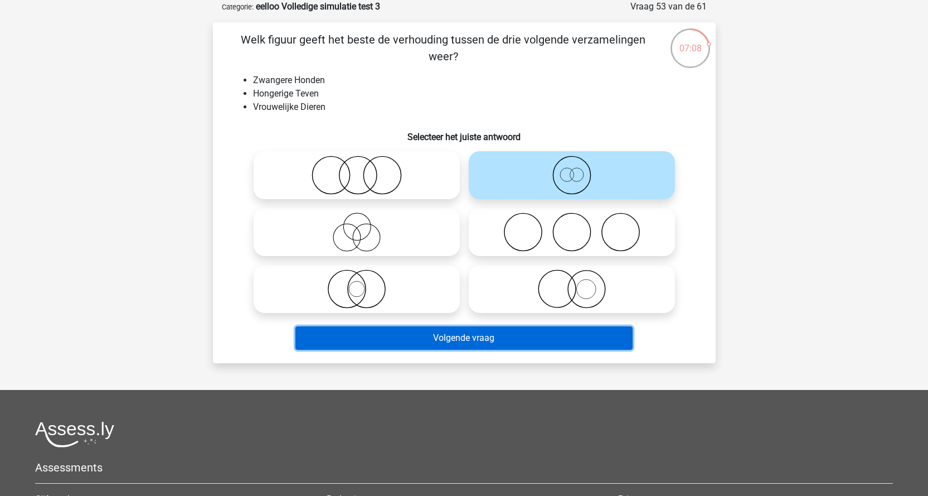
click at [585, 342] on button "Volgende vraag" at bounding box center [463, 337] width 337 height 23
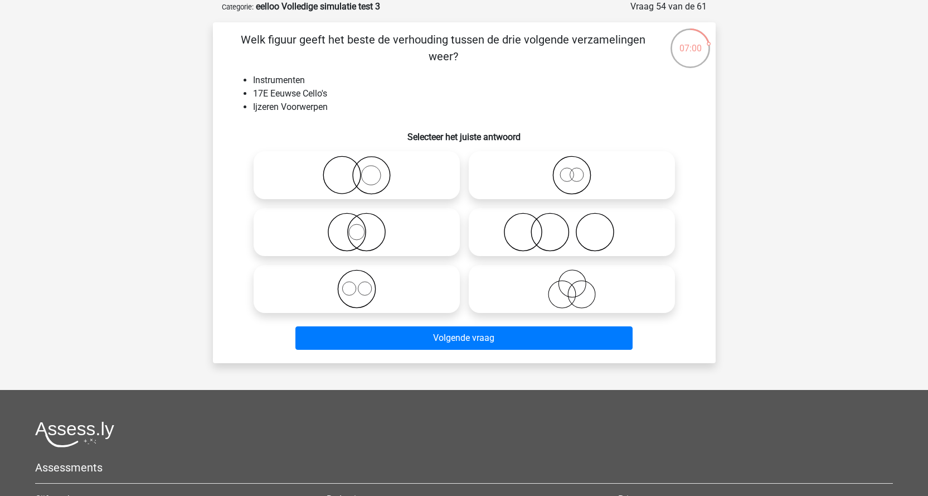
click at [366, 182] on icon at bounding box center [356, 175] width 197 height 39
click at [364, 169] on input "radio" at bounding box center [360, 165] width 7 height 7
radio input "true"
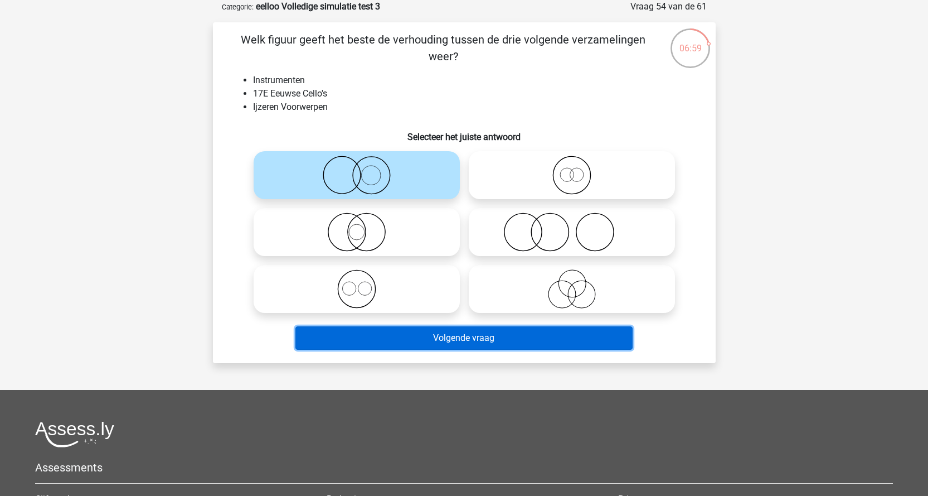
click at [459, 336] on button "Volgende vraag" at bounding box center [463, 337] width 337 height 23
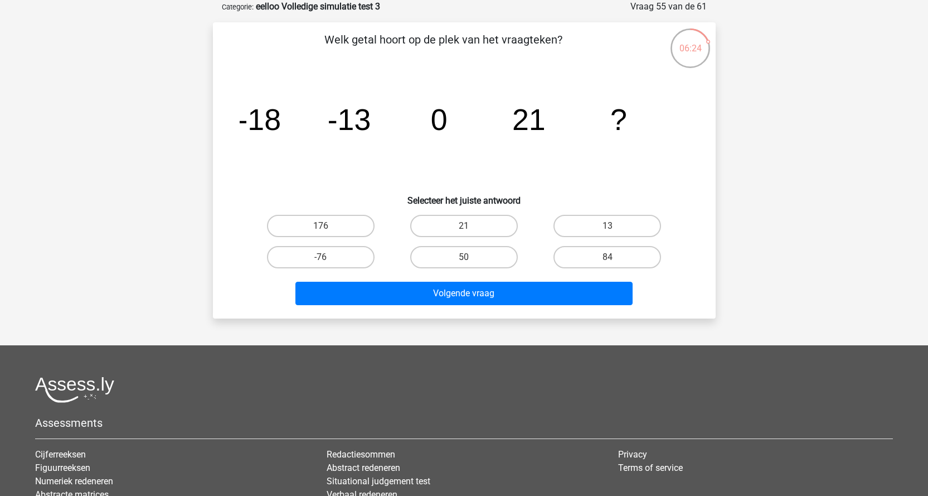
click at [388, 237] on div "50" at bounding box center [321, 226] width 134 height 22
click at [479, 255] on label "50" at bounding box center [464, 257] width 108 height 22
click at [471, 257] on input "50" at bounding box center [467, 260] width 7 height 7
radio input "true"
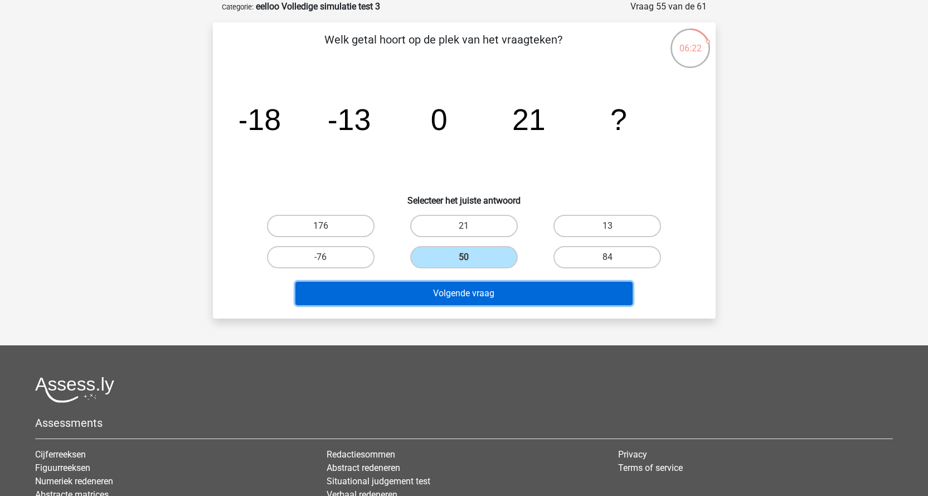
click at [467, 285] on button "Volgende vraag" at bounding box center [463, 292] width 337 height 23
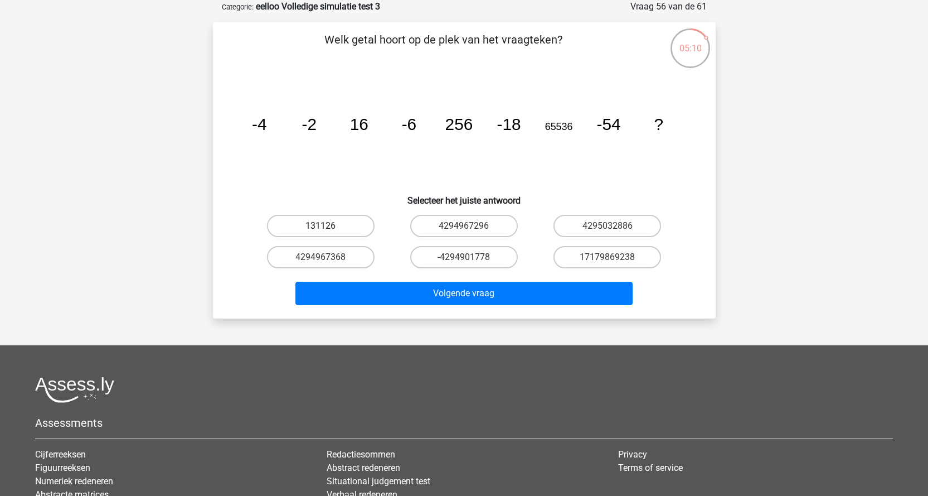
click at [345, 232] on label "131126" at bounding box center [321, 226] width 108 height 22
click at [328, 232] on input "131126" at bounding box center [324, 229] width 7 height 7
radio input "true"
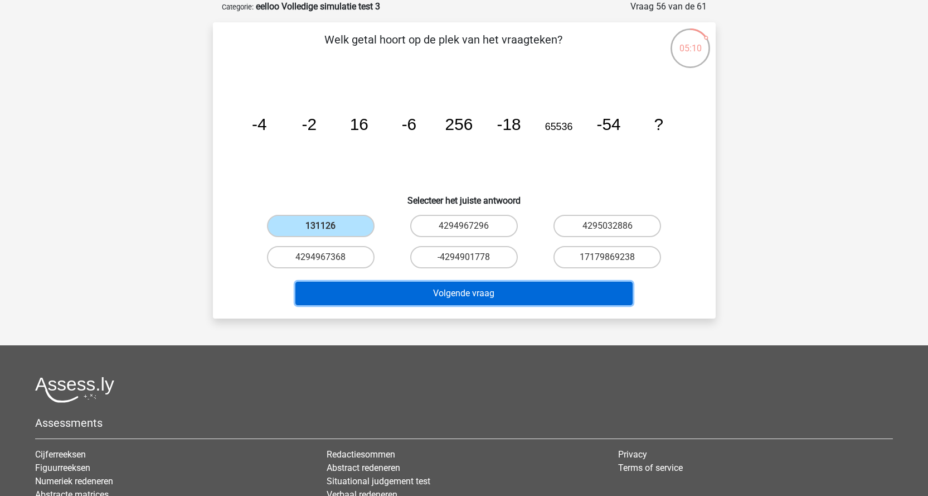
click at [390, 294] on button "Volgende vraag" at bounding box center [463, 292] width 337 height 23
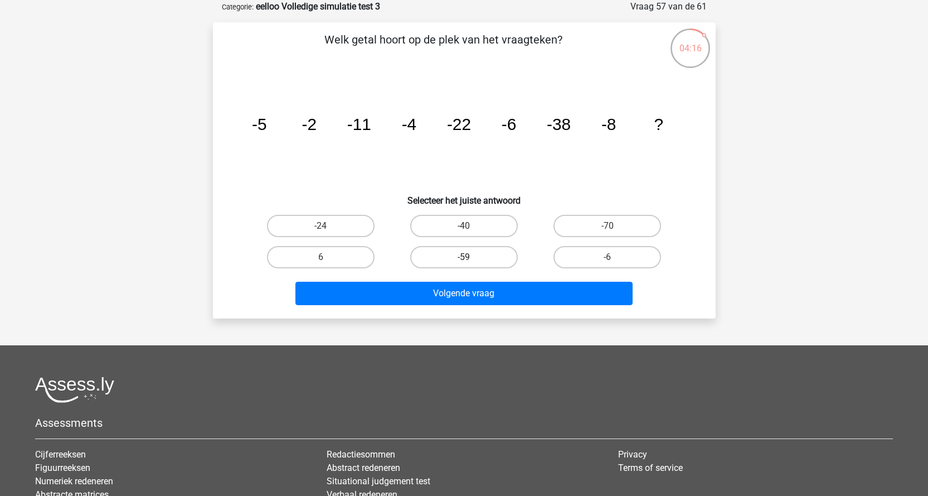
click at [434, 256] on label "-59" at bounding box center [464, 257] width 108 height 22
click at [464, 257] on input "-59" at bounding box center [467, 260] width 7 height 7
radio input "true"
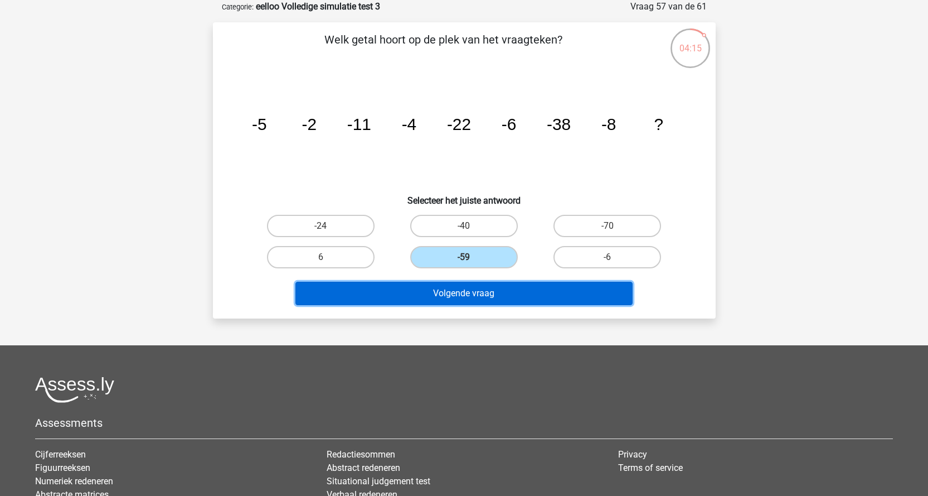
click at [446, 289] on button "Volgende vraag" at bounding box center [463, 292] width 337 height 23
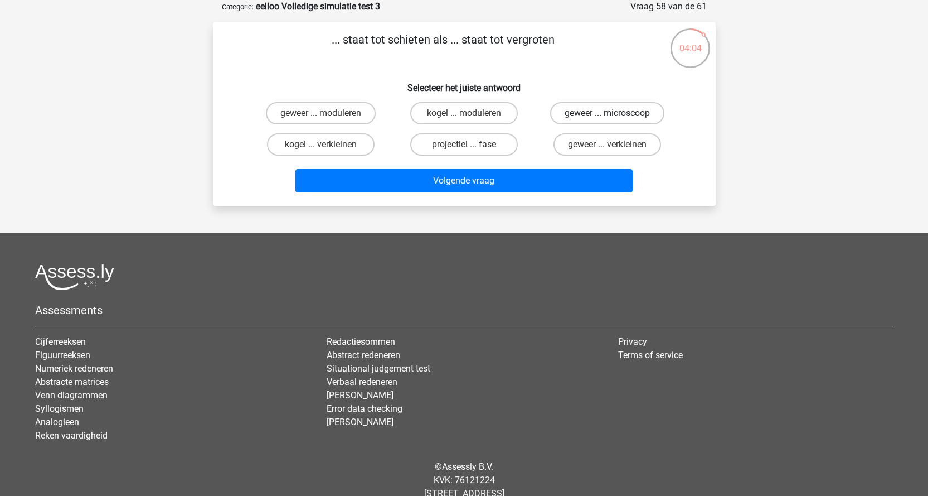
click at [616, 110] on label "geweer ... microscoop" at bounding box center [607, 113] width 114 height 22
click at [615, 113] on input "geweer ... microscoop" at bounding box center [611, 116] width 7 height 7
radio input "true"
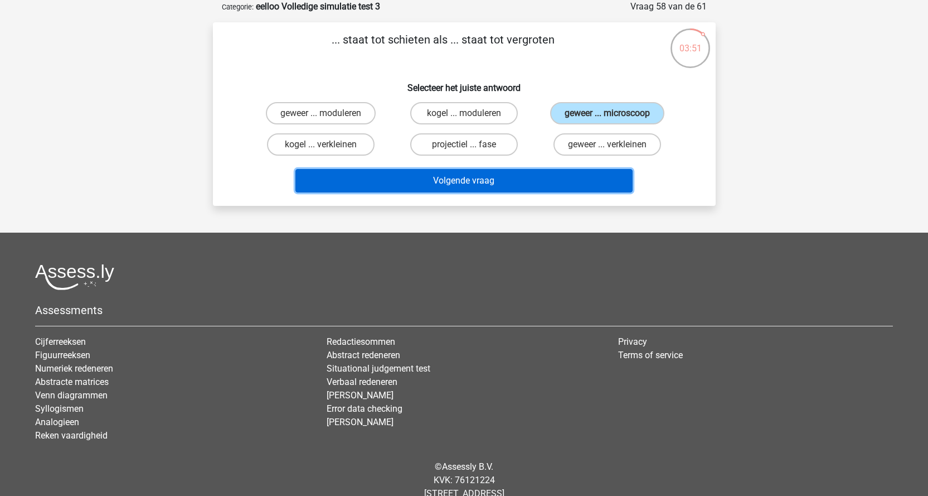
click at [537, 173] on button "Volgende vraag" at bounding box center [463, 180] width 337 height 23
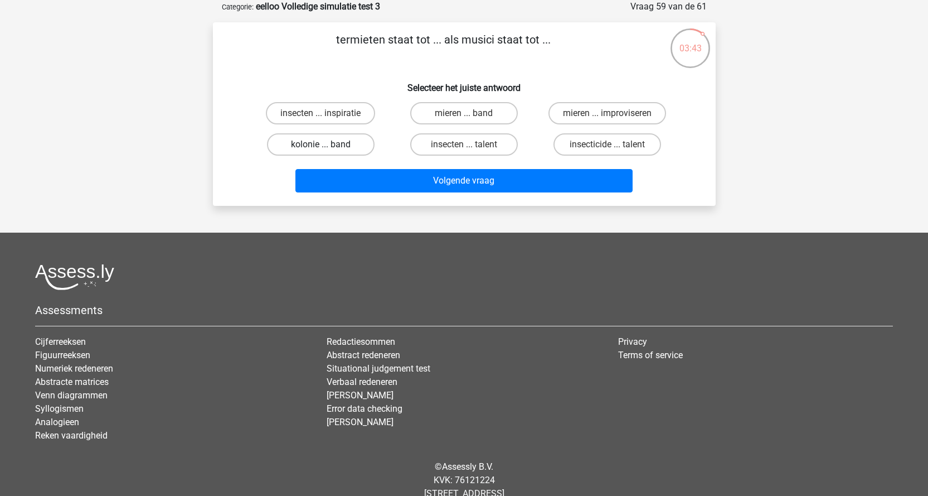
click at [360, 143] on label "kolonie ... band" at bounding box center [321, 144] width 108 height 22
click at [328, 144] on input "kolonie ... band" at bounding box center [324, 147] width 7 height 7
radio input "true"
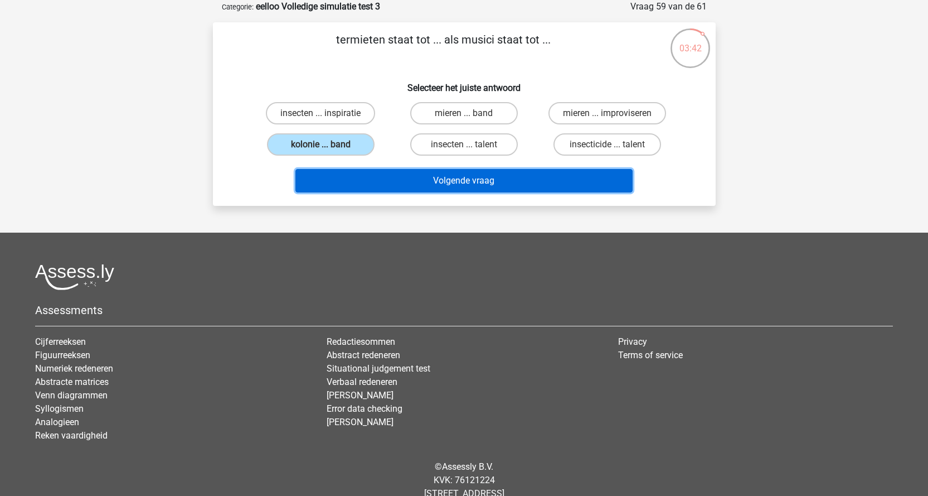
click at [384, 176] on button "Volgende vraag" at bounding box center [463, 180] width 337 height 23
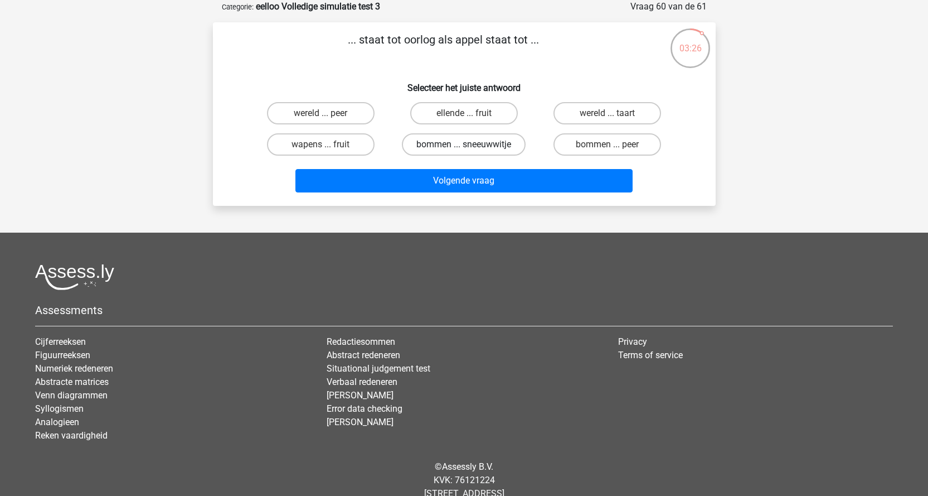
click at [483, 149] on label "bommen ... sneeuwwitje" at bounding box center [464, 144] width 124 height 22
click at [471, 149] on input "bommen ... sneeuwwitje" at bounding box center [467, 147] width 7 height 7
radio input "true"
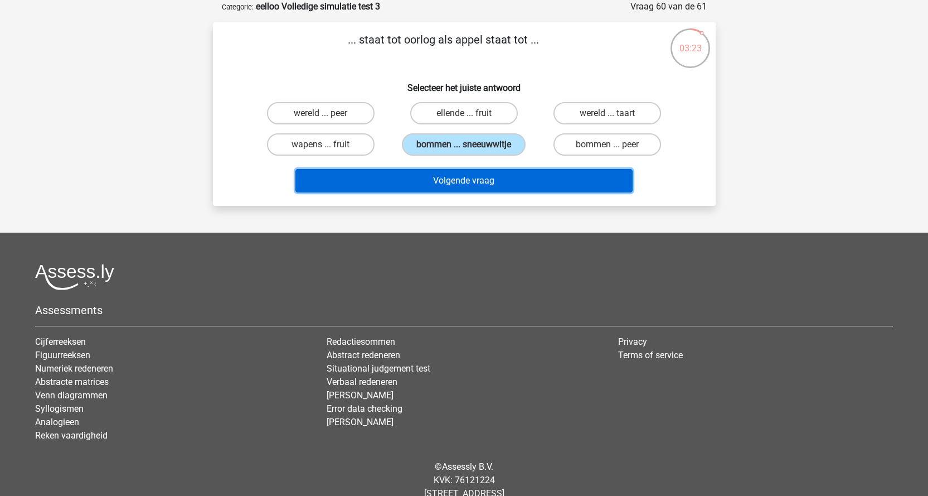
click at [508, 183] on button "Volgende vraag" at bounding box center [463, 180] width 337 height 23
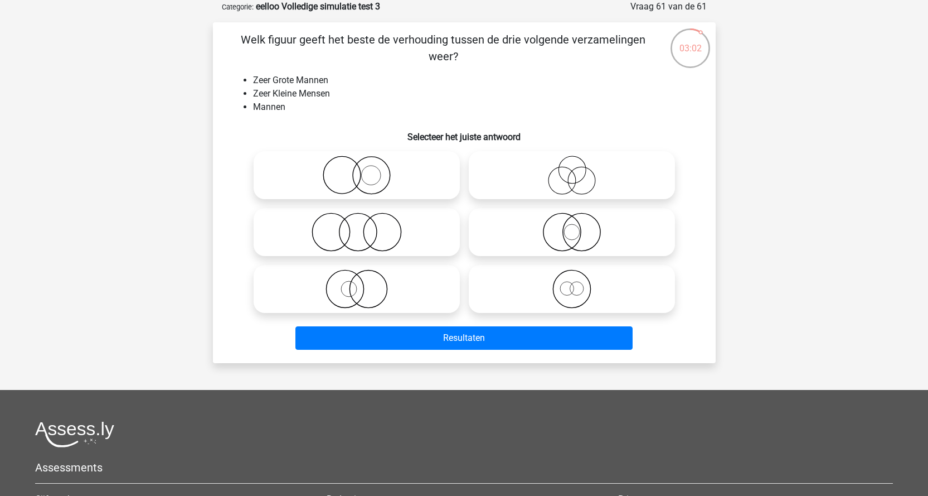
click at [403, 173] on icon at bounding box center [356, 175] width 197 height 39
click at [364, 169] on input "radio" at bounding box center [360, 165] width 7 height 7
radio input "true"
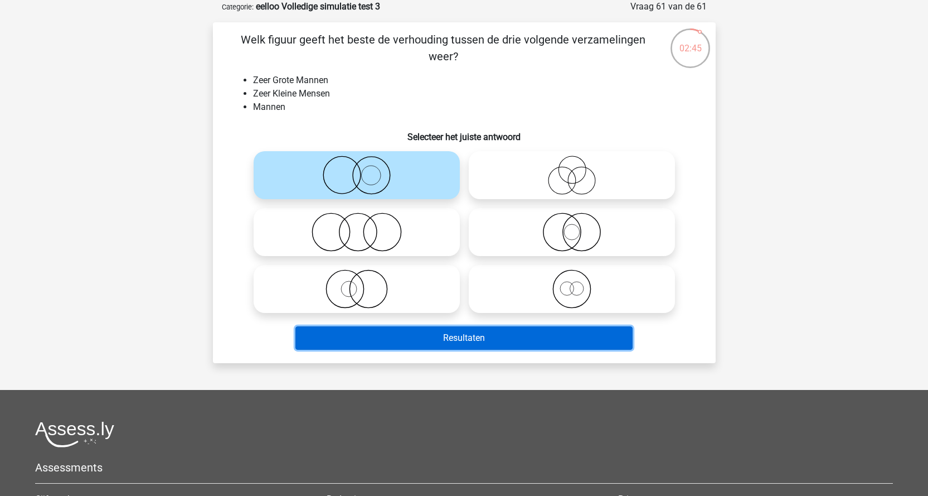
click at [456, 340] on button "Resultaten" at bounding box center [463, 337] width 337 height 23
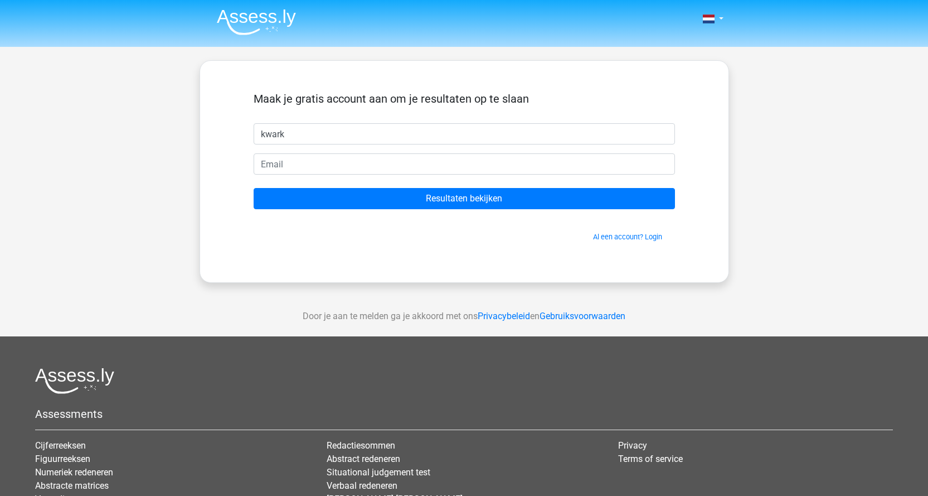
type input "kwark"
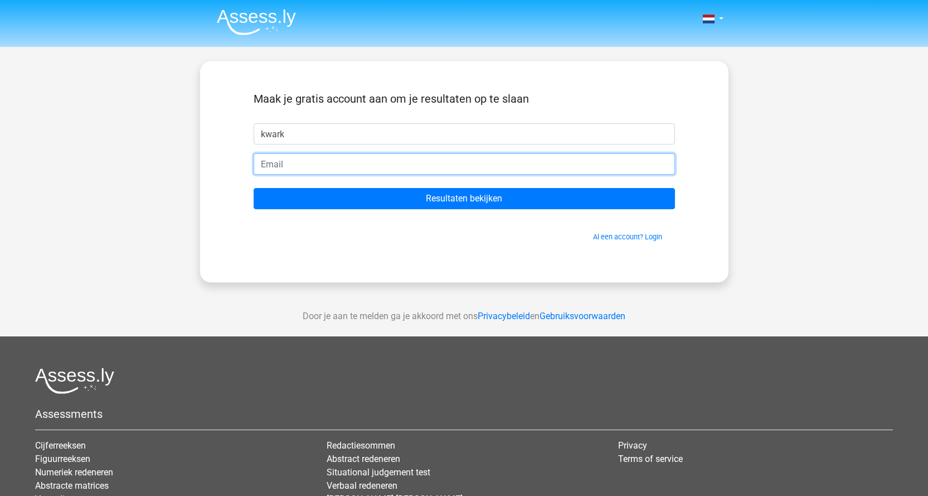
click at [292, 168] on input "email" at bounding box center [464, 163] width 421 height 21
click at [376, 156] on input "marcvoss" at bounding box center [464, 163] width 421 height 21
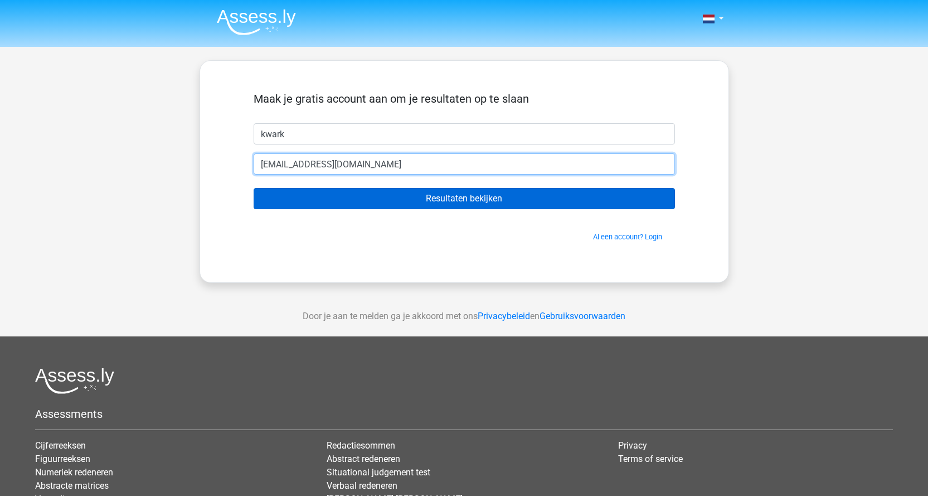
type input "[EMAIL_ADDRESS][DOMAIN_NAME]"
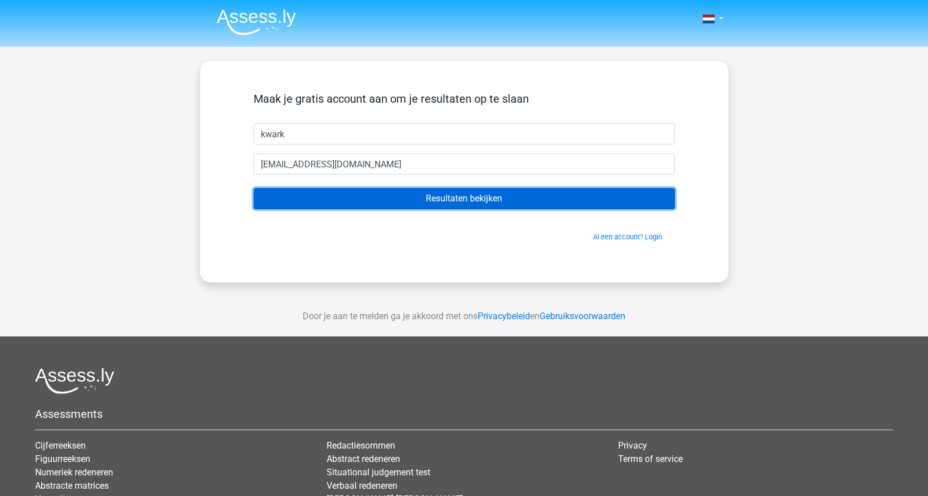
click at [489, 198] on input "Resultaten bekijken" at bounding box center [464, 198] width 421 height 21
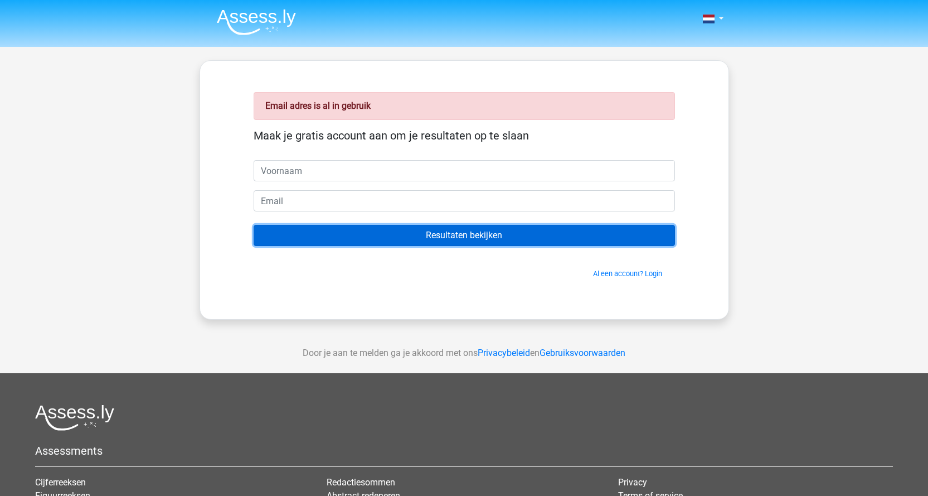
click at [427, 226] on input "Resultaten bekijken" at bounding box center [464, 235] width 421 height 21
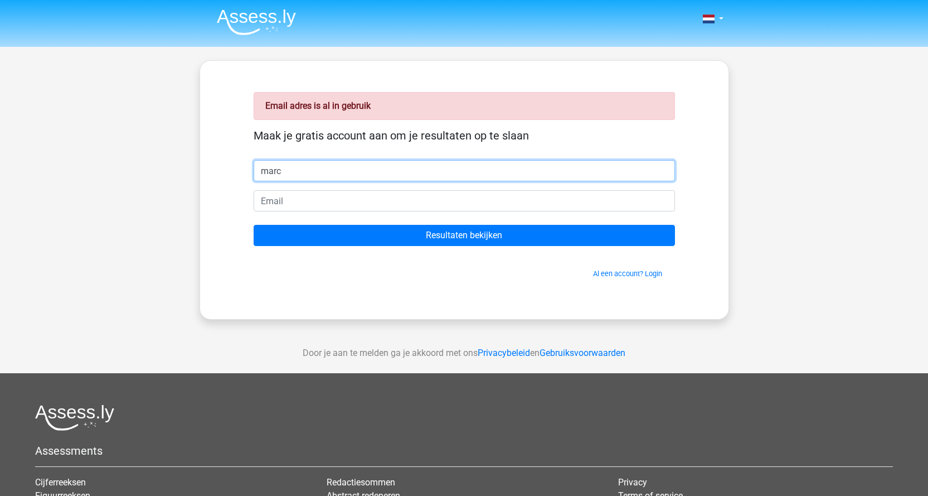
type input "marc"
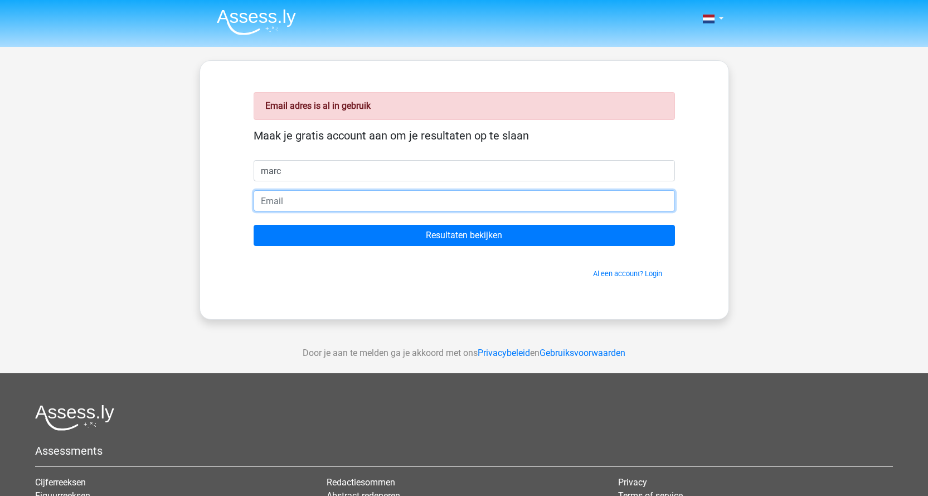
click at [421, 211] on input "email" at bounding box center [464, 200] width 421 height 21
type input "[EMAIL_ADDRESS][DOMAIN_NAME]"
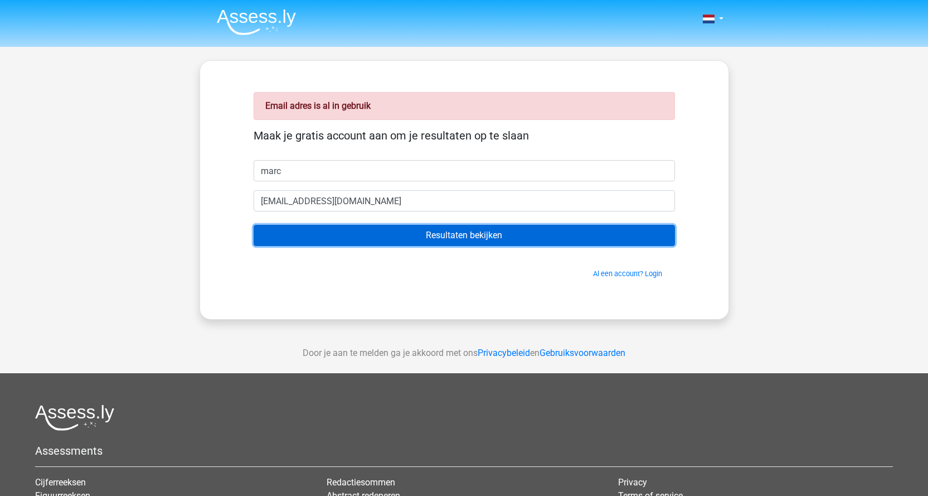
click at [365, 235] on input "Resultaten bekijken" at bounding box center [464, 235] width 421 height 21
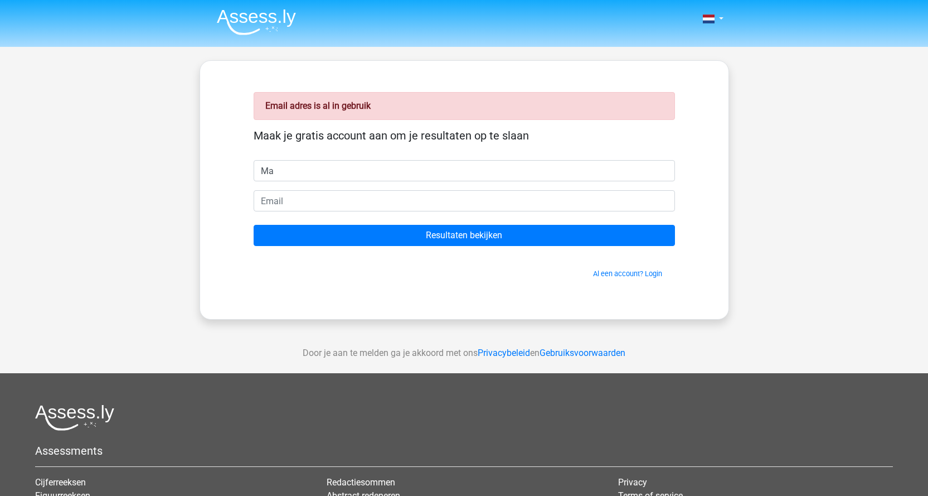
type input "M"
type input "marc"
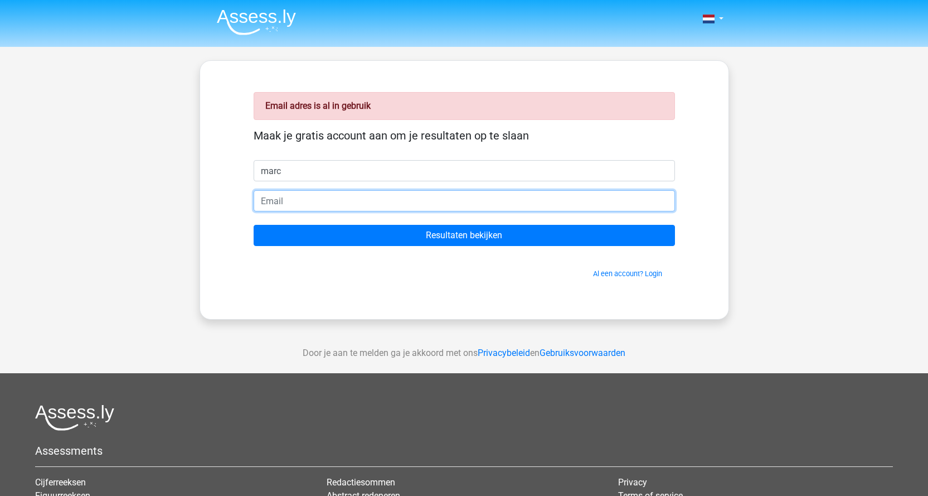
click at [480, 206] on input "email" at bounding box center [464, 200] width 421 height 21
click at [357, 206] on input "m" at bounding box center [464, 200] width 421 height 21
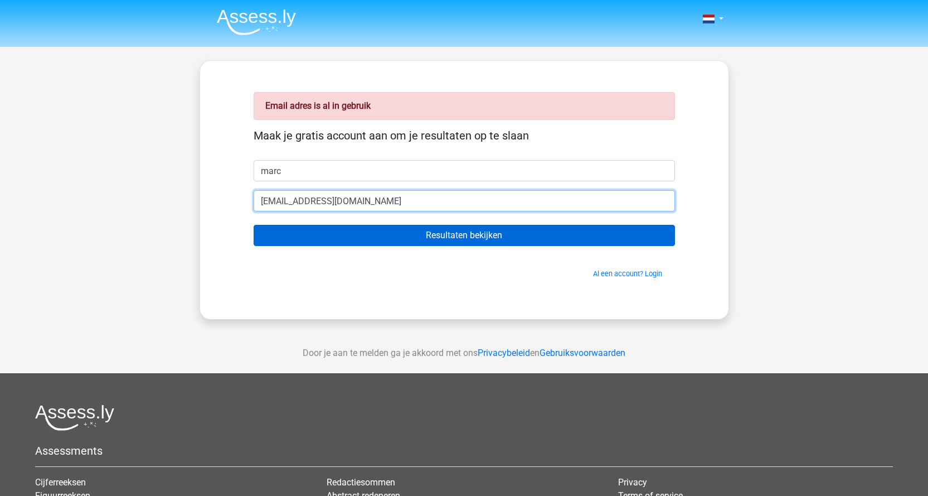
type input "[EMAIL_ADDRESS][DOMAIN_NAME]"
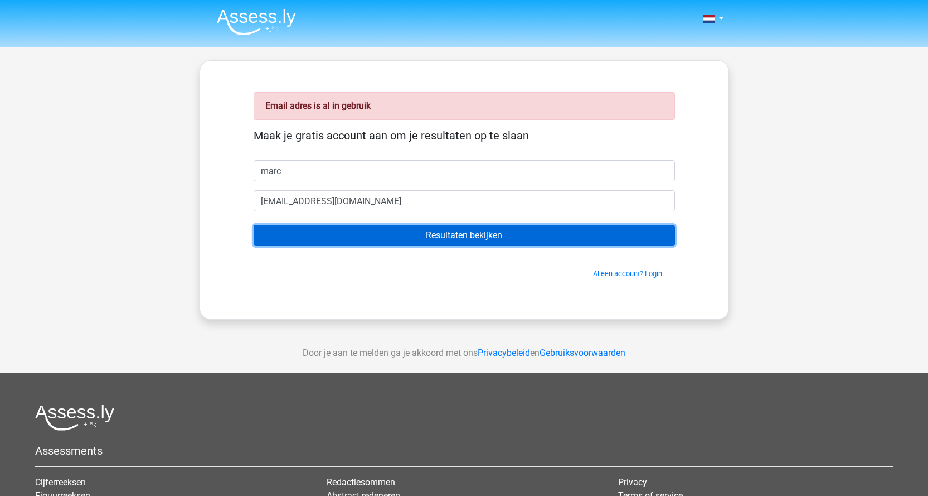
click at [560, 242] on input "Resultaten bekijken" at bounding box center [464, 235] width 421 height 21
click at [478, 234] on input "Resultaten bekijken" at bounding box center [464, 235] width 421 height 21
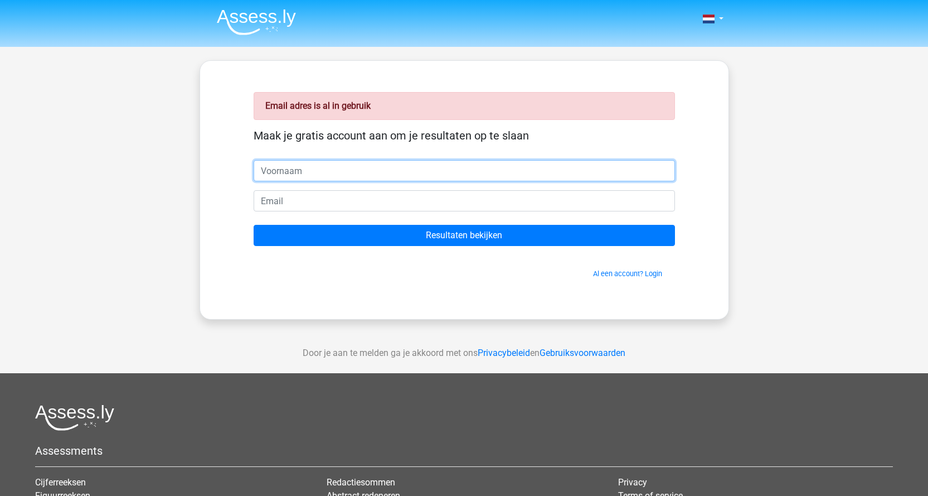
drag, startPoint x: 450, startPoint y: 165, endPoint x: 465, endPoint y: 164, distance: 15.1
click at [450, 165] on input "text" at bounding box center [464, 170] width 421 height 21
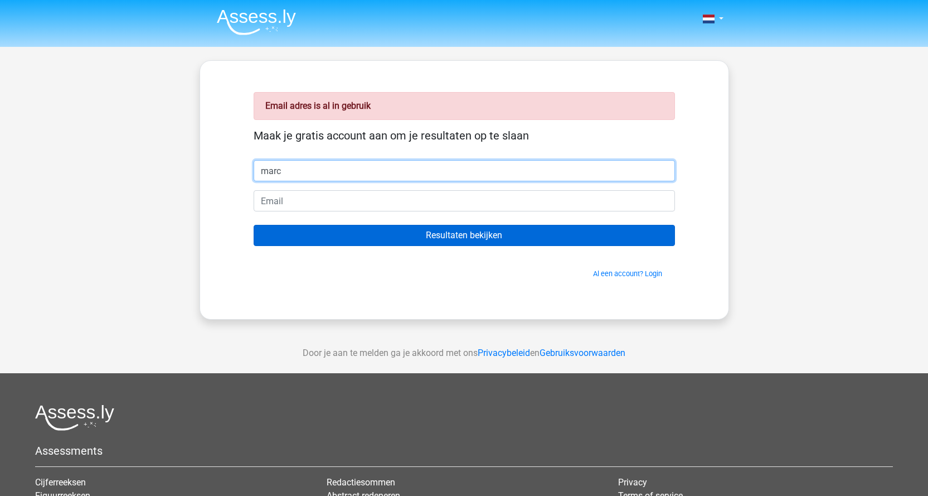
type input "marc"
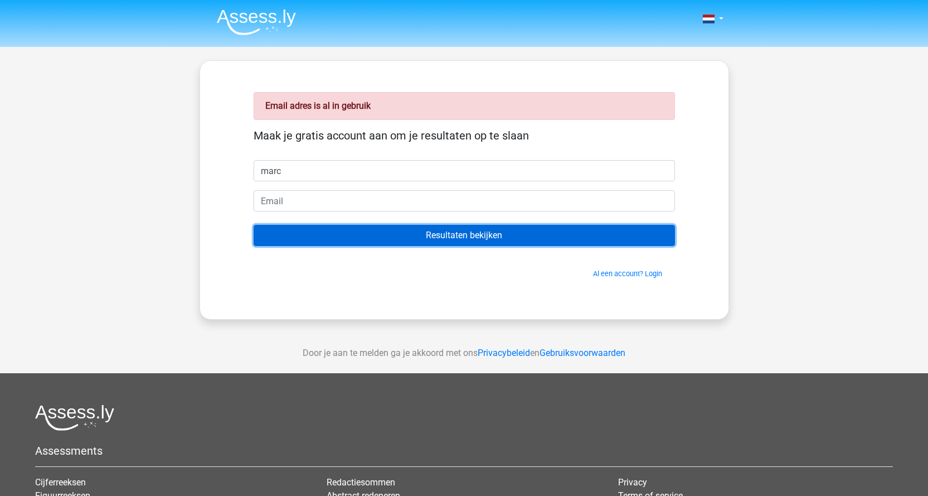
click at [457, 235] on input "Resultaten bekijken" at bounding box center [464, 235] width 421 height 21
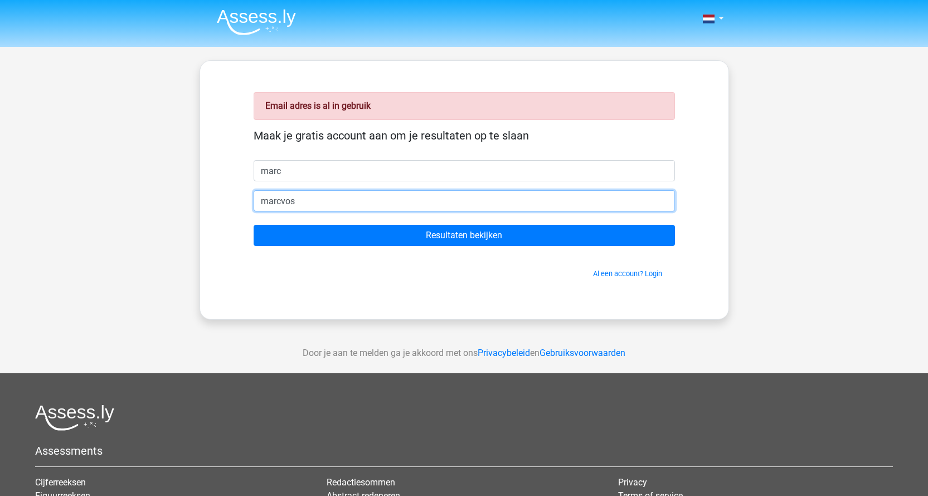
type input "marcvoss@live.nl"
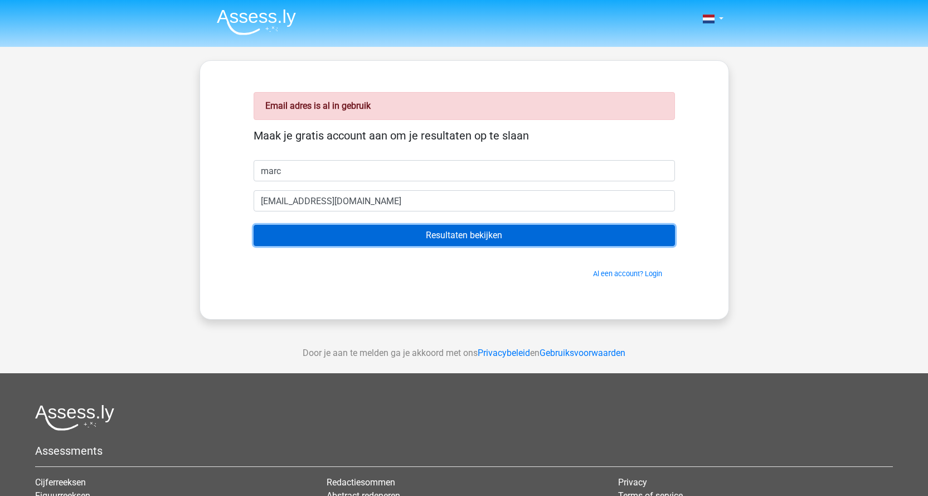
click at [352, 235] on input "Resultaten bekijken" at bounding box center [464, 235] width 421 height 21
